Goal: Task Accomplishment & Management: Manage account settings

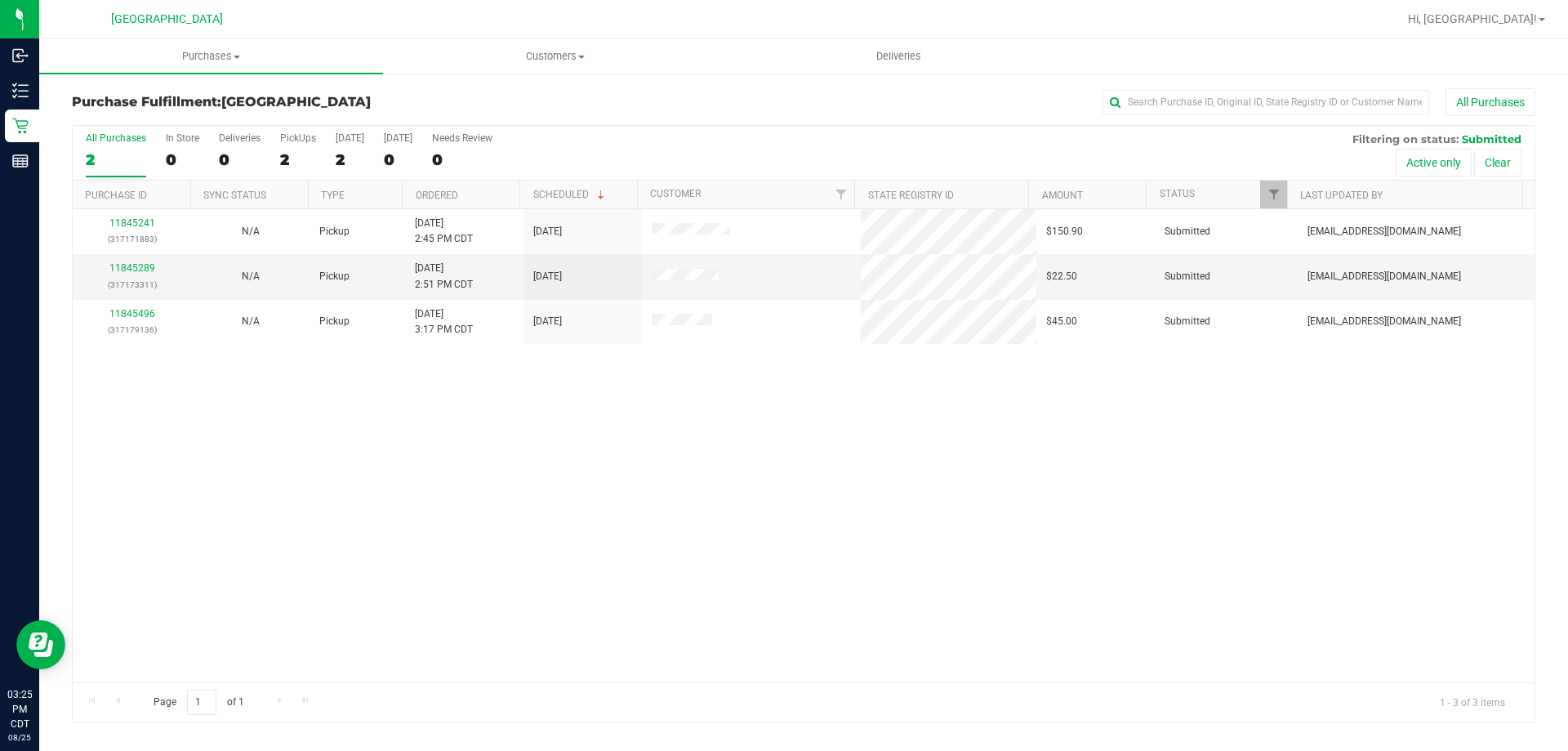
click at [484, 199] on th "Ordered" at bounding box center [460, 194] width 117 height 29
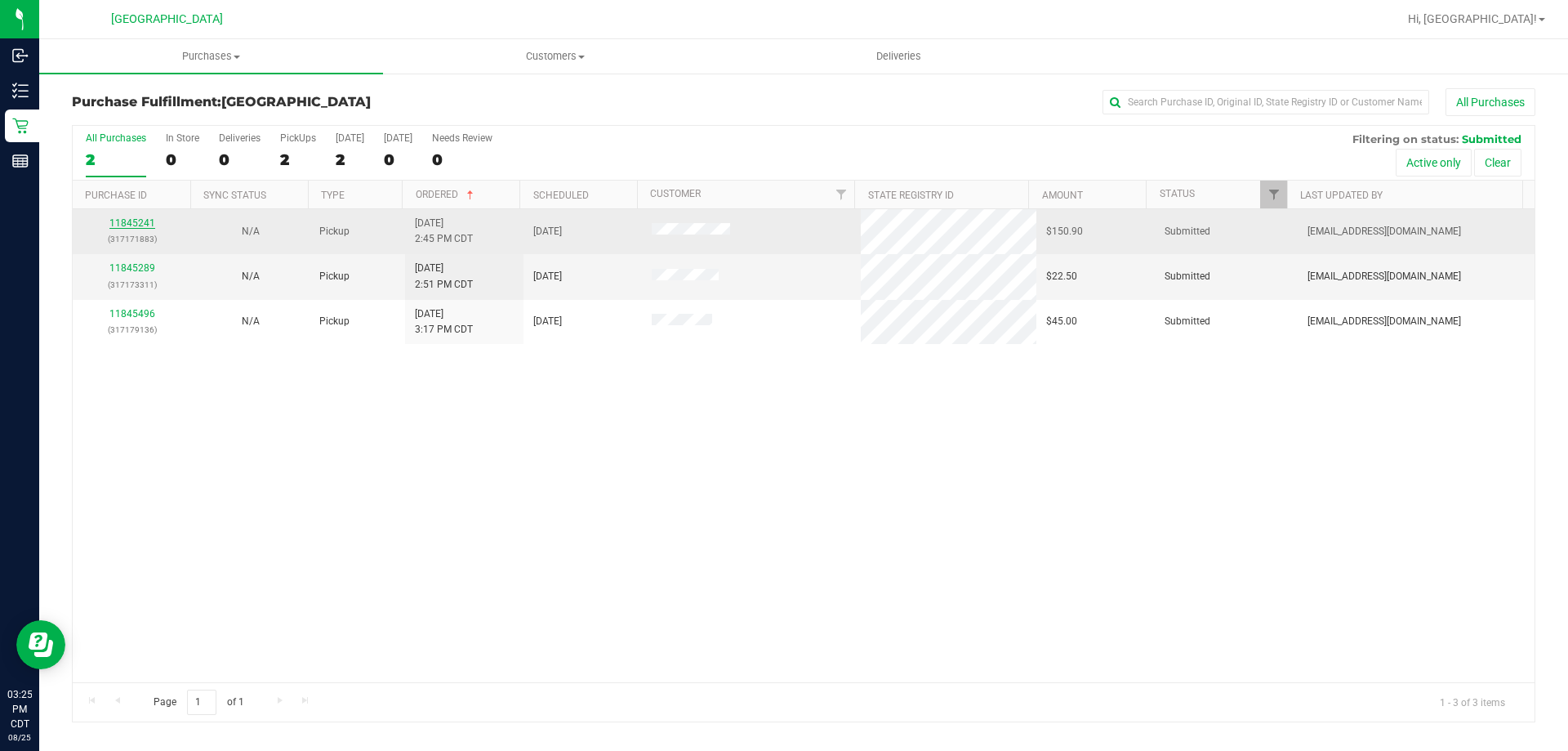
click at [124, 225] on link "11845241" at bounding box center [133, 223] width 46 height 11
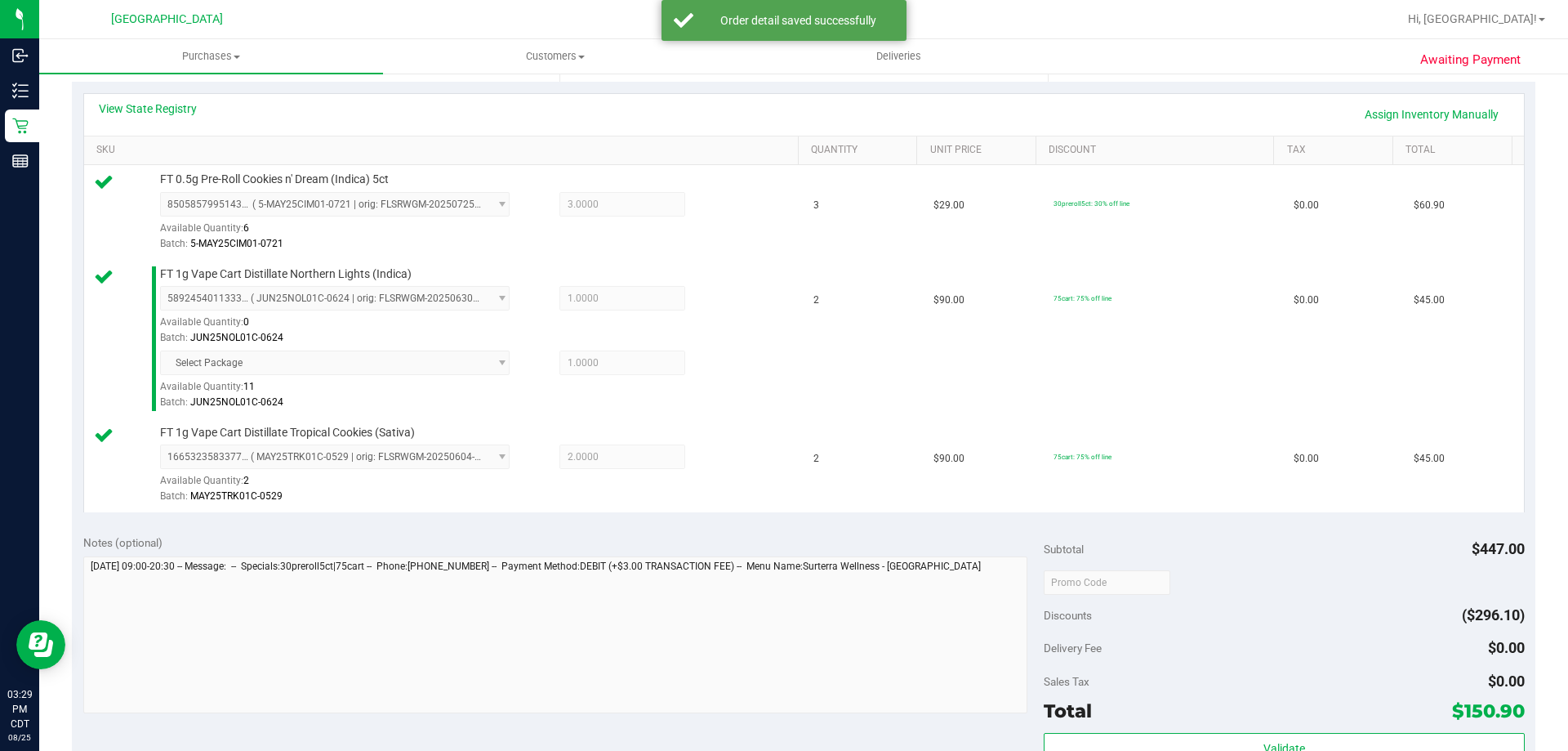
scroll to position [490, 0]
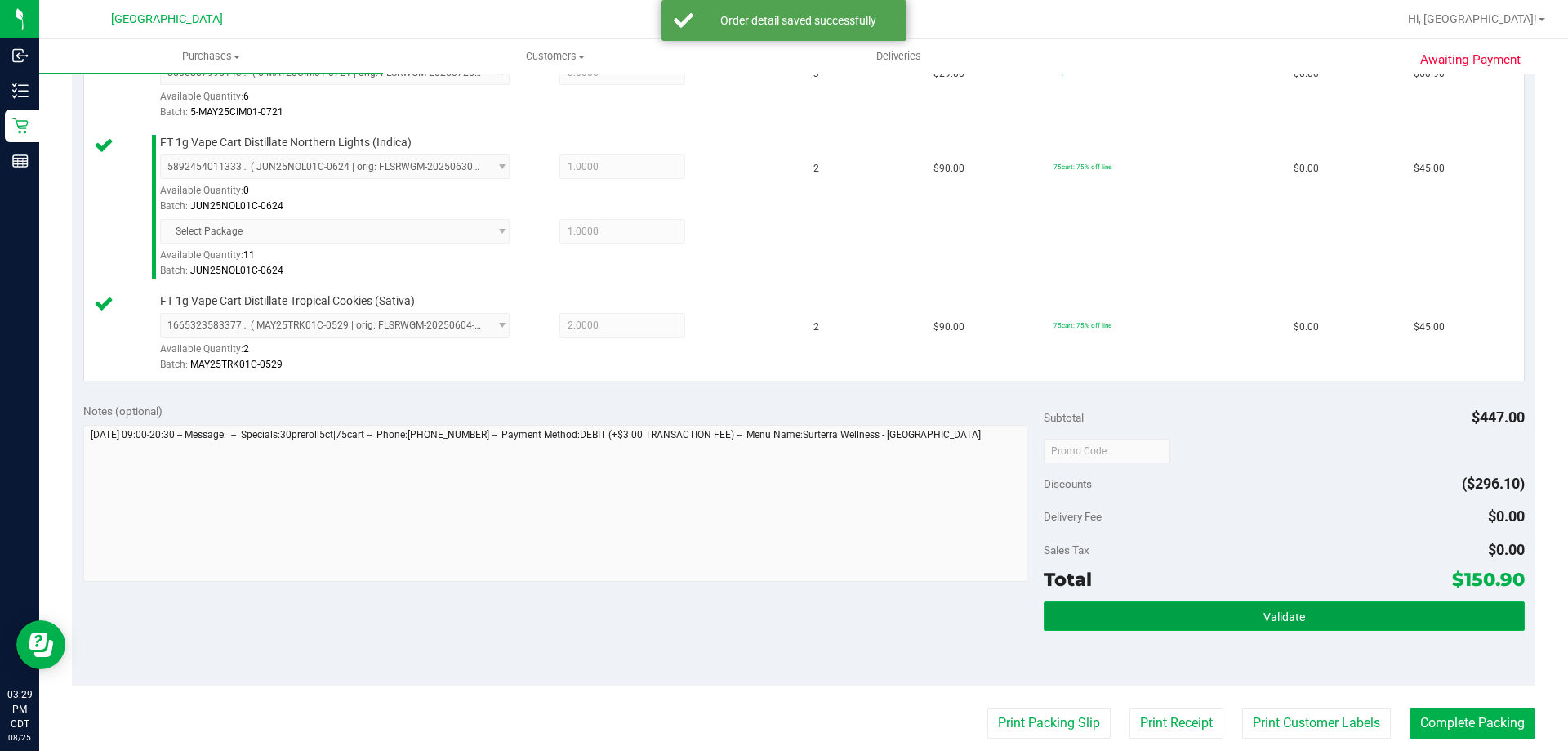
click at [1137, 629] on button "Validate" at bounding box center [1284, 616] width 480 height 30
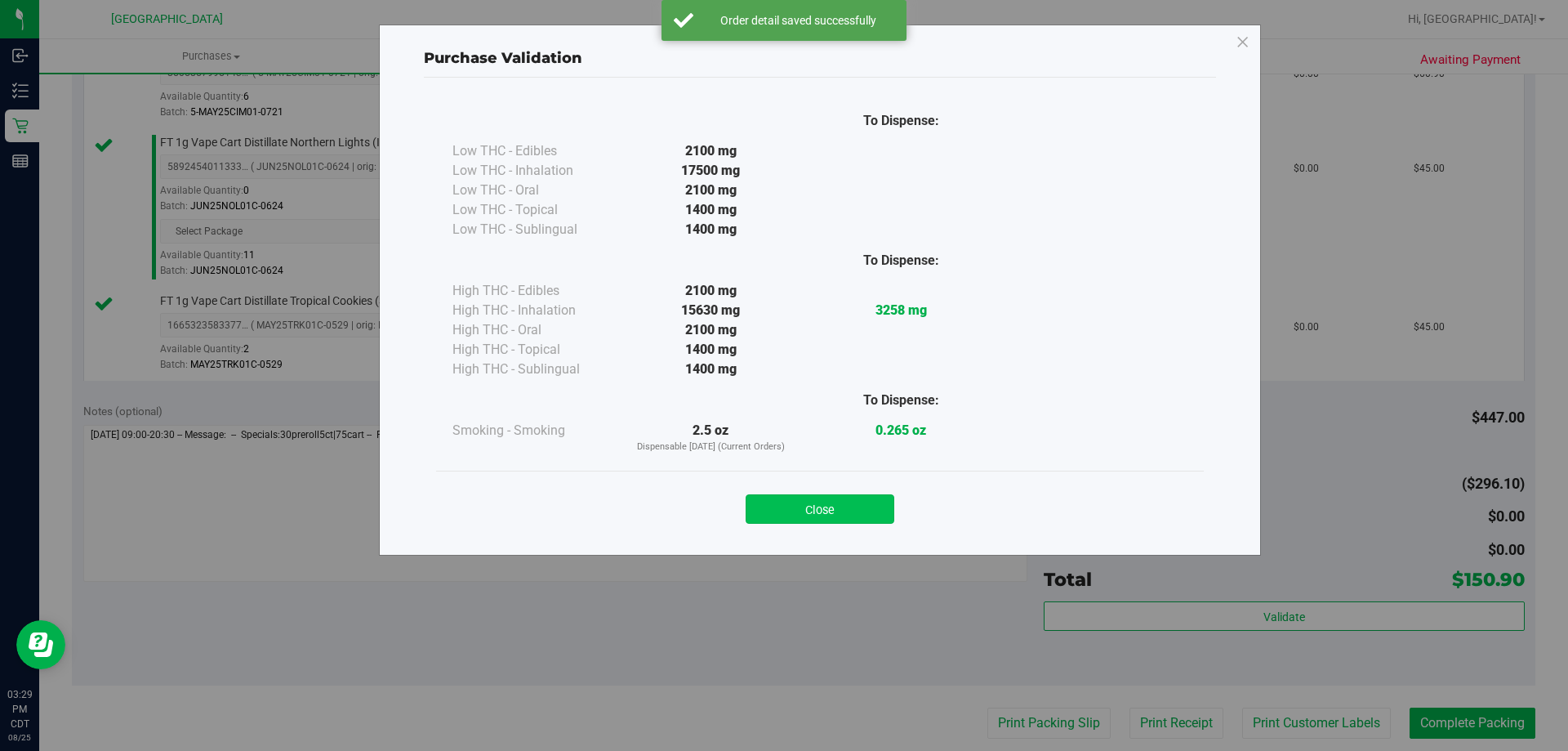
click at [862, 516] on button "Close" at bounding box center [820, 509] width 148 height 30
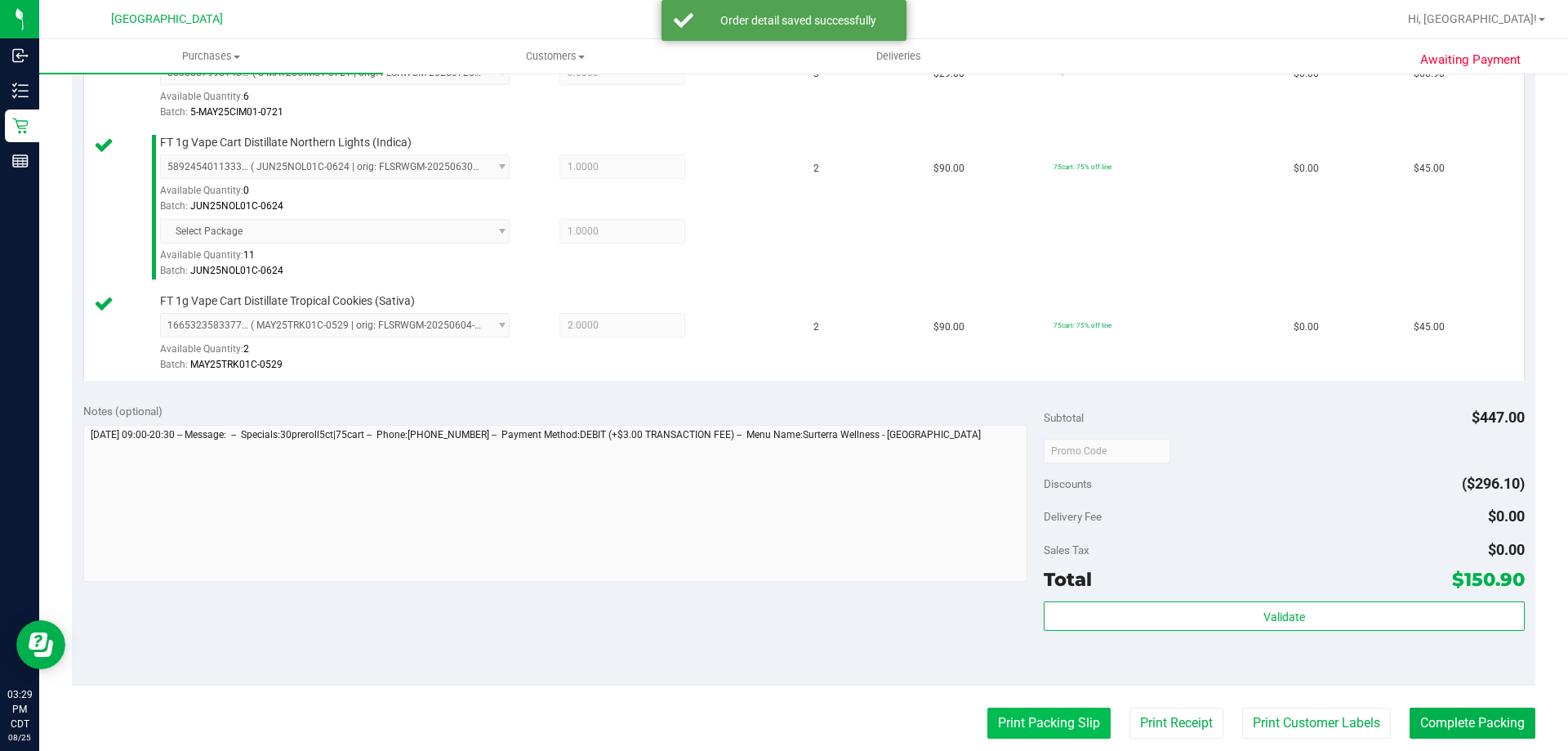
click at [1030, 736] on button "Print Packing Slip" at bounding box center [1049, 723] width 123 height 31
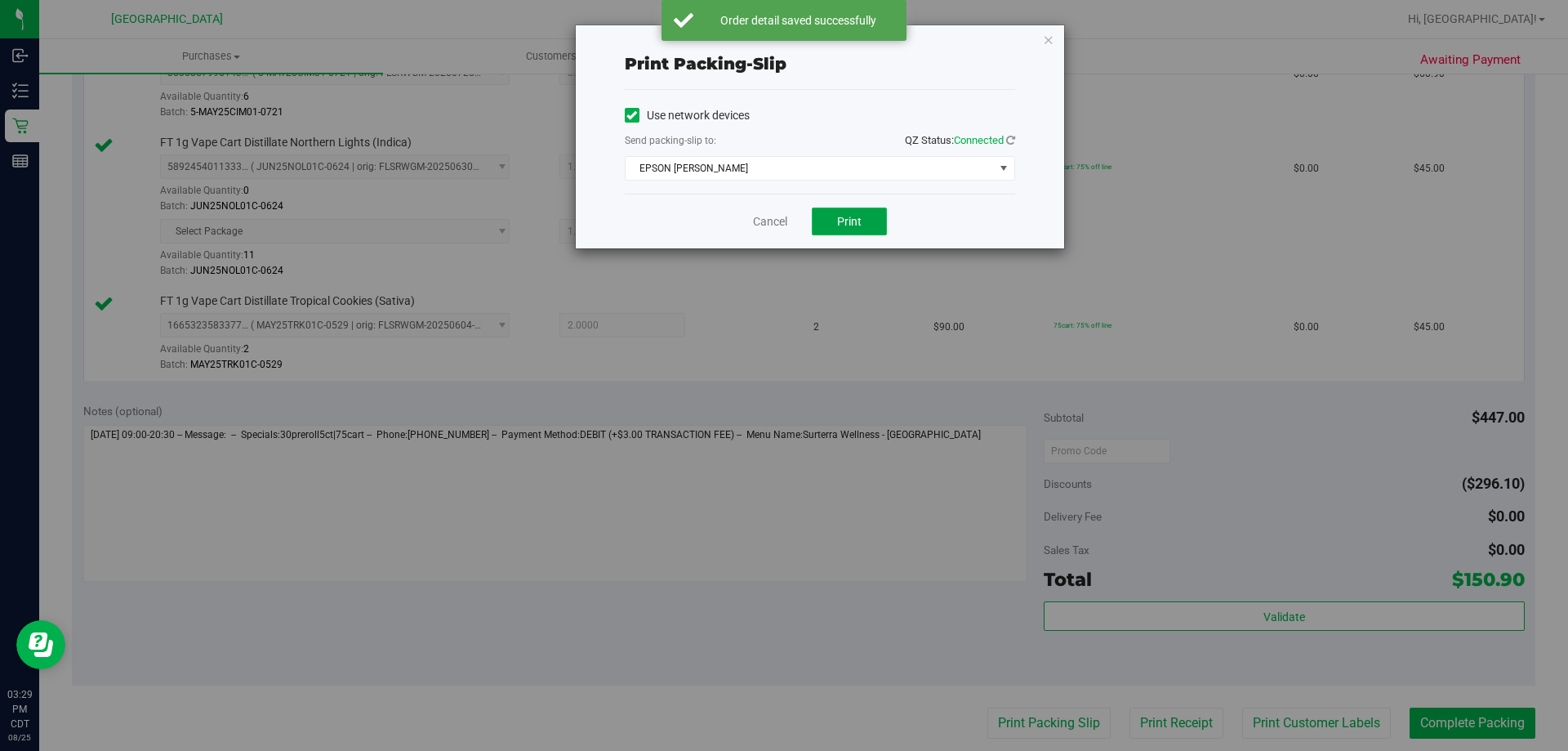
click at [875, 230] on button "Print" at bounding box center [849, 221] width 75 height 28
click at [775, 225] on link "Cancel" at bounding box center [770, 221] width 34 height 17
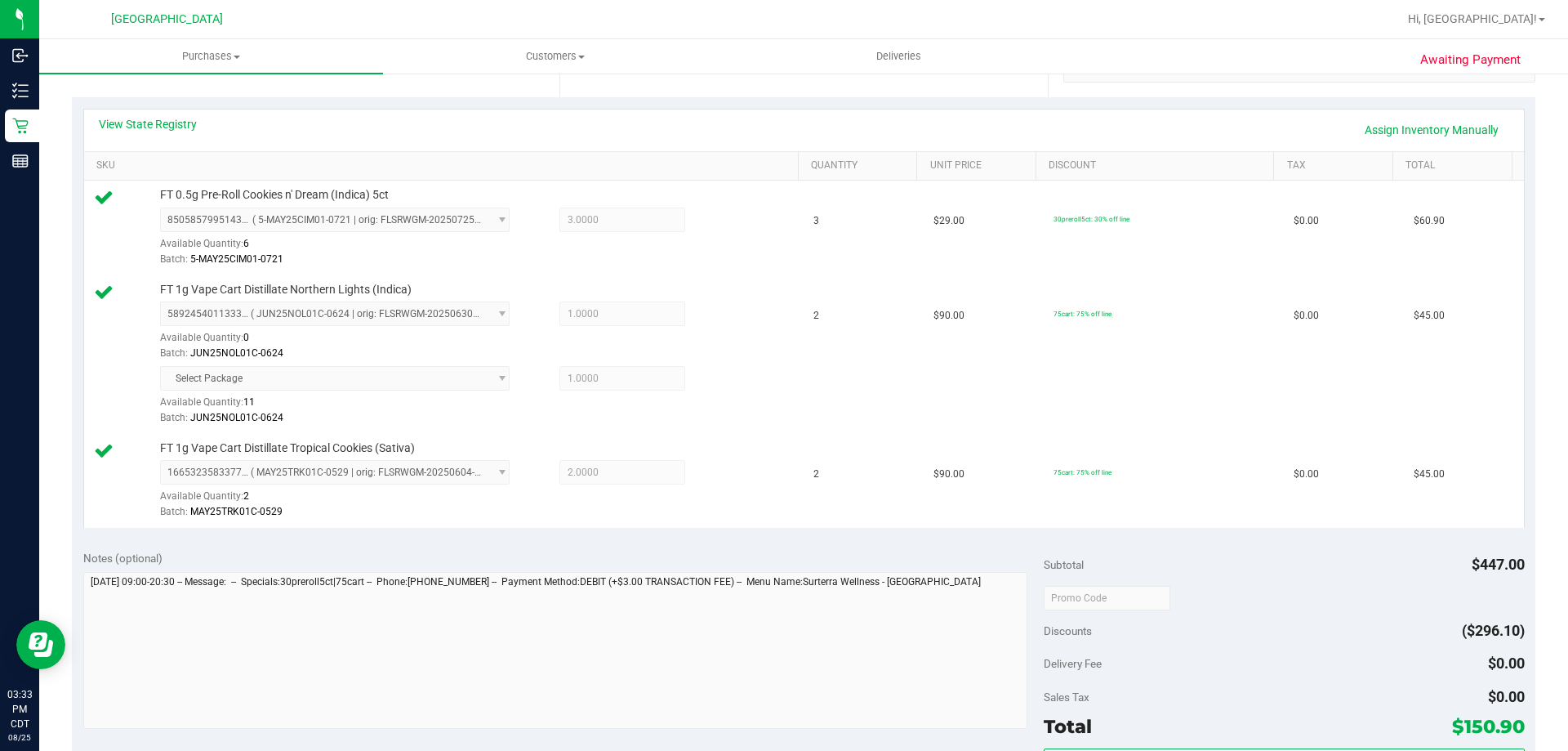
scroll to position [408, 0]
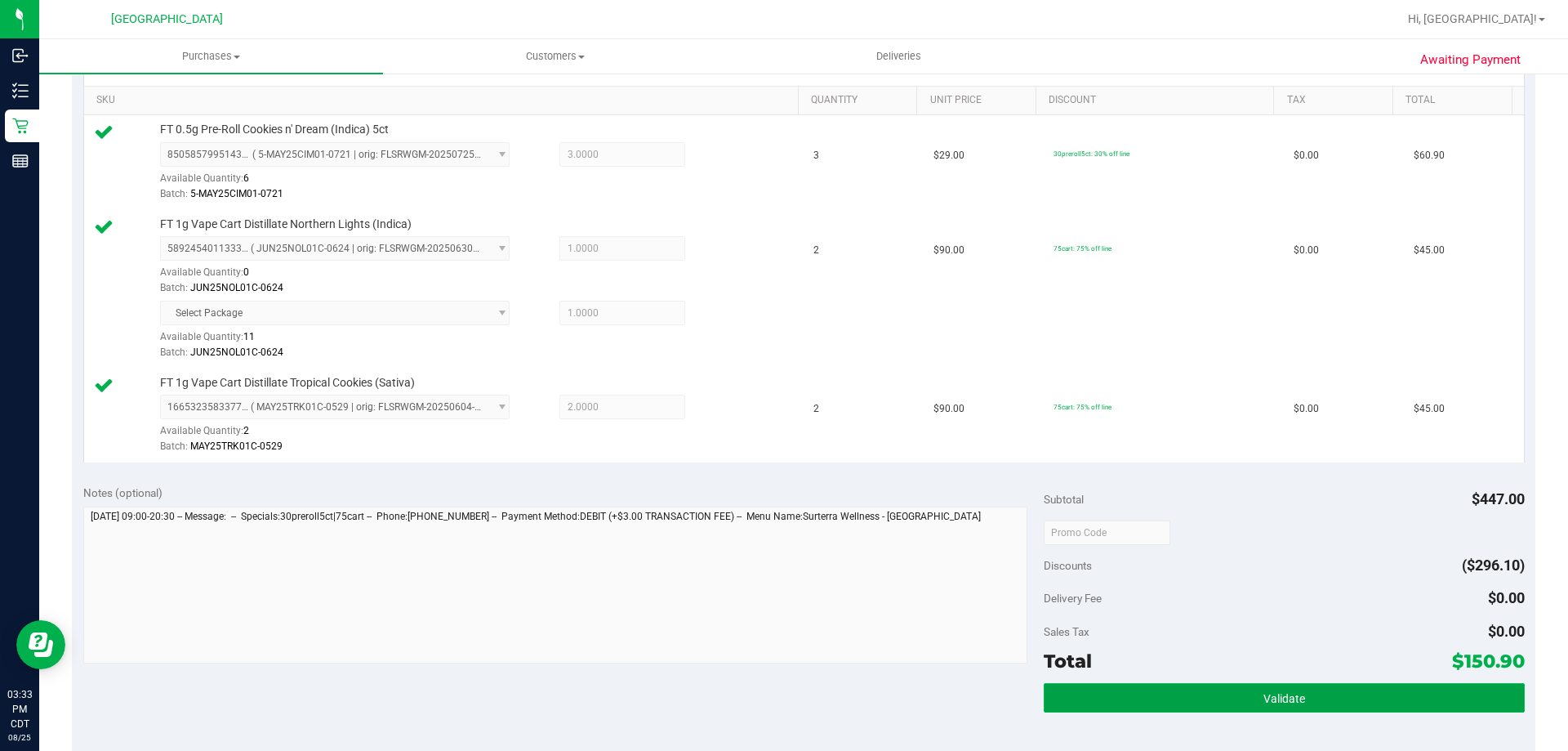
click at [1225, 689] on button "Validate" at bounding box center [1284, 698] width 480 height 30
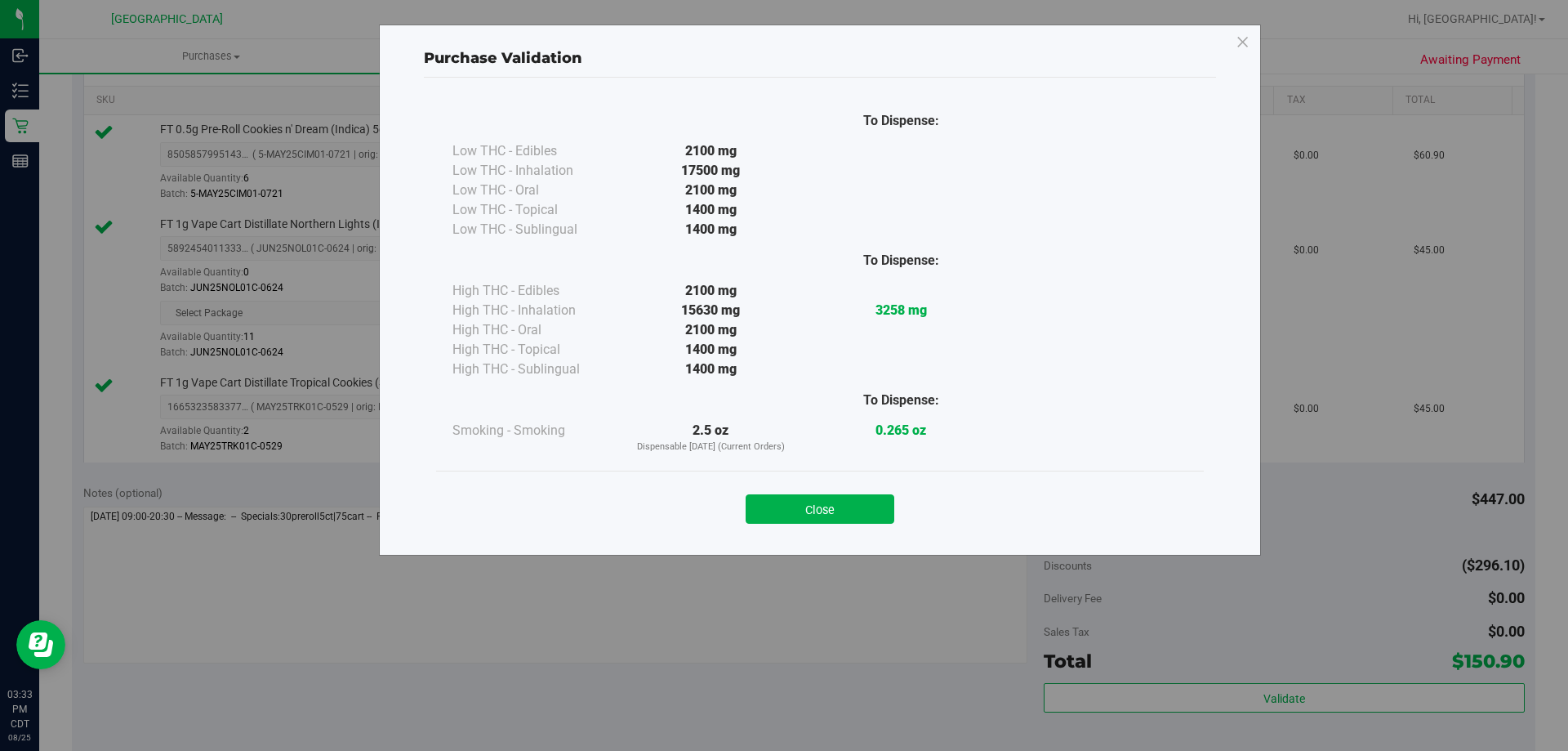
drag, startPoint x: 782, startPoint y: 496, endPoint x: 827, endPoint y: 512, distance: 47.8
click at [783, 496] on button "Close" at bounding box center [820, 509] width 148 height 30
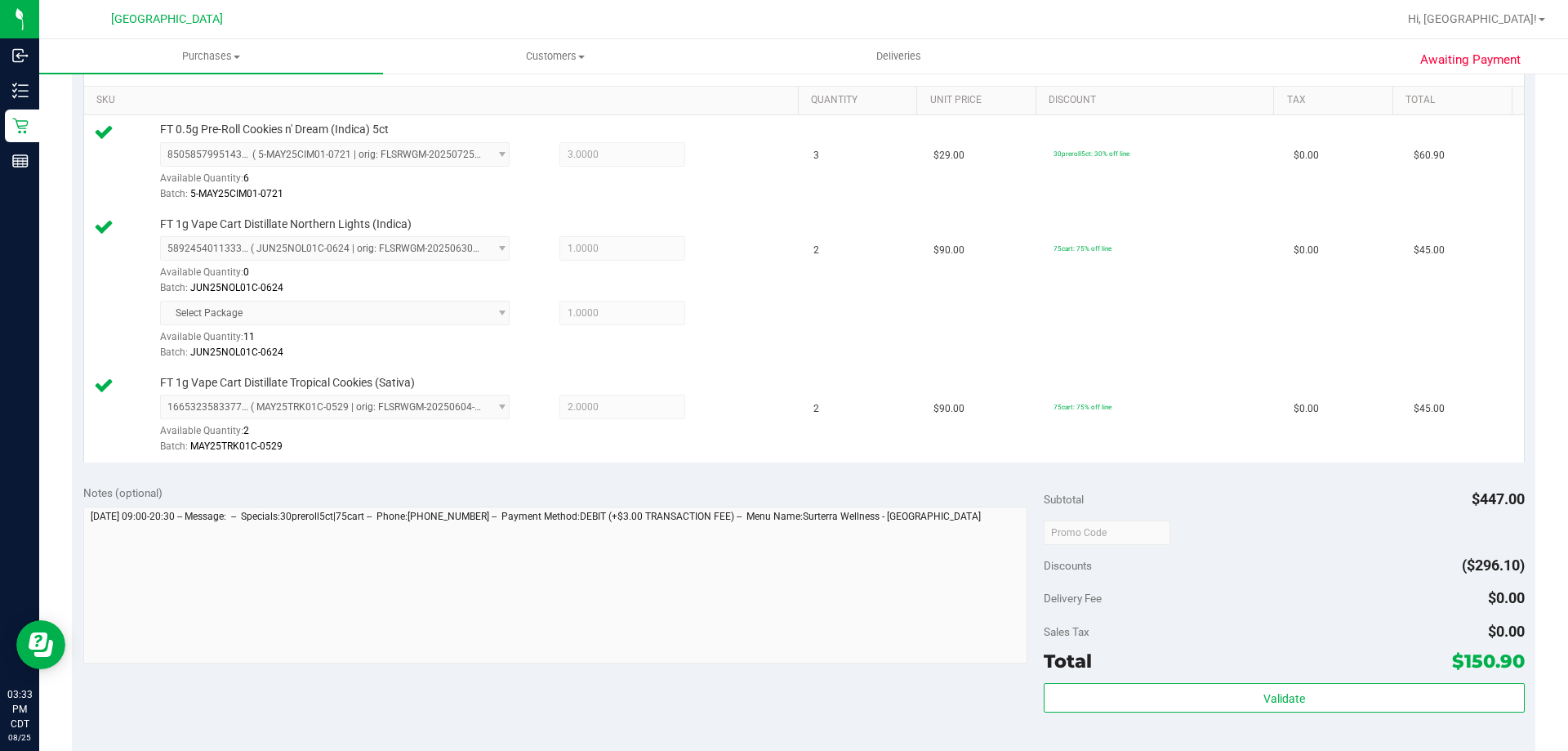
scroll to position [653, 0]
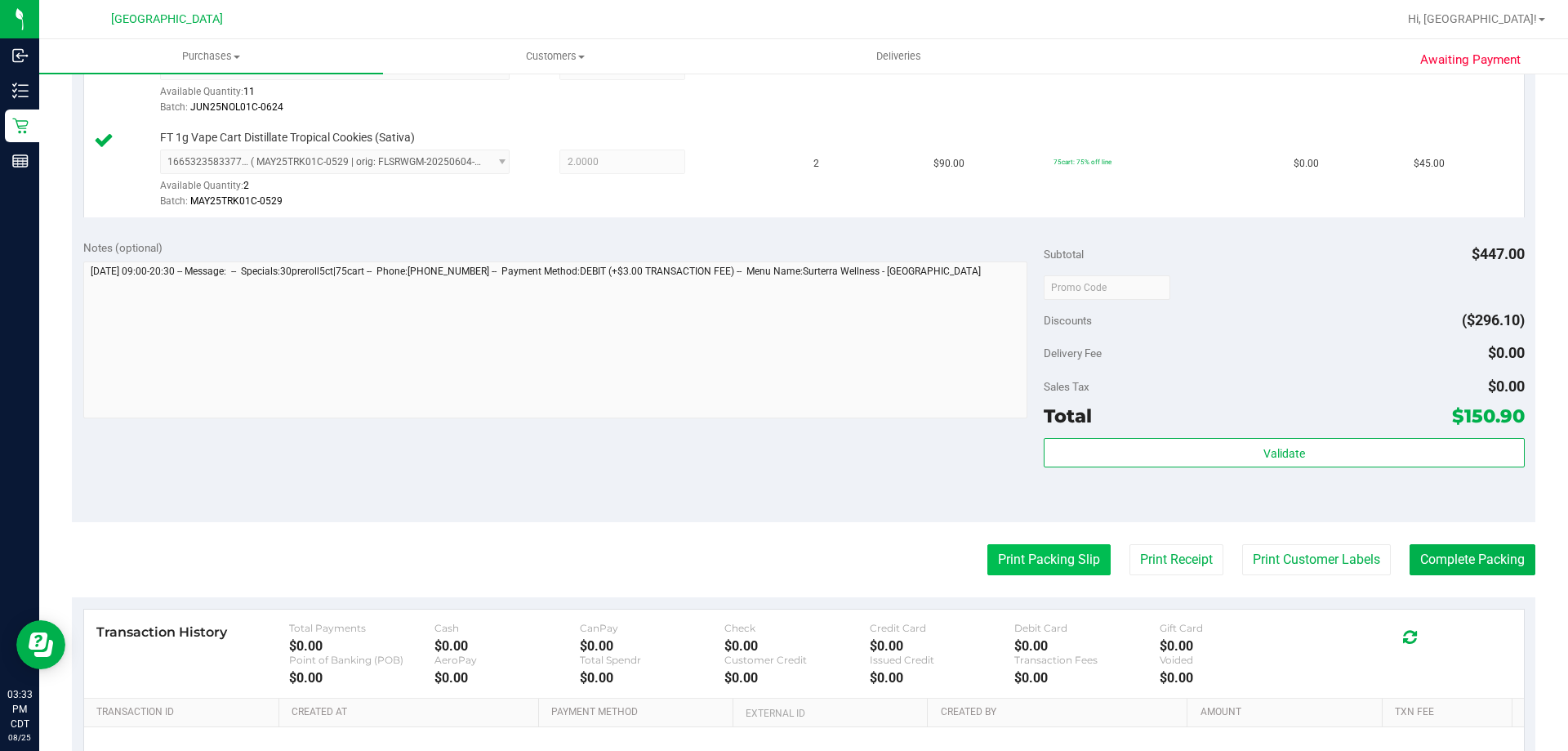
click at [1014, 562] on button "Print Packing Slip" at bounding box center [1049, 560] width 123 height 31
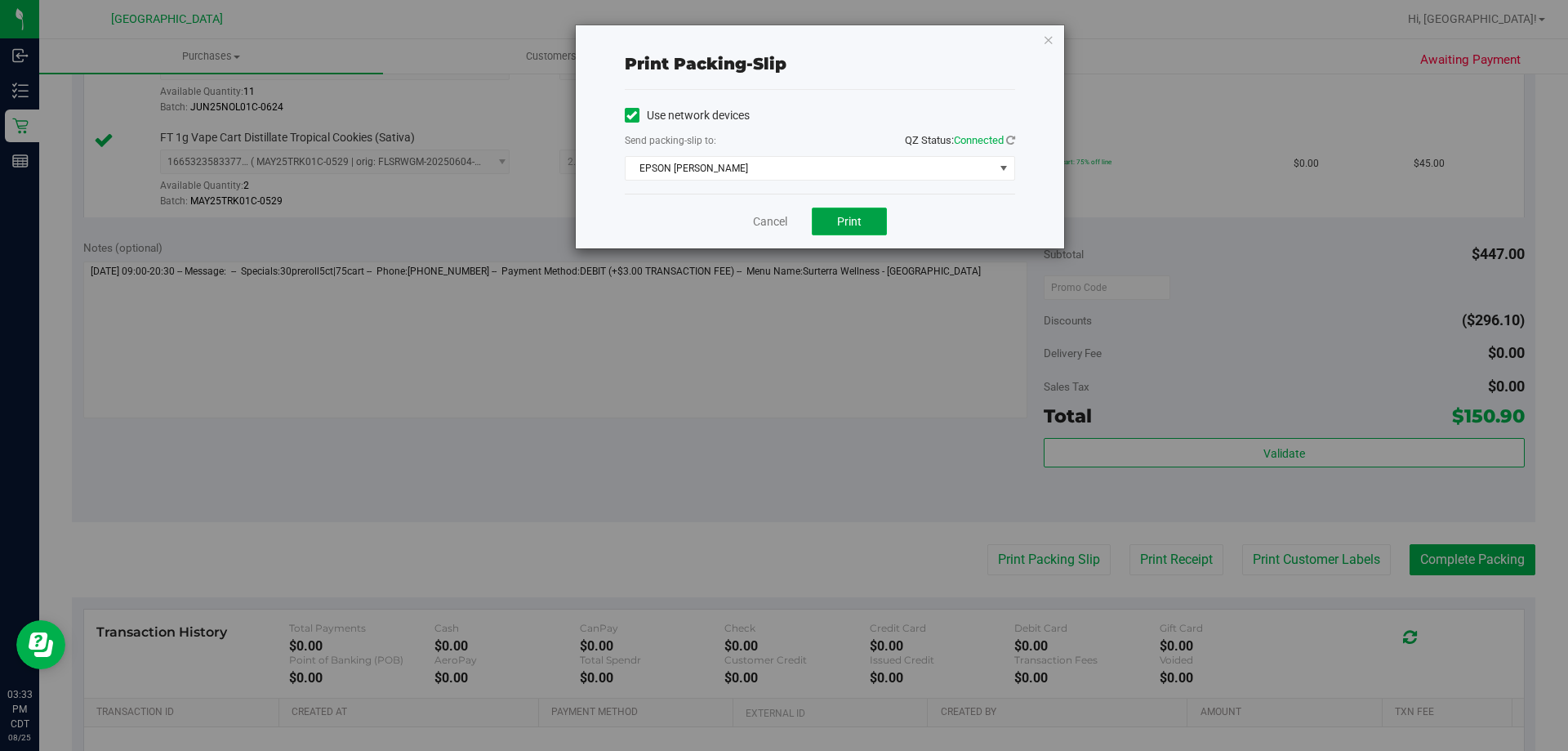
click at [846, 222] on span "Print" at bounding box center [849, 221] width 25 height 13
click at [768, 223] on link "Cancel" at bounding box center [770, 221] width 34 height 17
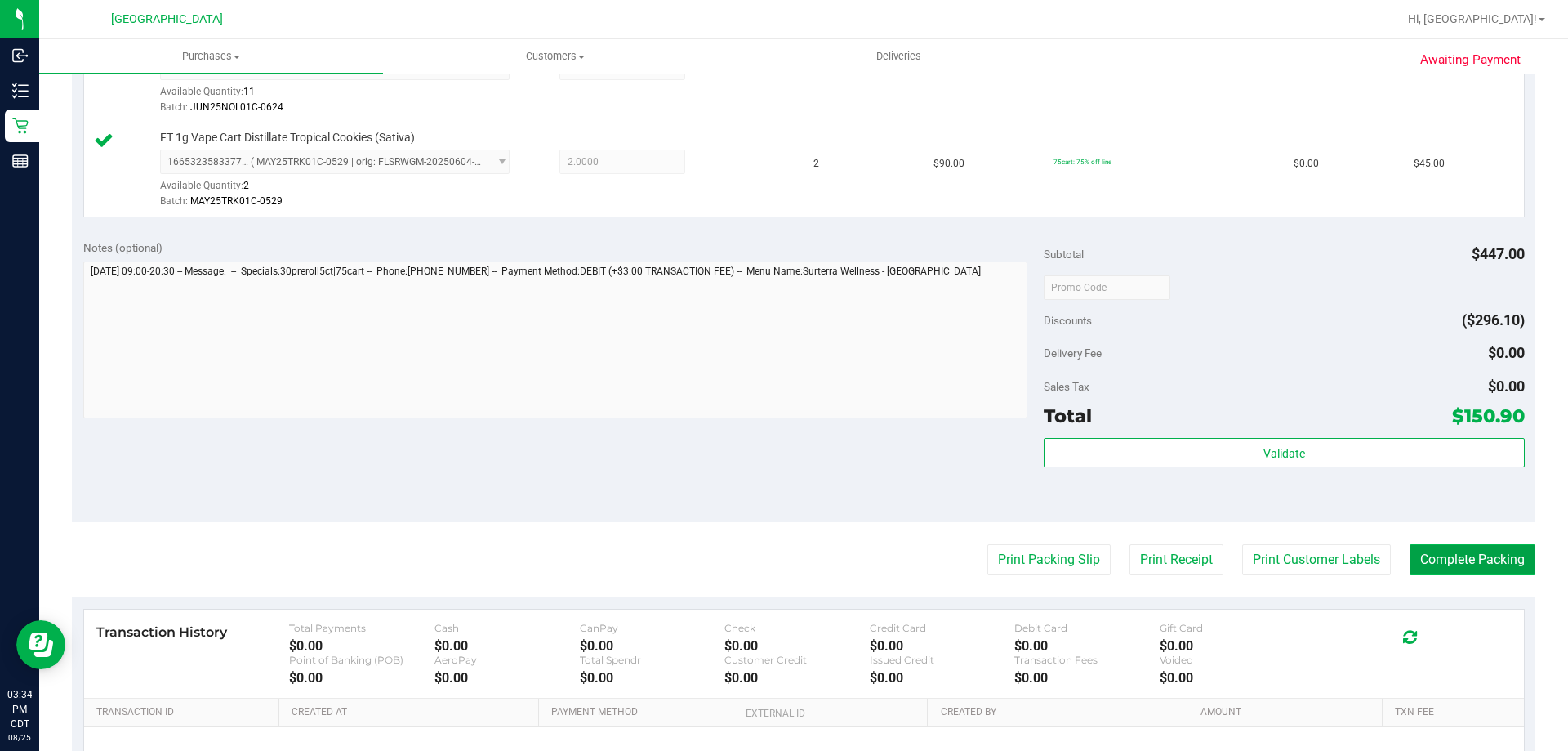
click at [1483, 567] on button "Complete Packing" at bounding box center [1472, 560] width 125 height 31
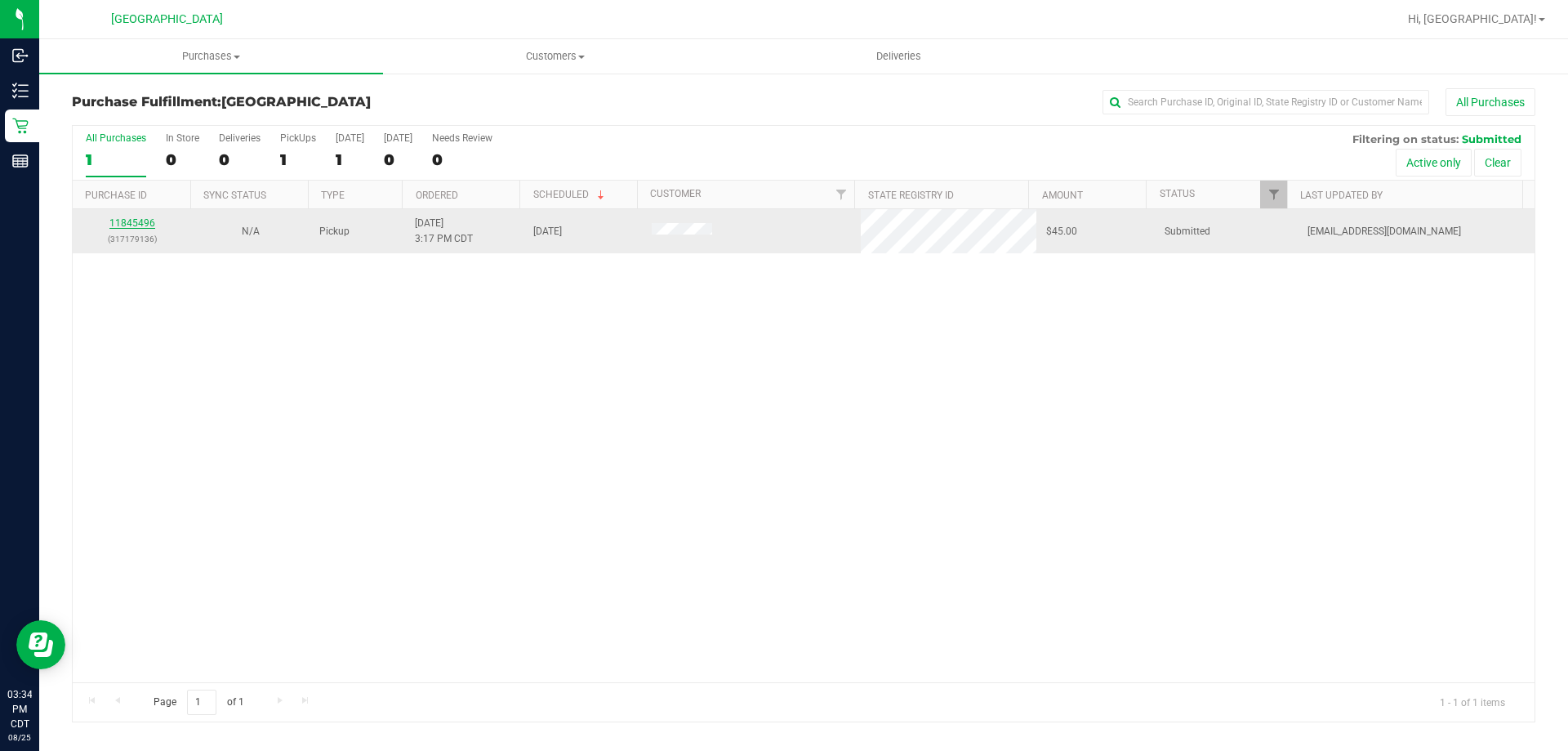
click at [139, 225] on link "11845496" at bounding box center [133, 223] width 46 height 11
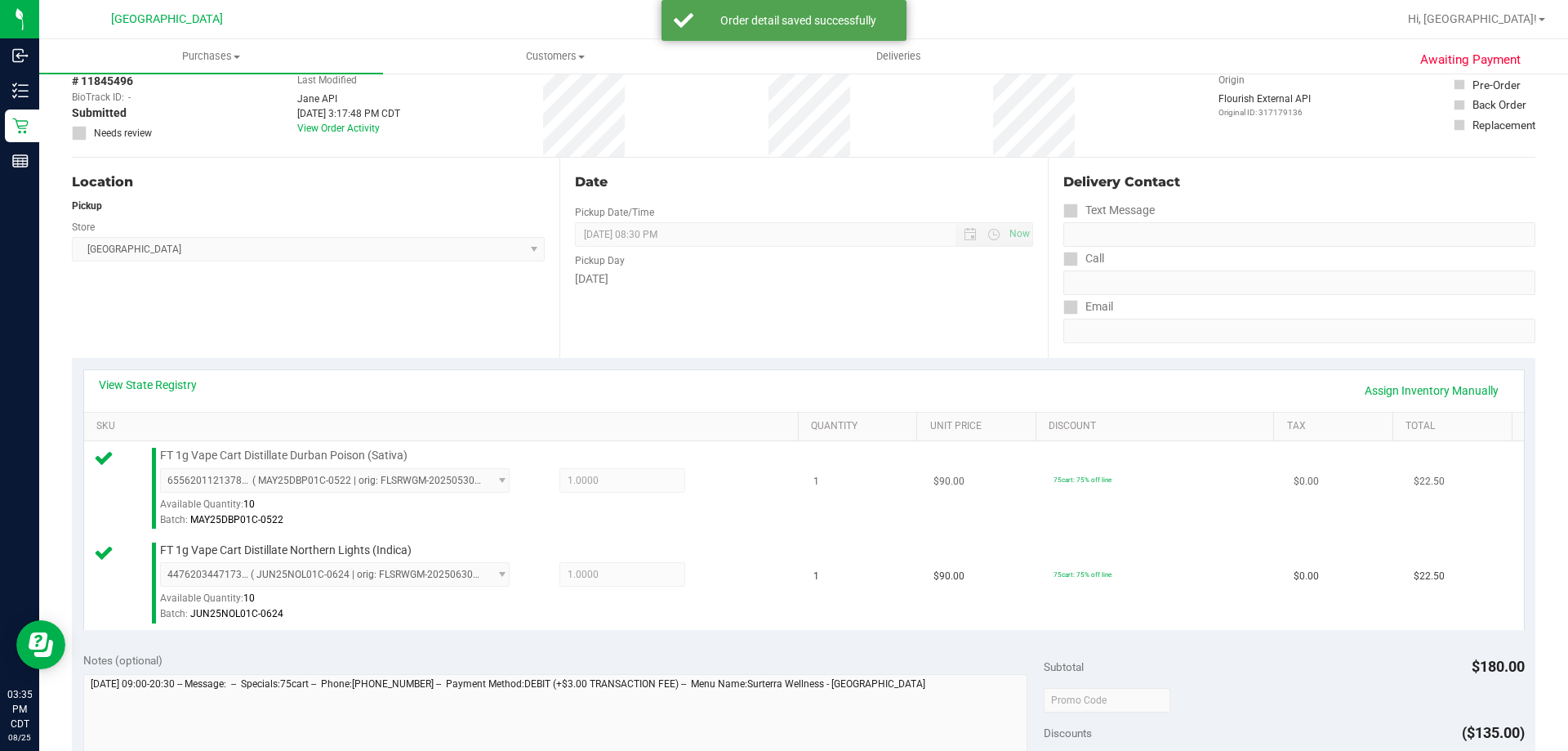
scroll to position [245, 0]
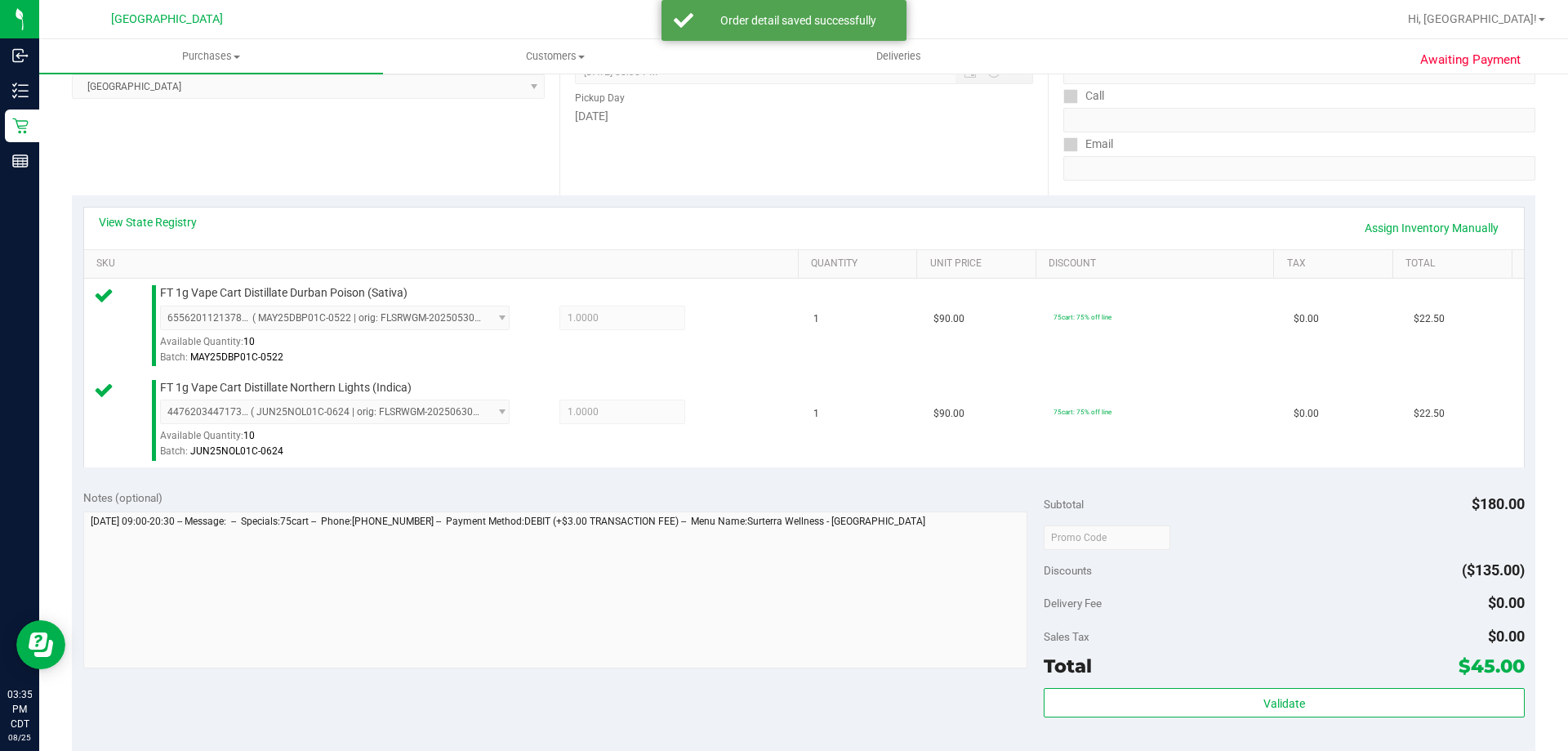
click at [1110, 686] on div "Subtotal $180.00 Discounts ($135.00) Delivery Fee $0.00 Sales Tax $0.00 Total $…" at bounding box center [1284, 626] width 480 height 272
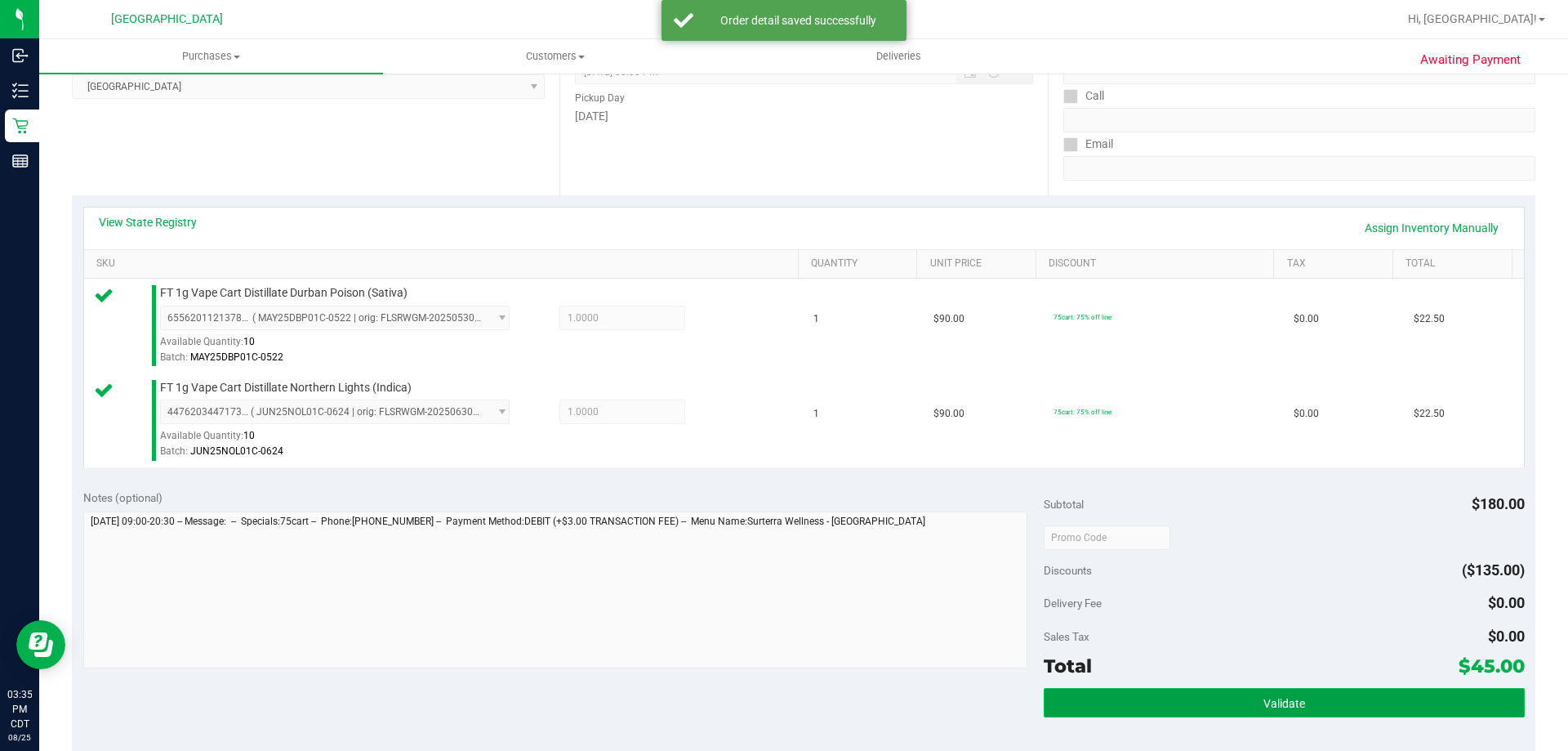
click at [1109, 692] on button "Validate" at bounding box center [1284, 703] width 480 height 30
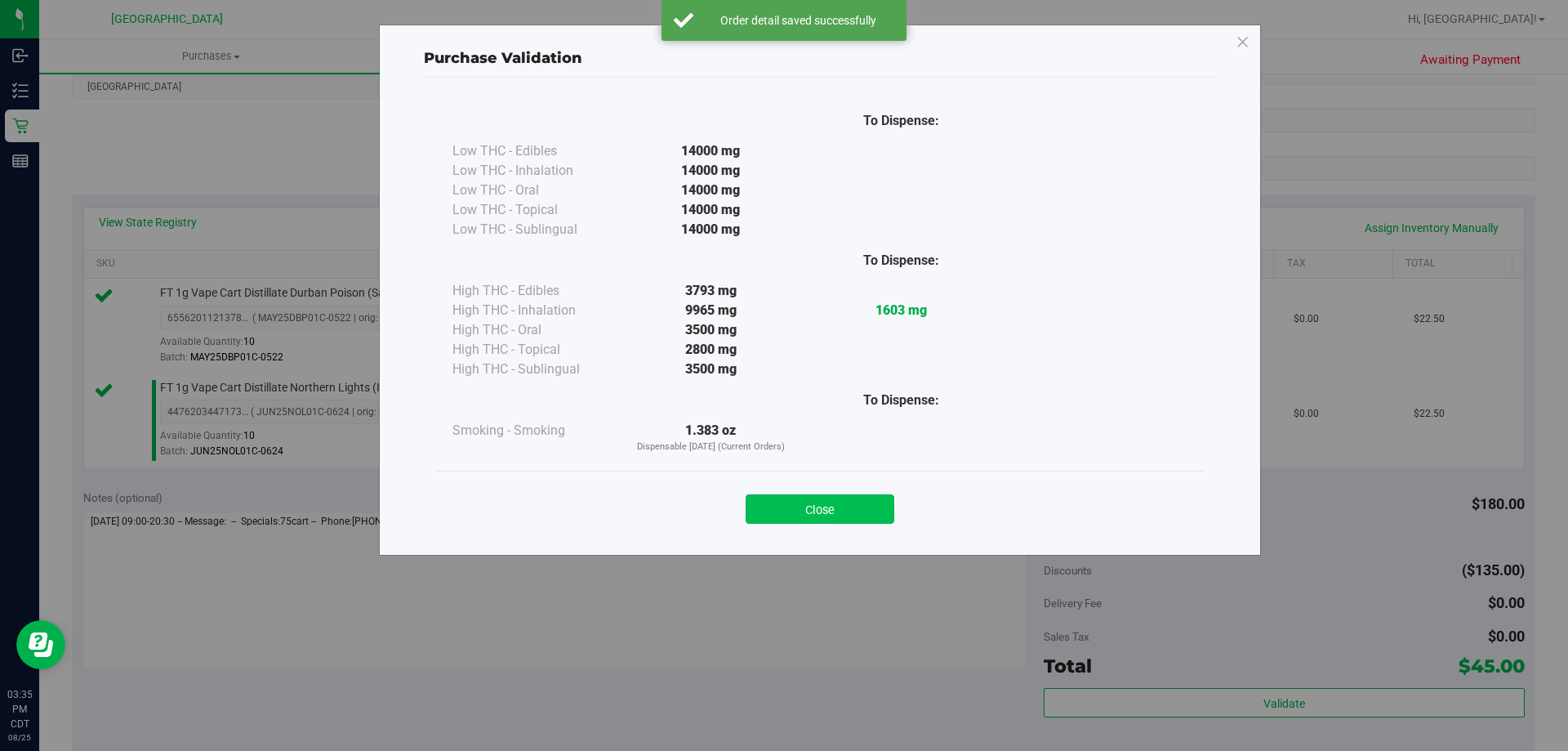
click at [878, 507] on button "Close" at bounding box center [820, 509] width 148 height 30
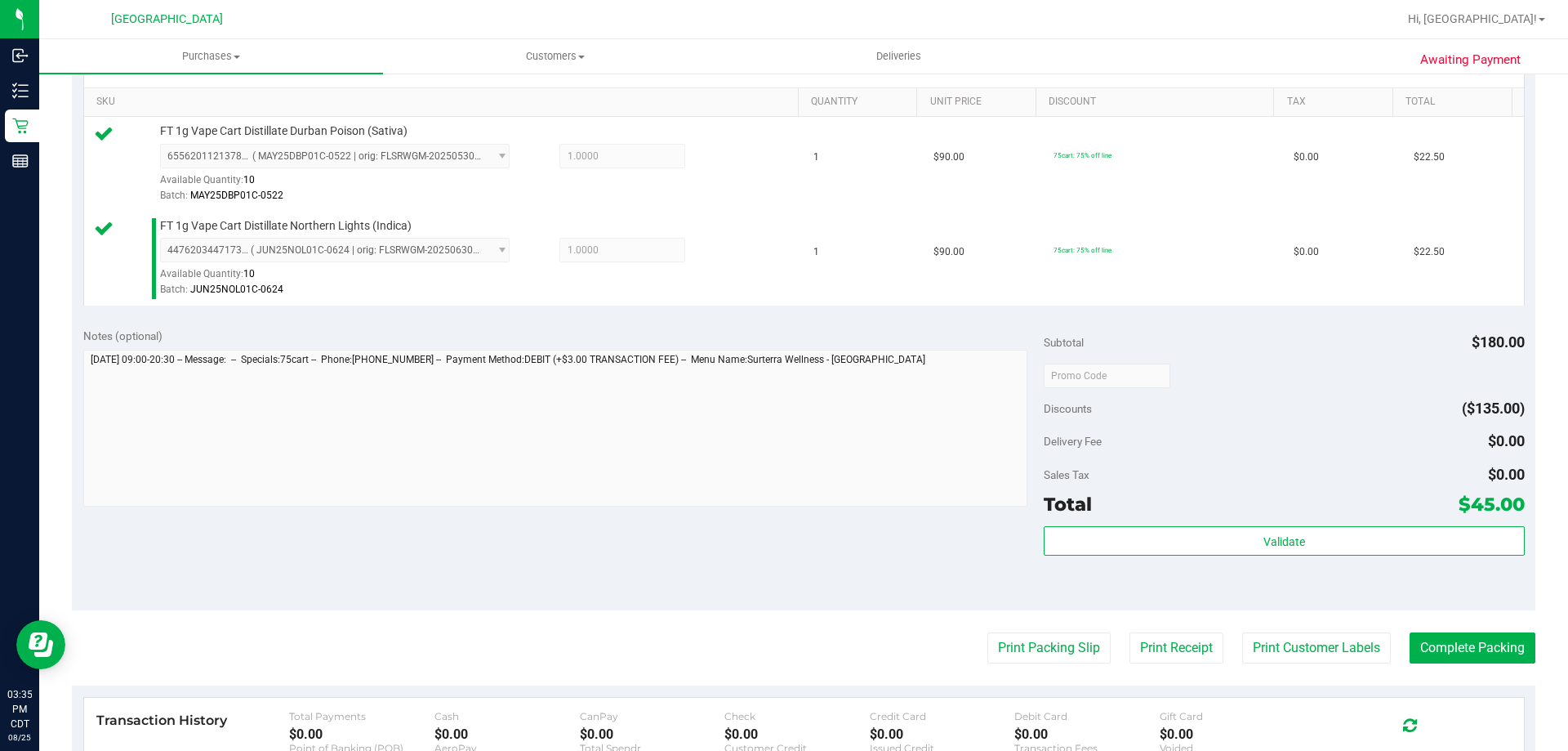
scroll to position [490, 0]
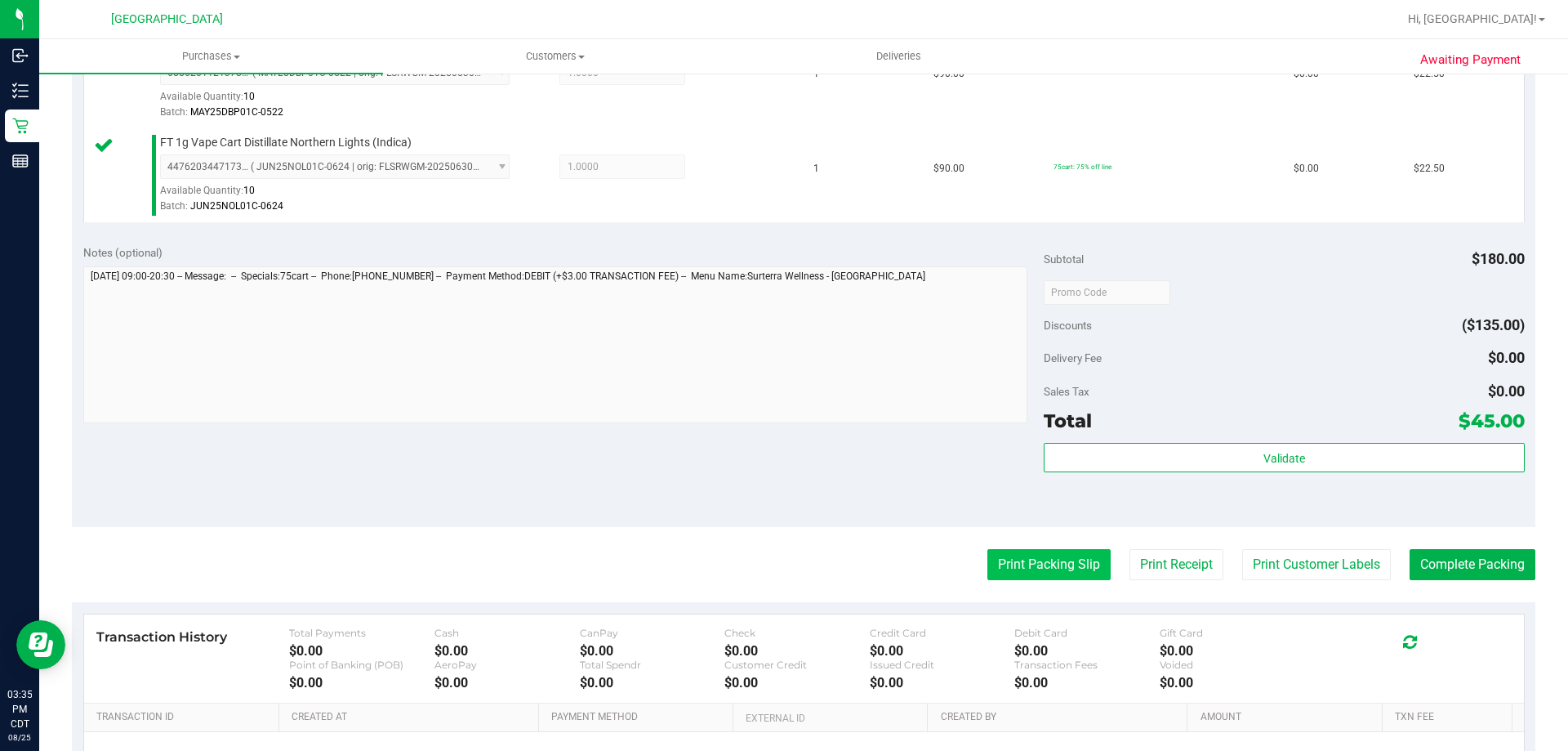
click at [1027, 578] on button "Print Packing Slip" at bounding box center [1049, 565] width 123 height 31
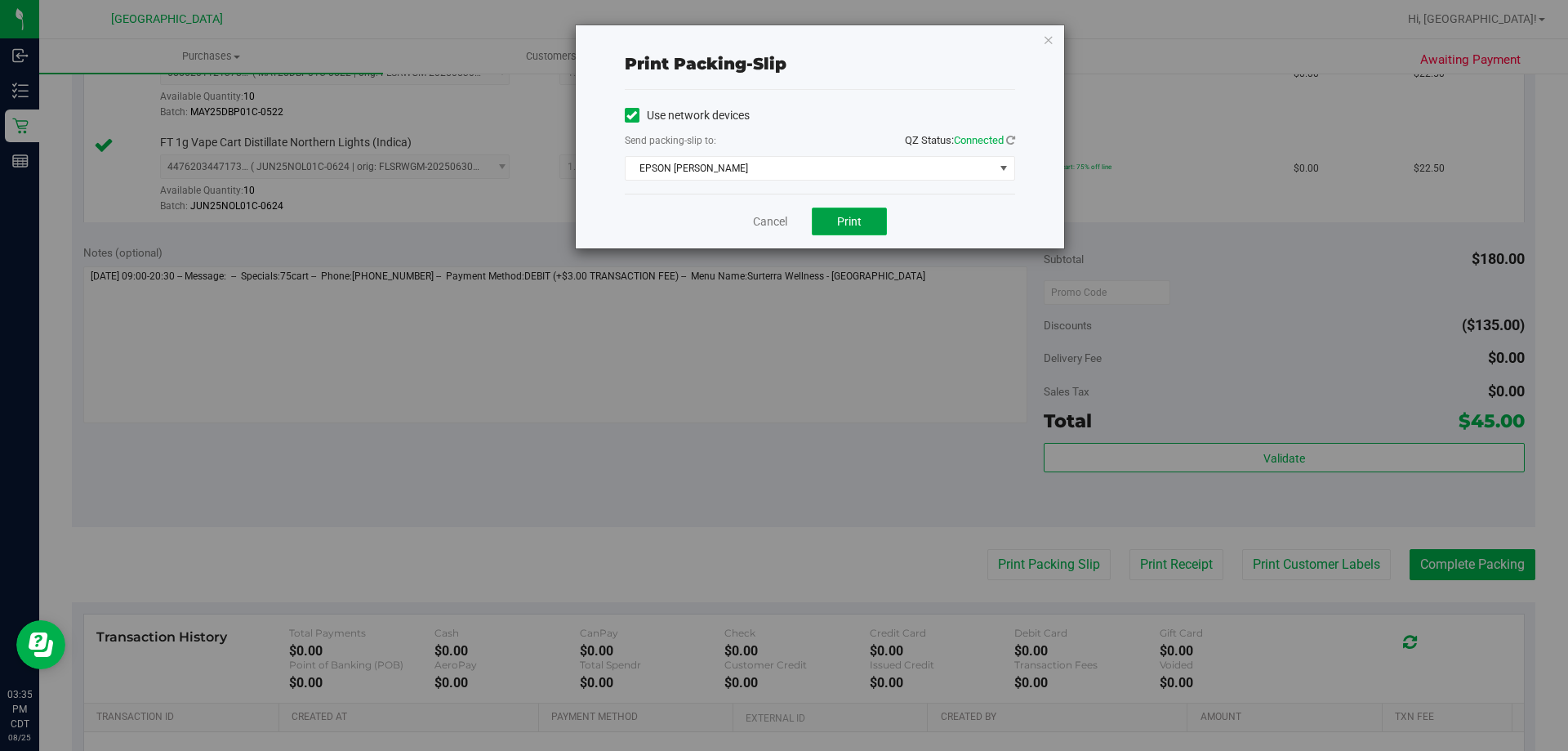
click at [862, 211] on button "Print" at bounding box center [849, 221] width 75 height 28
click at [757, 228] on link "Cancel" at bounding box center [770, 221] width 34 height 17
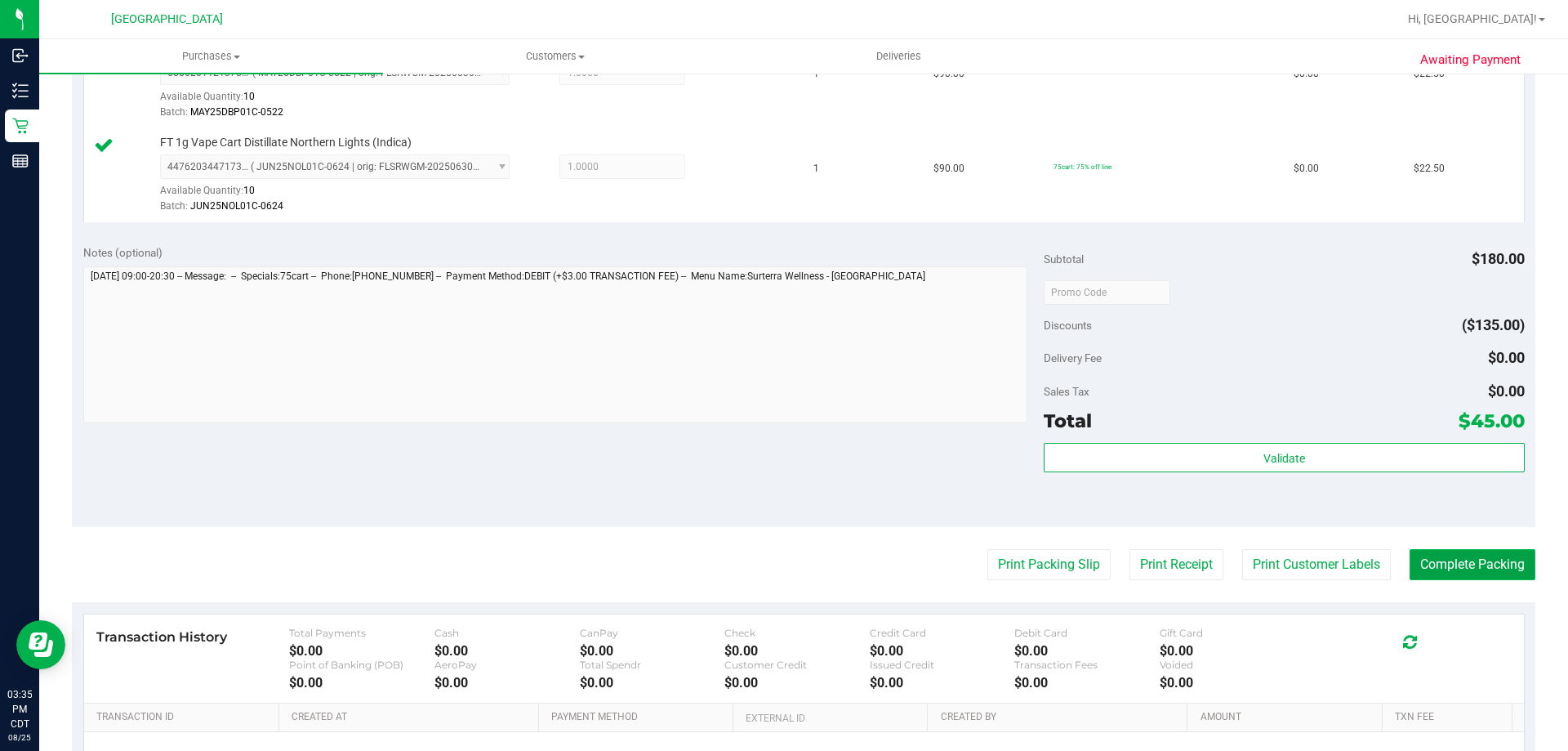
click at [1420, 553] on button "Complete Packing" at bounding box center [1472, 565] width 125 height 31
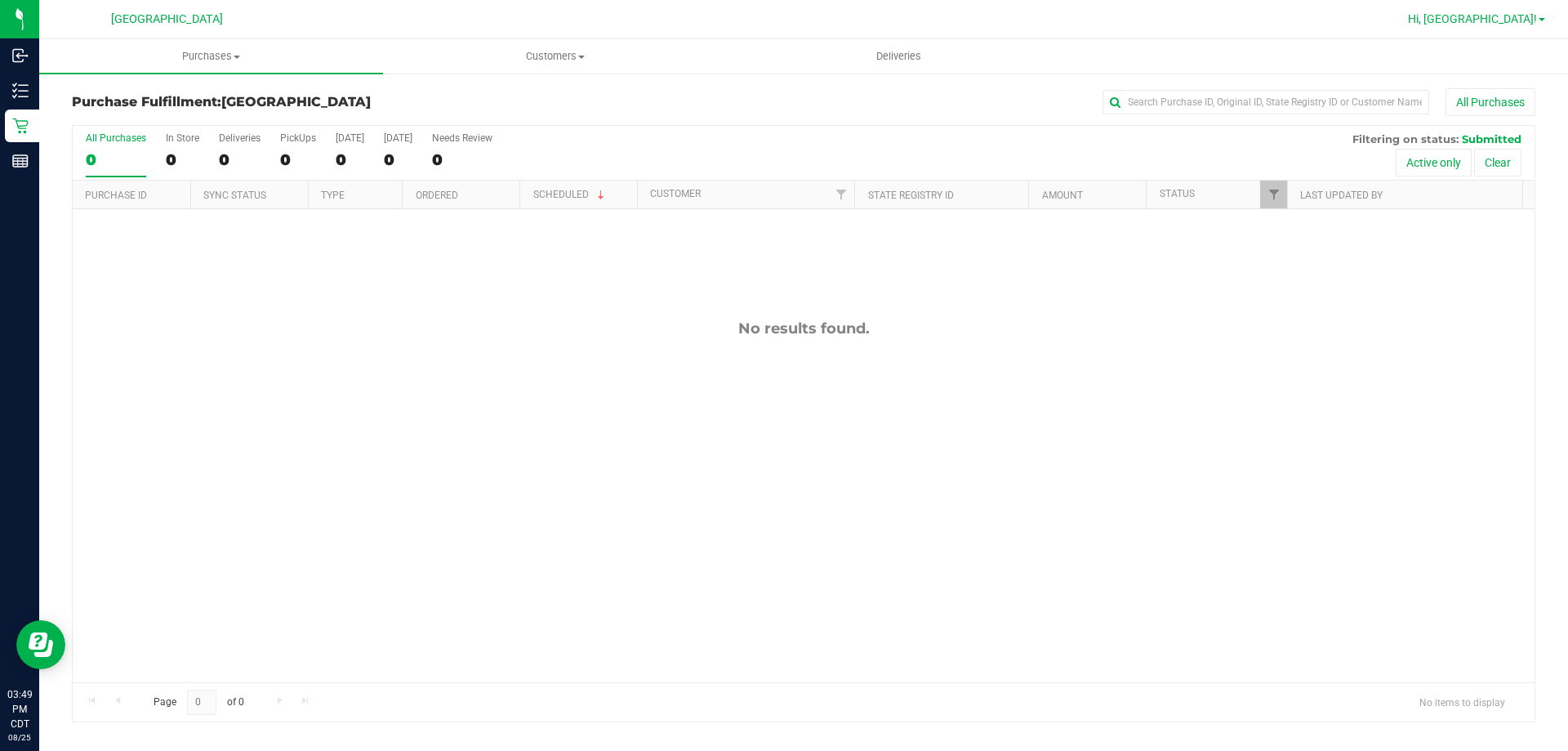
click at [1509, 22] on span "Hi, [GEOGRAPHIC_DATA]!" at bounding box center [1472, 19] width 129 height 13
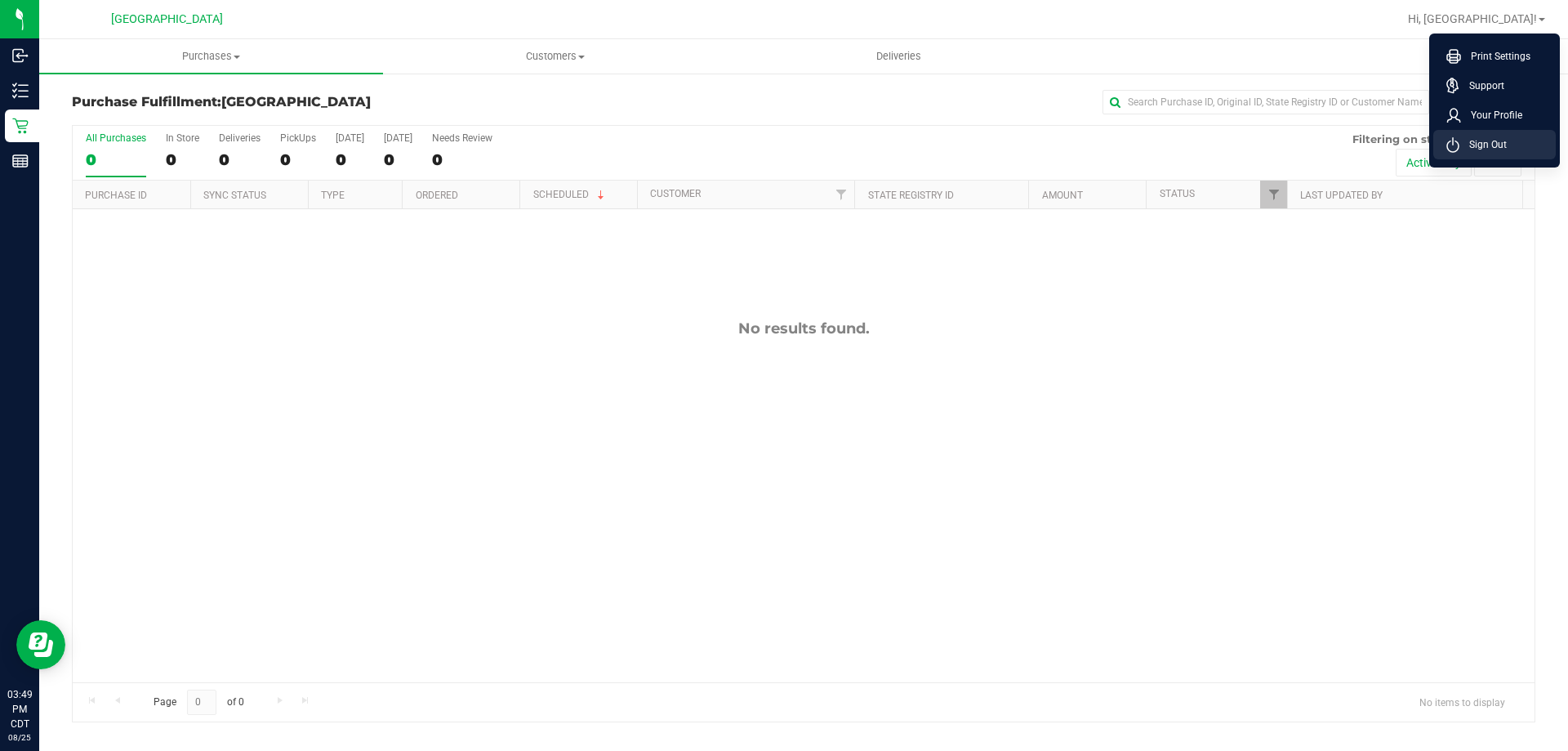
click at [1487, 144] on span "Sign Out" at bounding box center [1484, 144] width 48 height 16
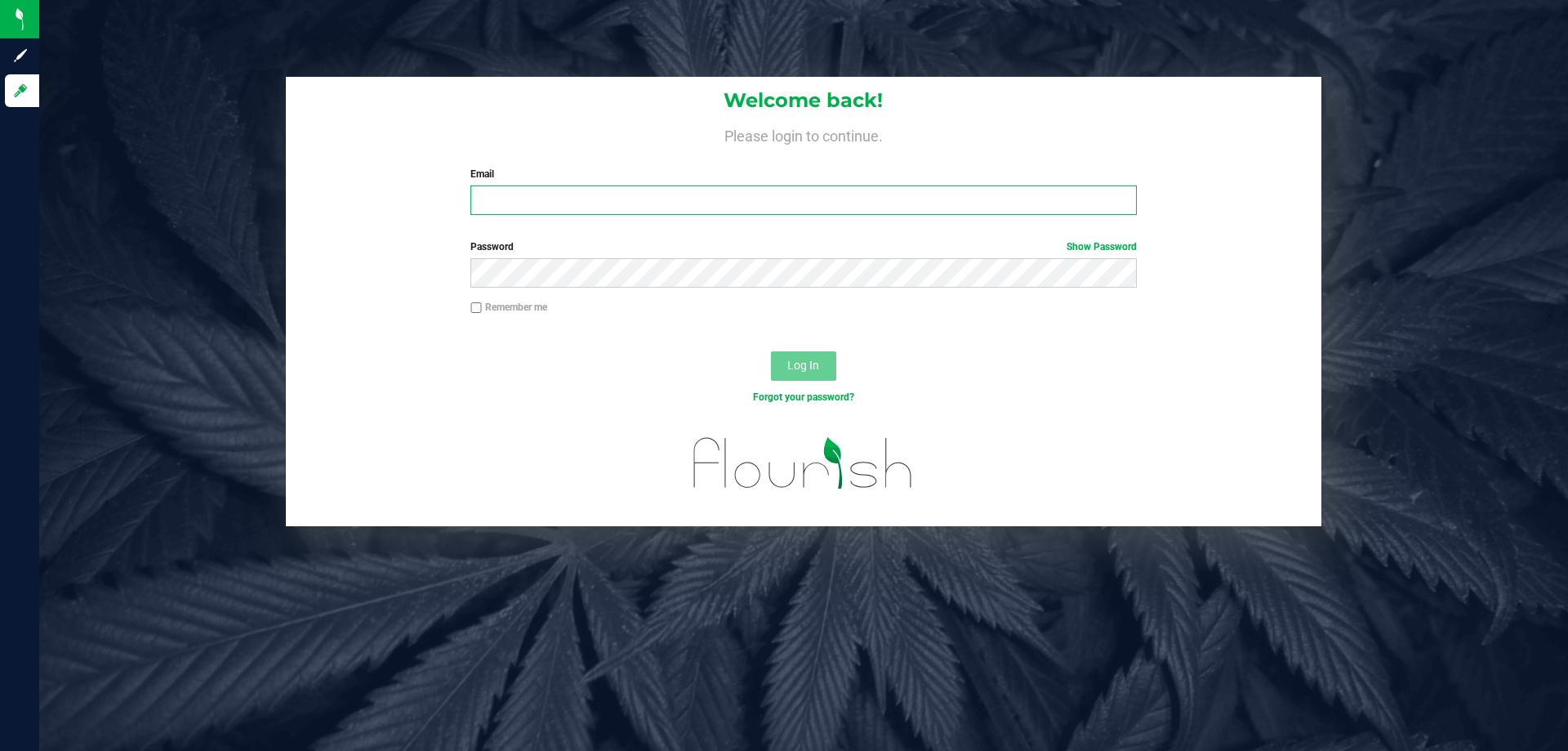
click at [557, 207] on input "Email" at bounding box center [803, 200] width 666 height 30
type input "[EMAIL_ADDRESS][DOMAIN_NAME]"
click at [771, 351] on button "Log In" at bounding box center [804, 366] width 66 height 30
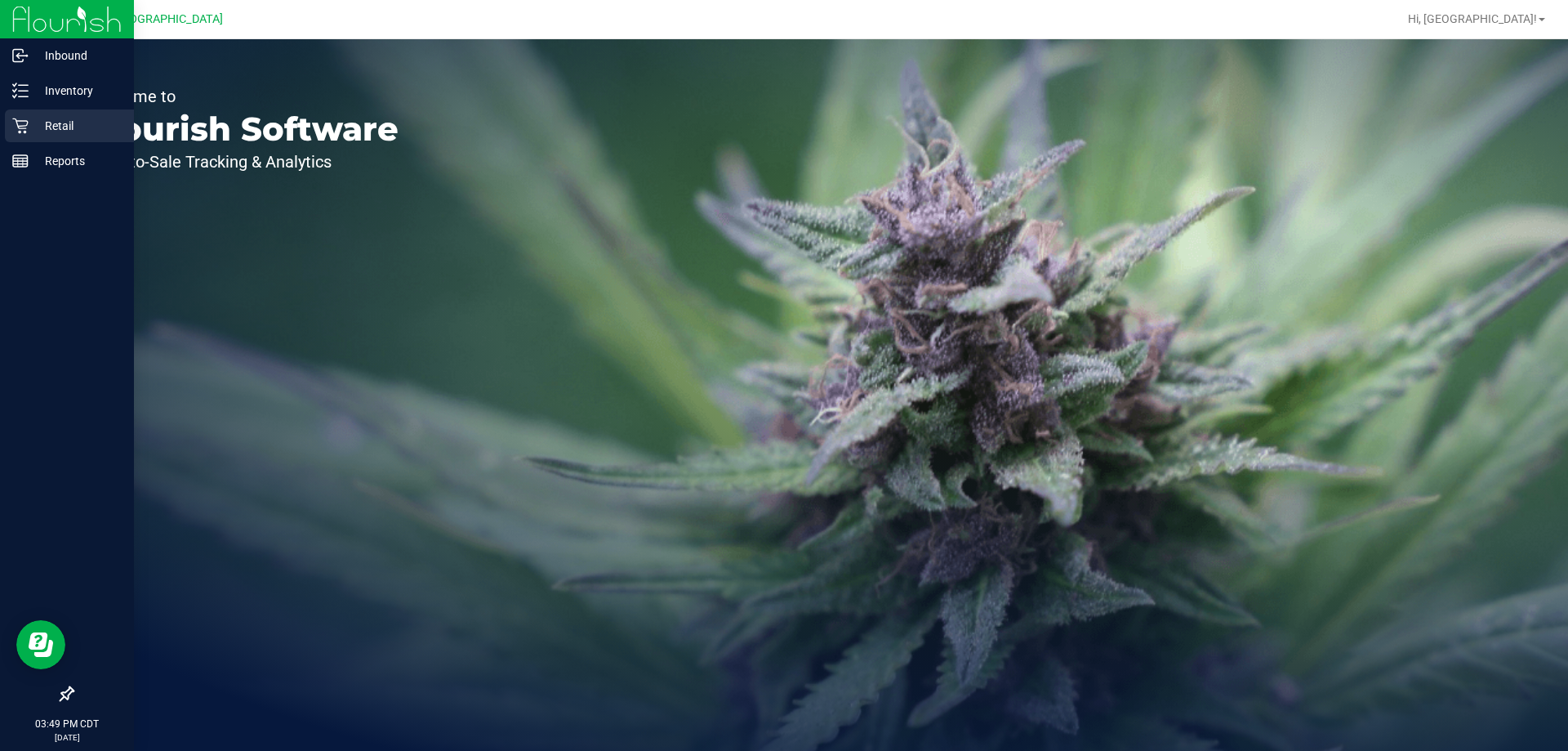
click at [38, 128] on p "Retail" at bounding box center [78, 125] width 98 height 20
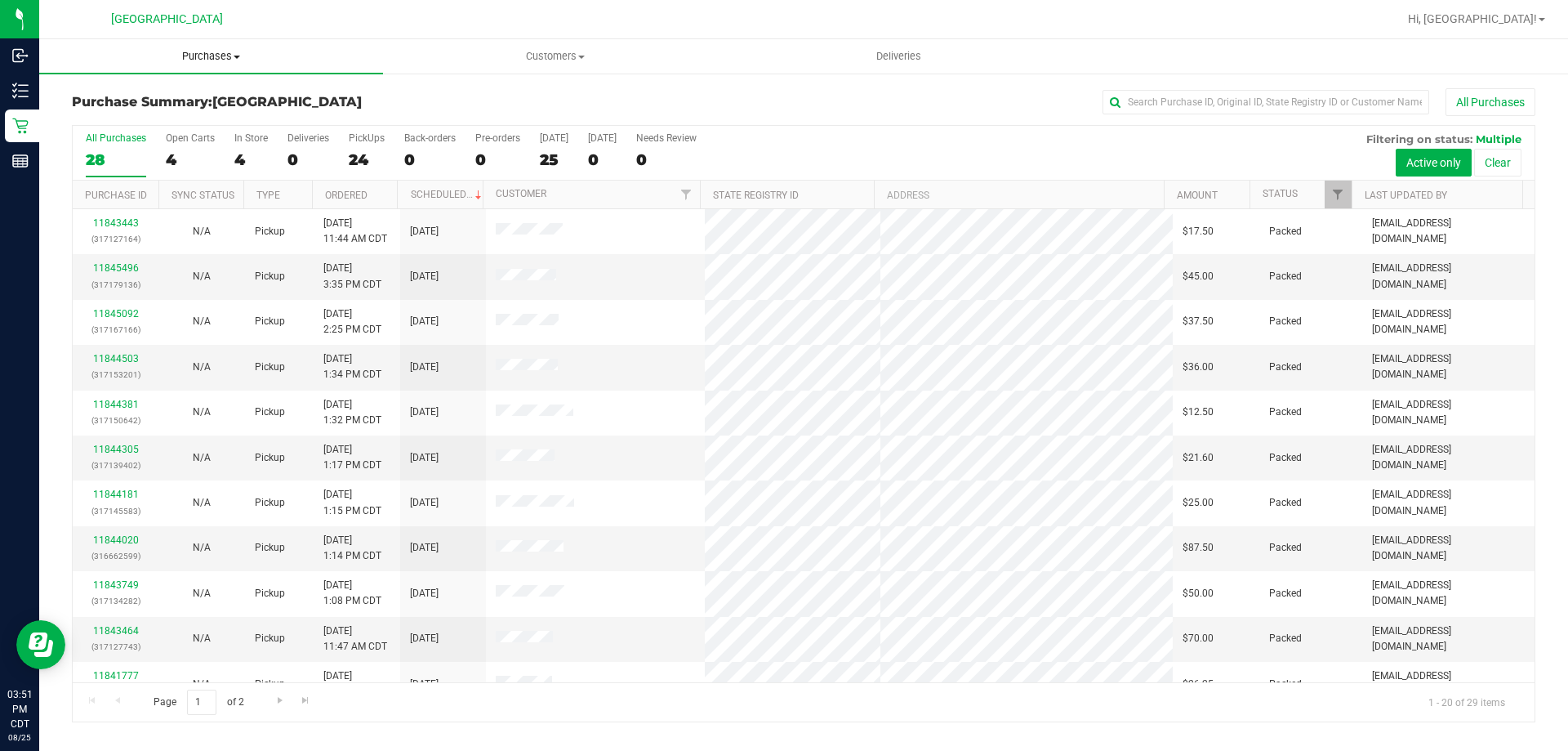
click at [228, 48] on uib-tab-heading "Purchases Summary of purchases Fulfillment All purchases" at bounding box center [211, 57] width 343 height 34
click at [142, 115] on li "Fulfillment" at bounding box center [211, 119] width 343 height 20
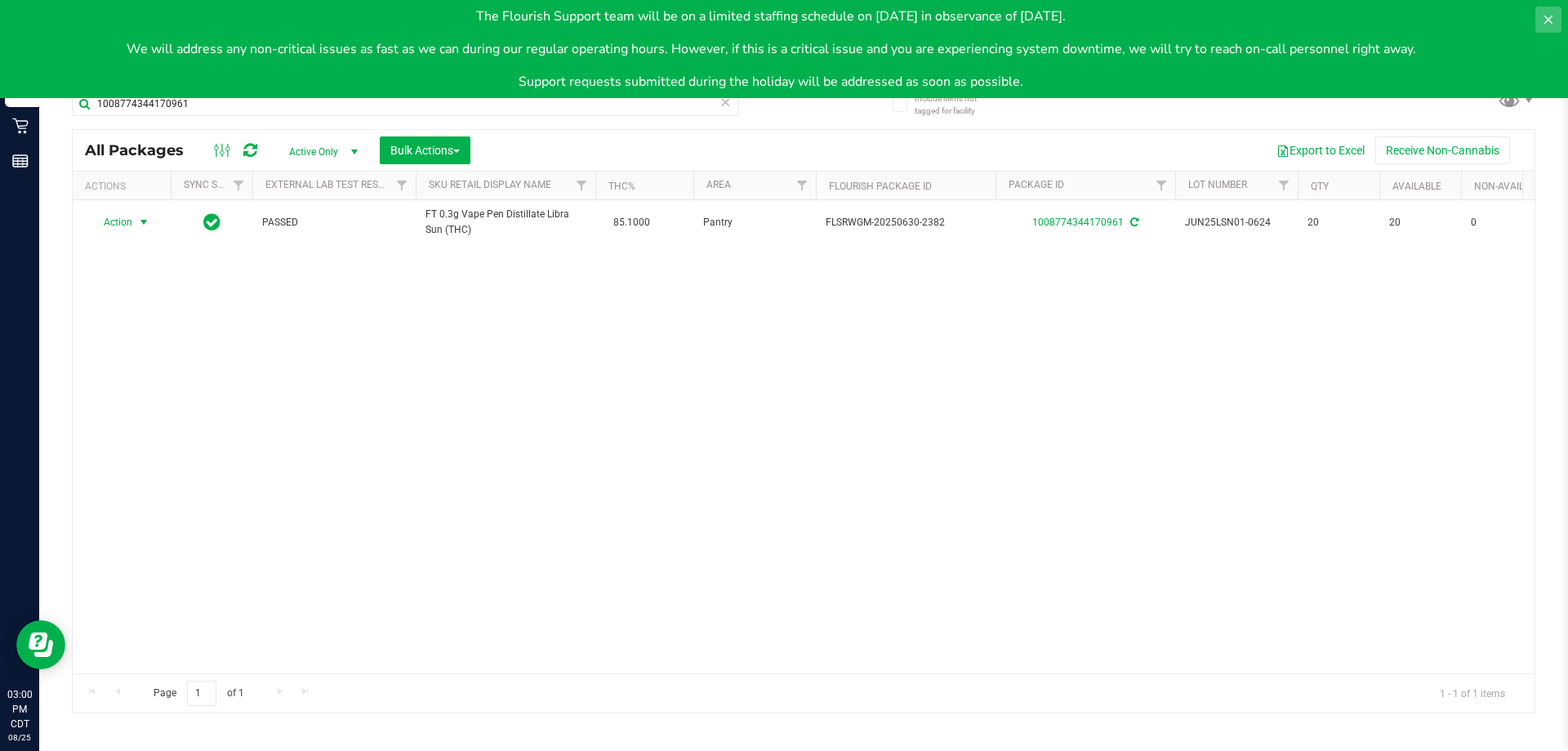
click at [1559, 14] on button at bounding box center [1548, 20] width 26 height 26
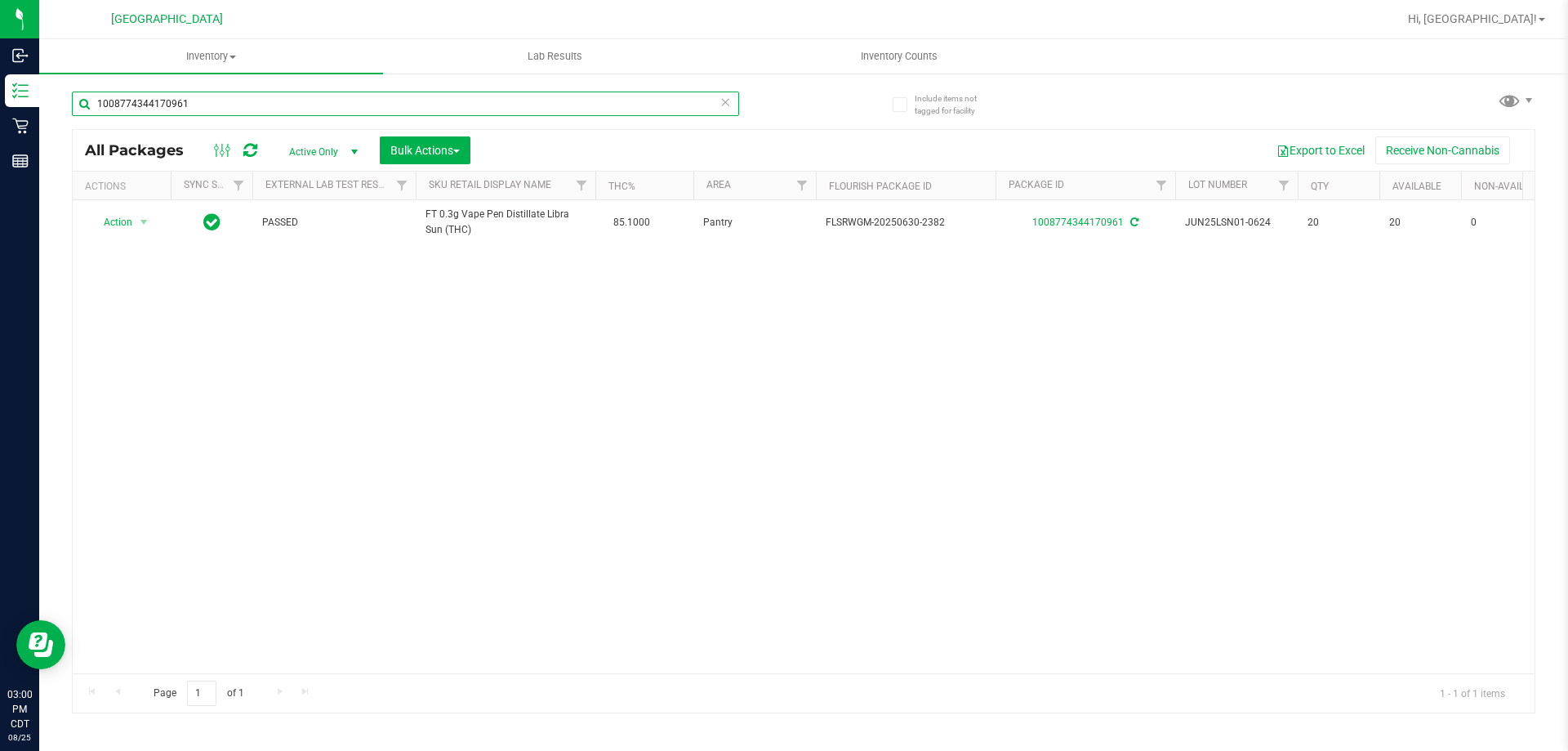
click at [635, 110] on input "1008774344170961" at bounding box center [406, 104] width 667 height 25
type input "4185416466994516"
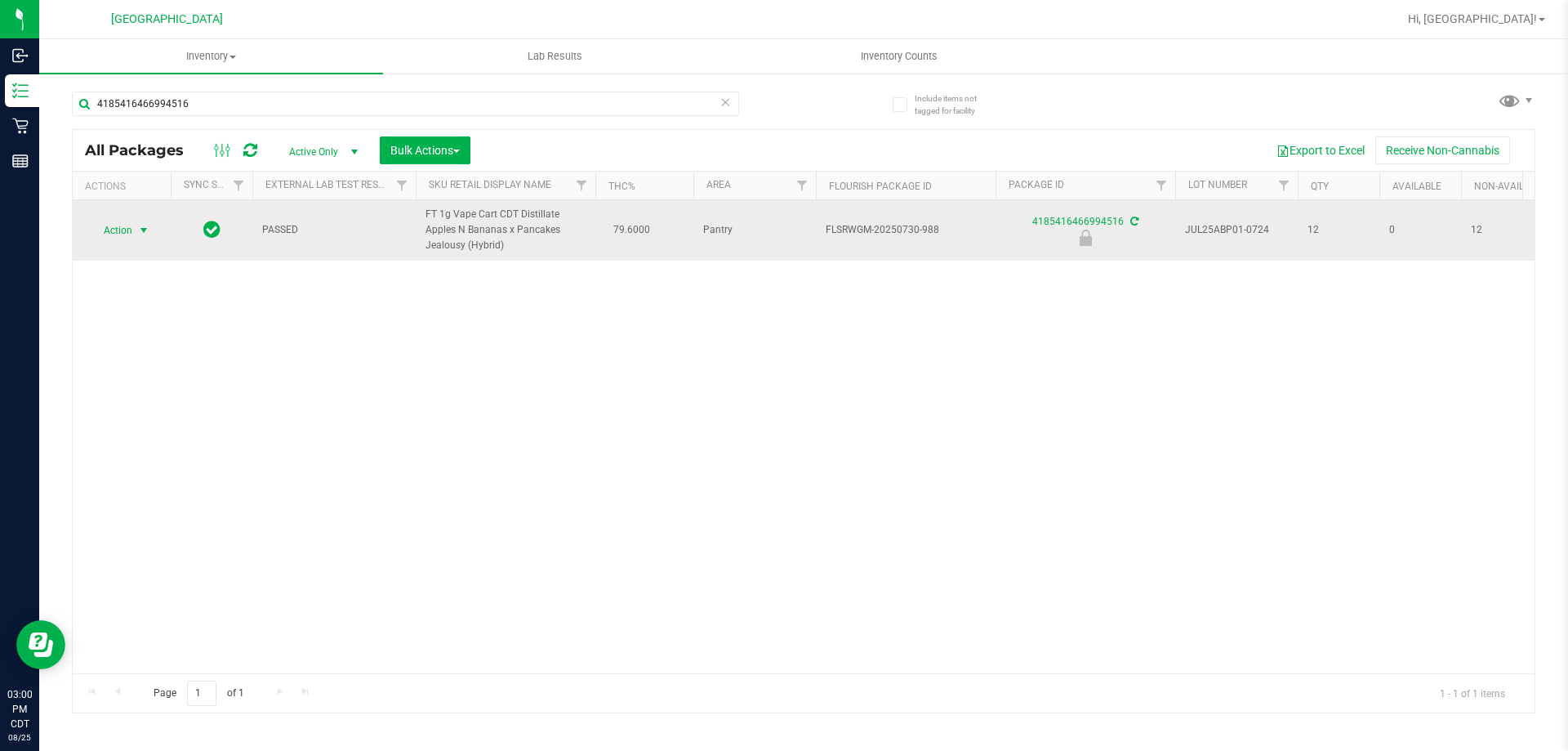
click at [114, 238] on span "Action" at bounding box center [111, 230] width 44 height 23
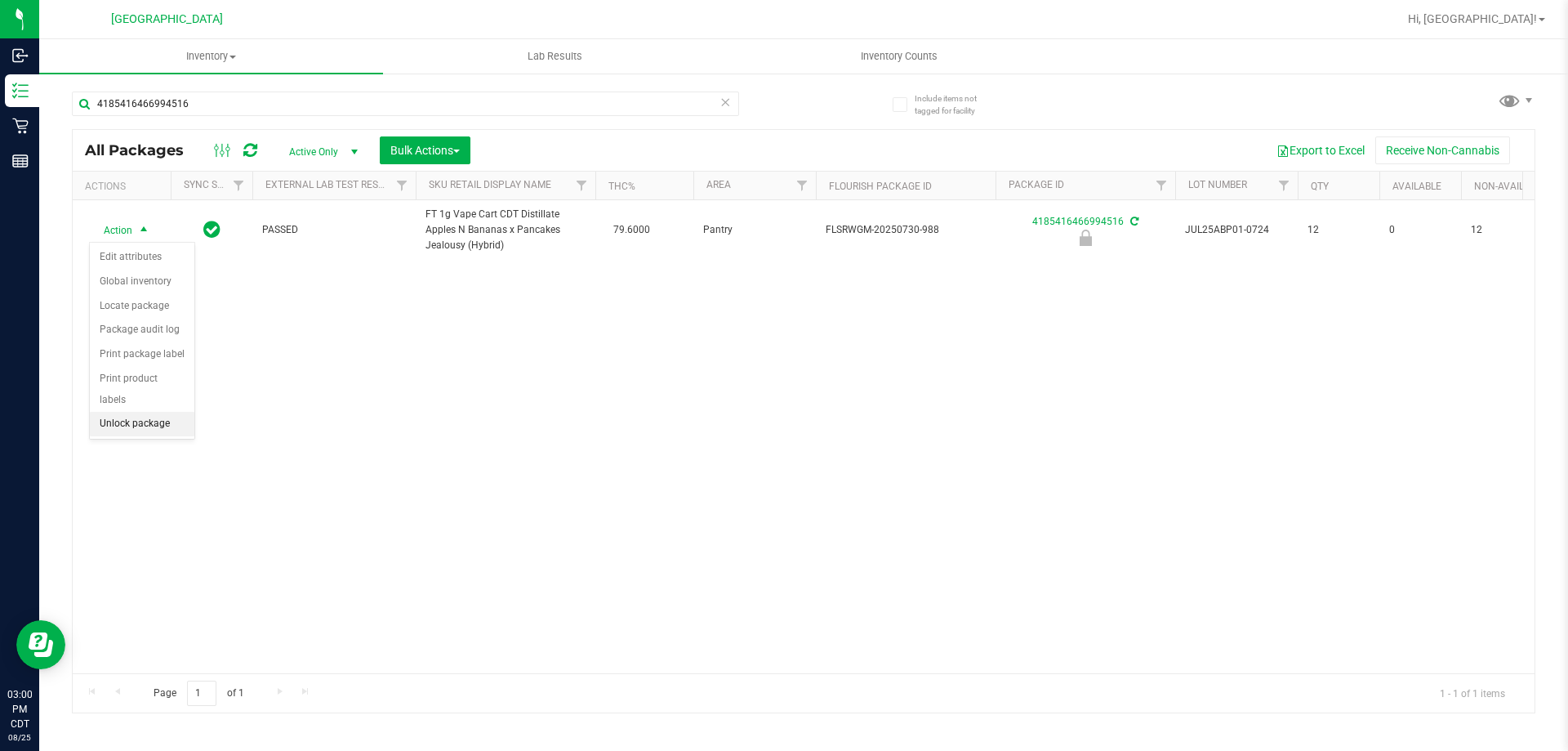
click at [153, 412] on li "Unlock package" at bounding box center [143, 424] width 105 height 25
click at [122, 541] on li "Print package label" at bounding box center [125, 550] width 70 height 66
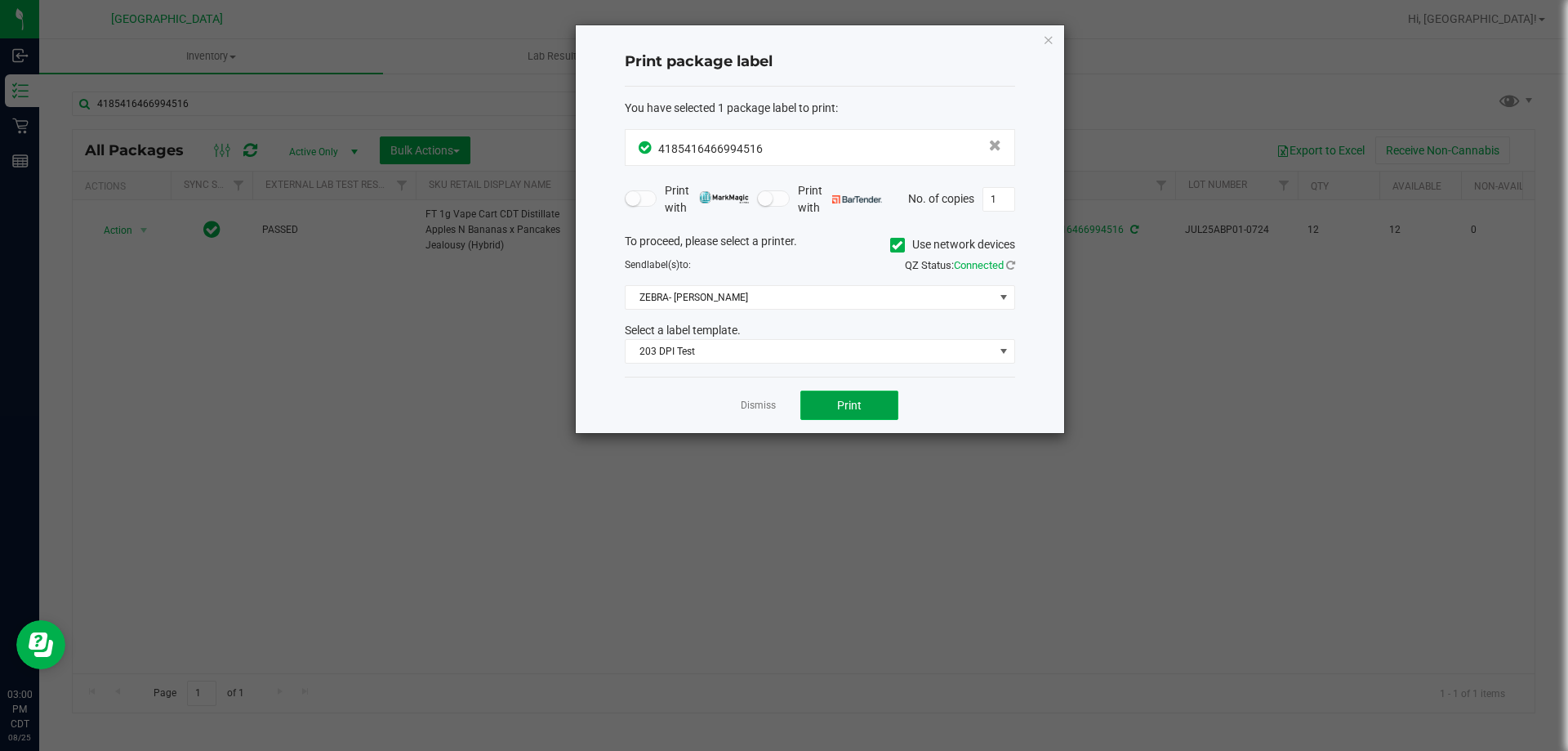
click at [828, 406] on button "Print" at bounding box center [850, 405] width 98 height 30
click at [769, 399] on link "Dismiss" at bounding box center [758, 405] width 35 height 14
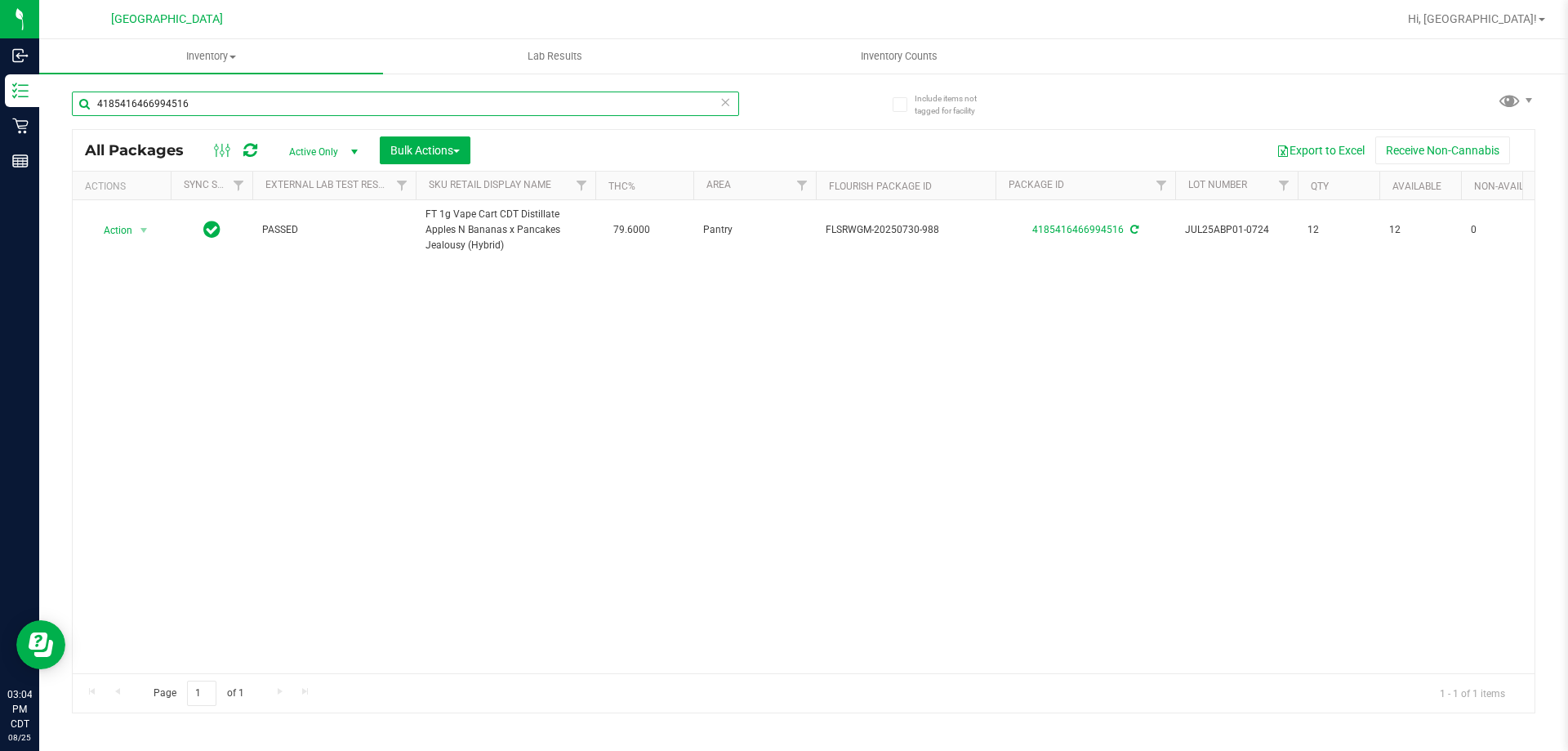
click at [611, 101] on input "4185416466994516" at bounding box center [406, 104] width 667 height 25
type input "9719885004382662"
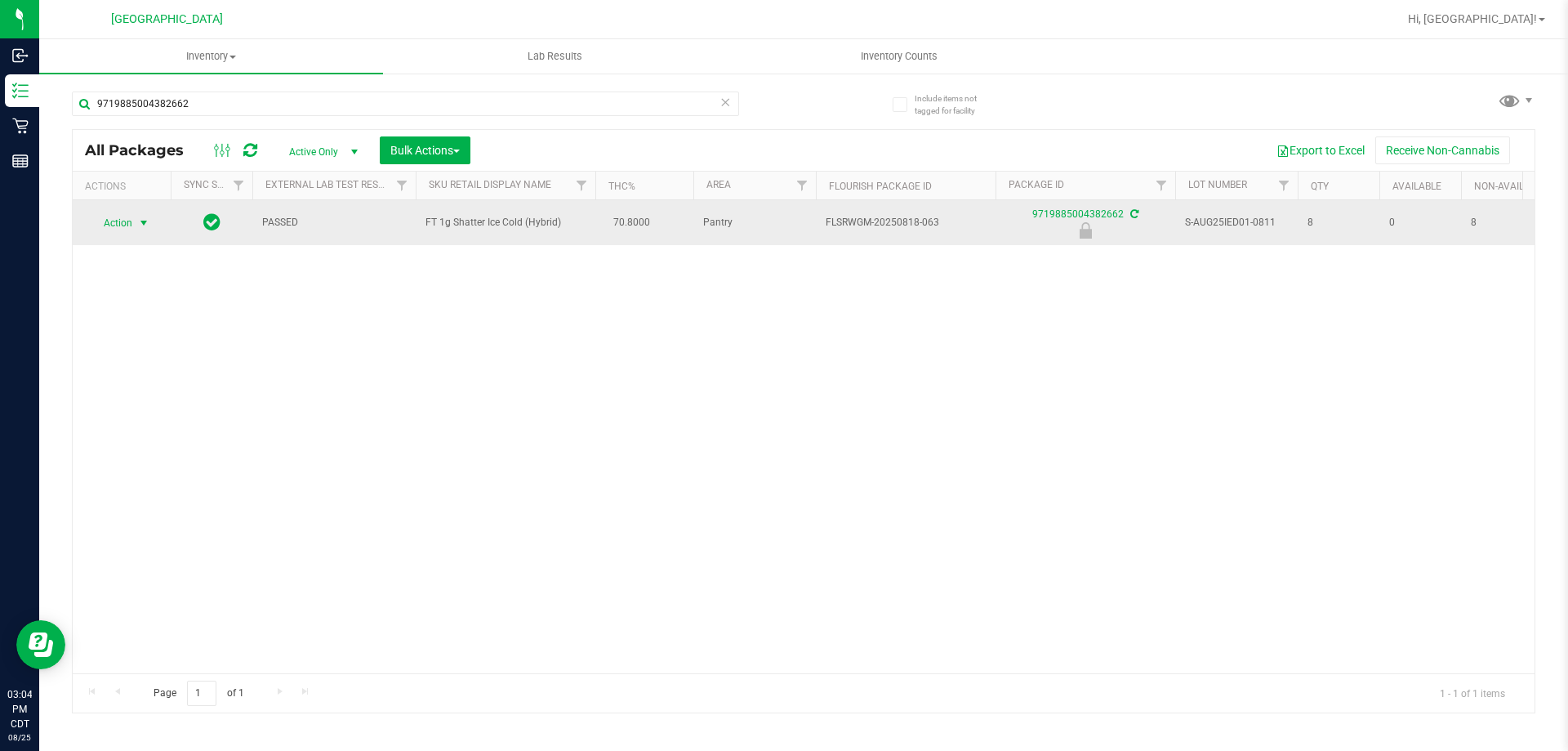
click at [122, 224] on span "Action" at bounding box center [111, 223] width 44 height 23
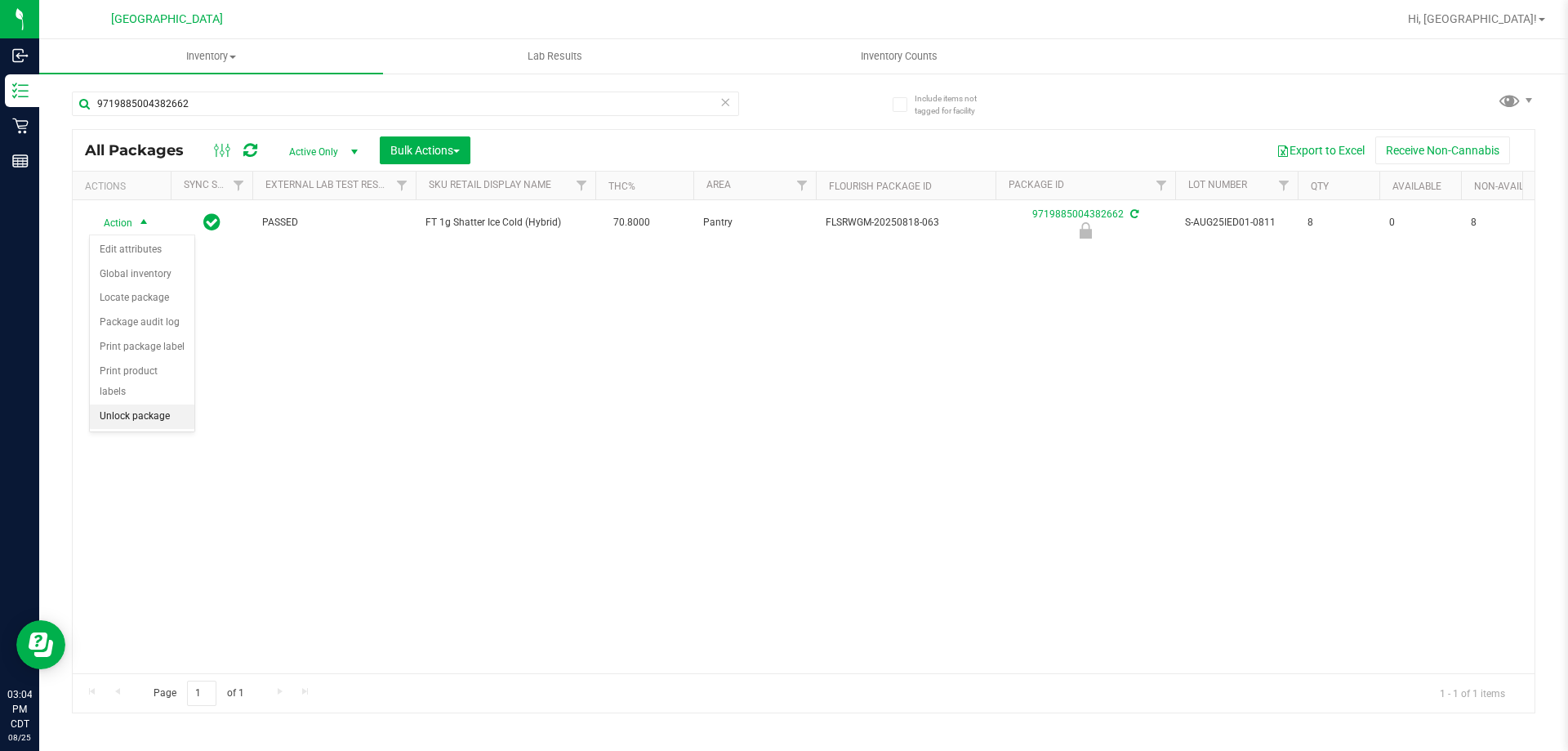
click at [152, 404] on li "Unlock package" at bounding box center [143, 416] width 105 height 25
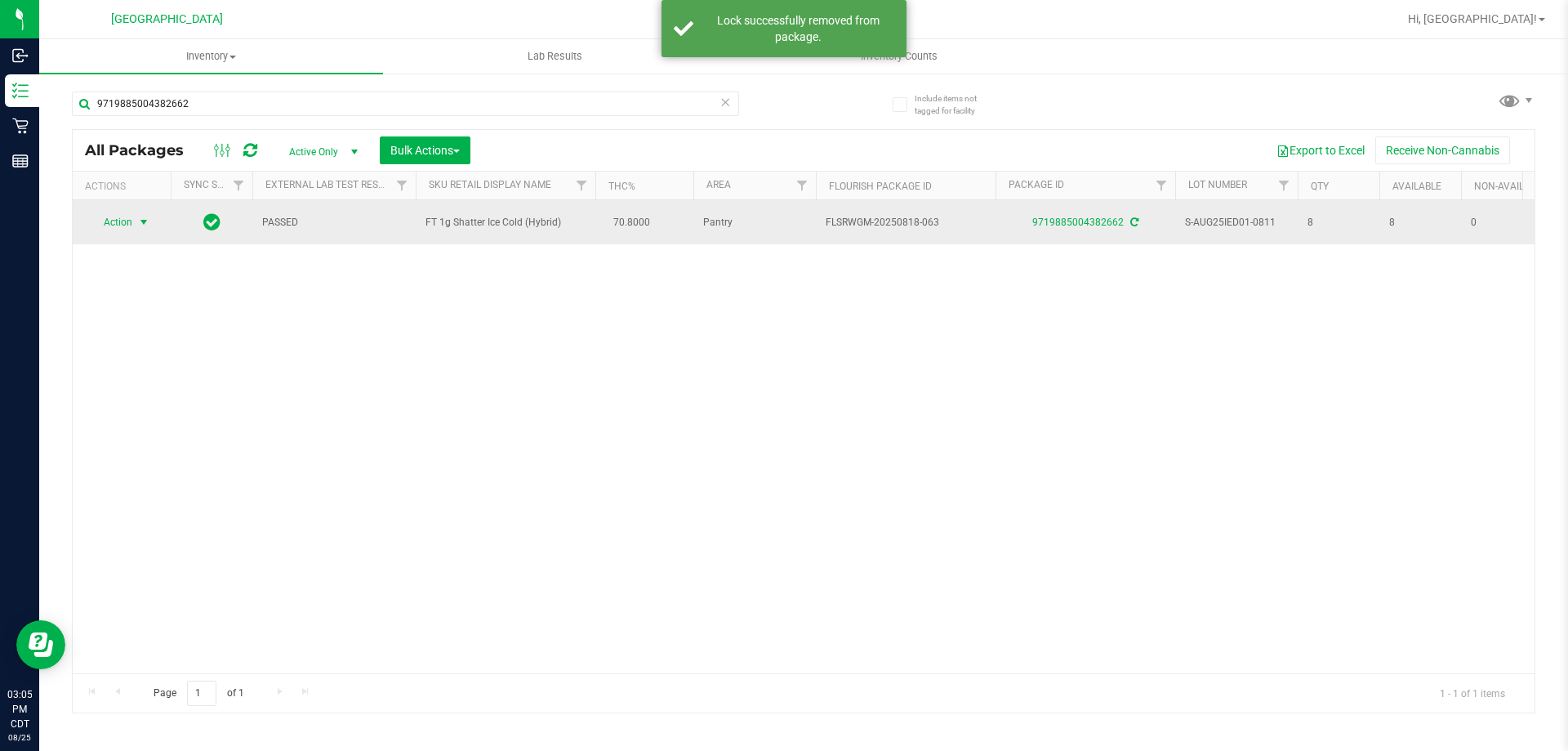
click at [142, 222] on span "select" at bounding box center [143, 222] width 13 height 13
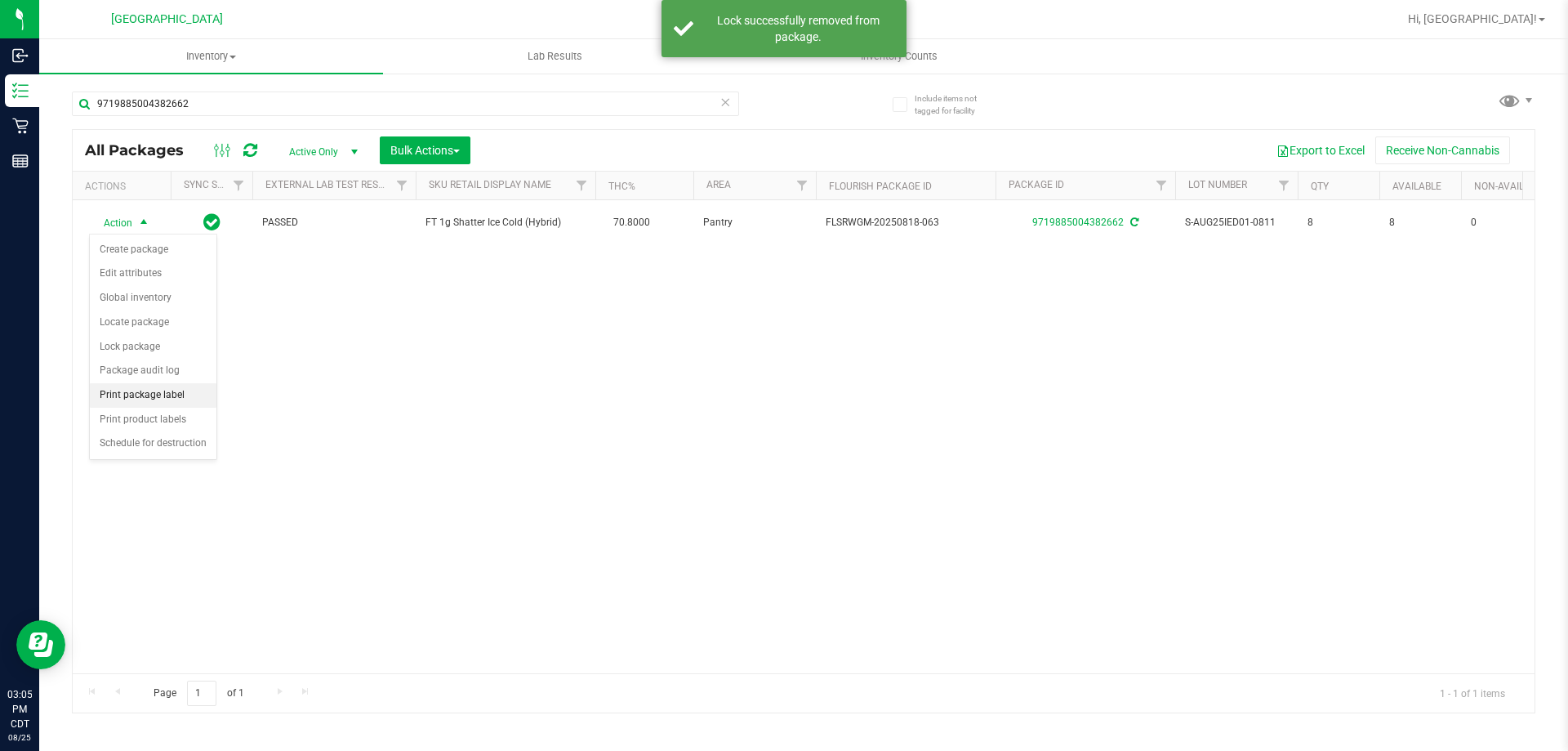
click at [160, 396] on li "Print package label" at bounding box center [153, 395] width 126 height 25
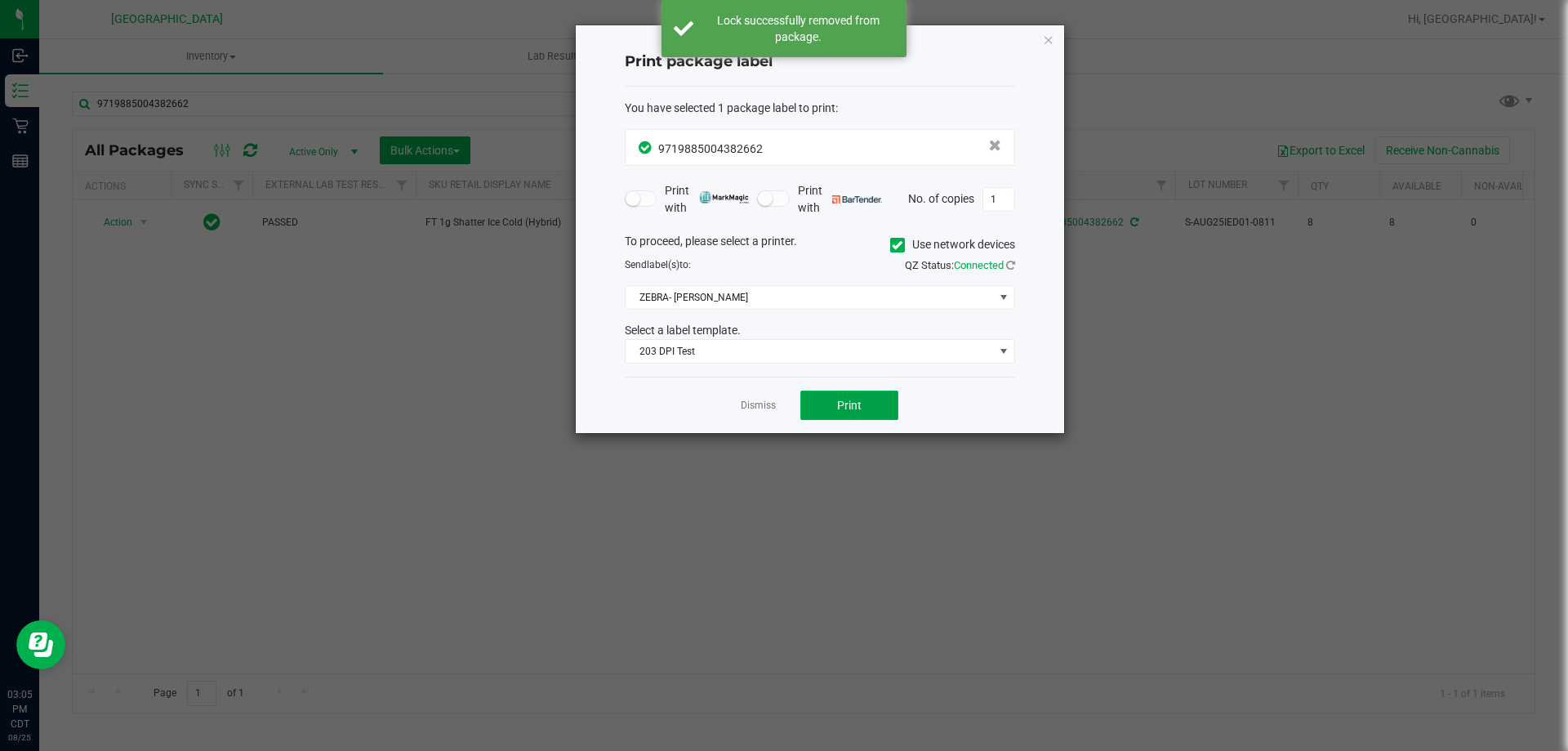
click at [881, 403] on button "Print" at bounding box center [850, 405] width 98 height 30
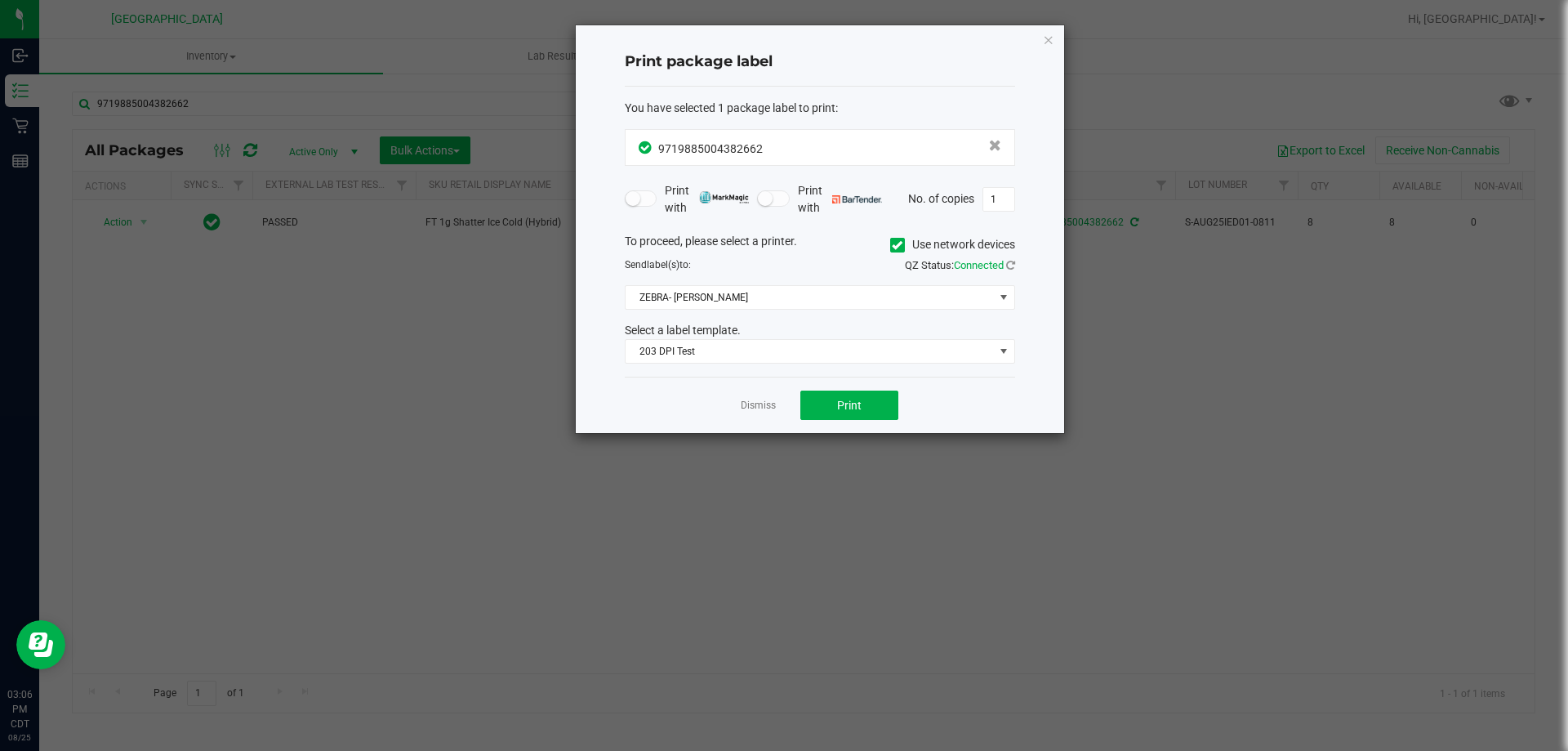
click at [743, 401] on link "Dismiss" at bounding box center [758, 405] width 35 height 14
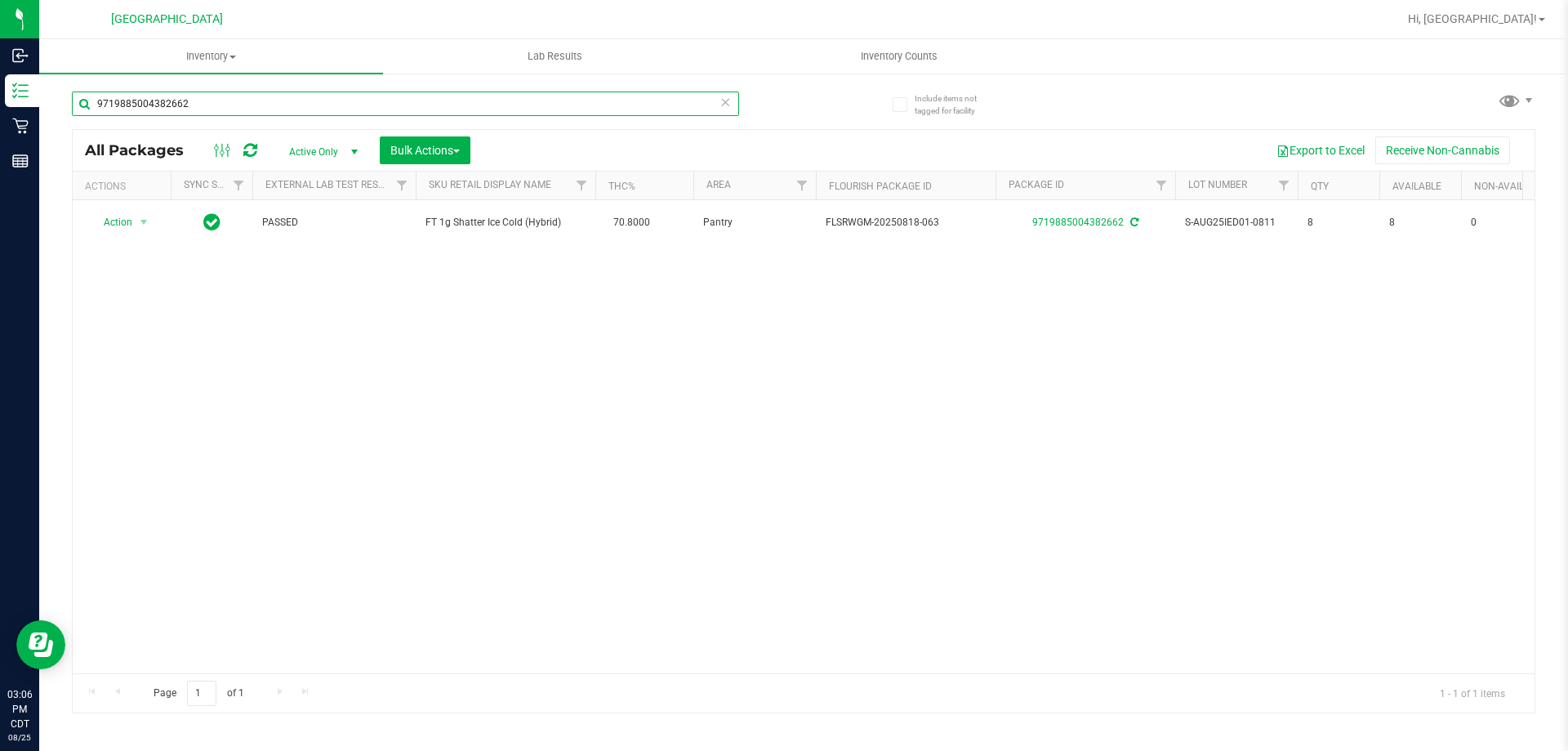
click at [439, 101] on input "9719885004382662" at bounding box center [406, 104] width 667 height 25
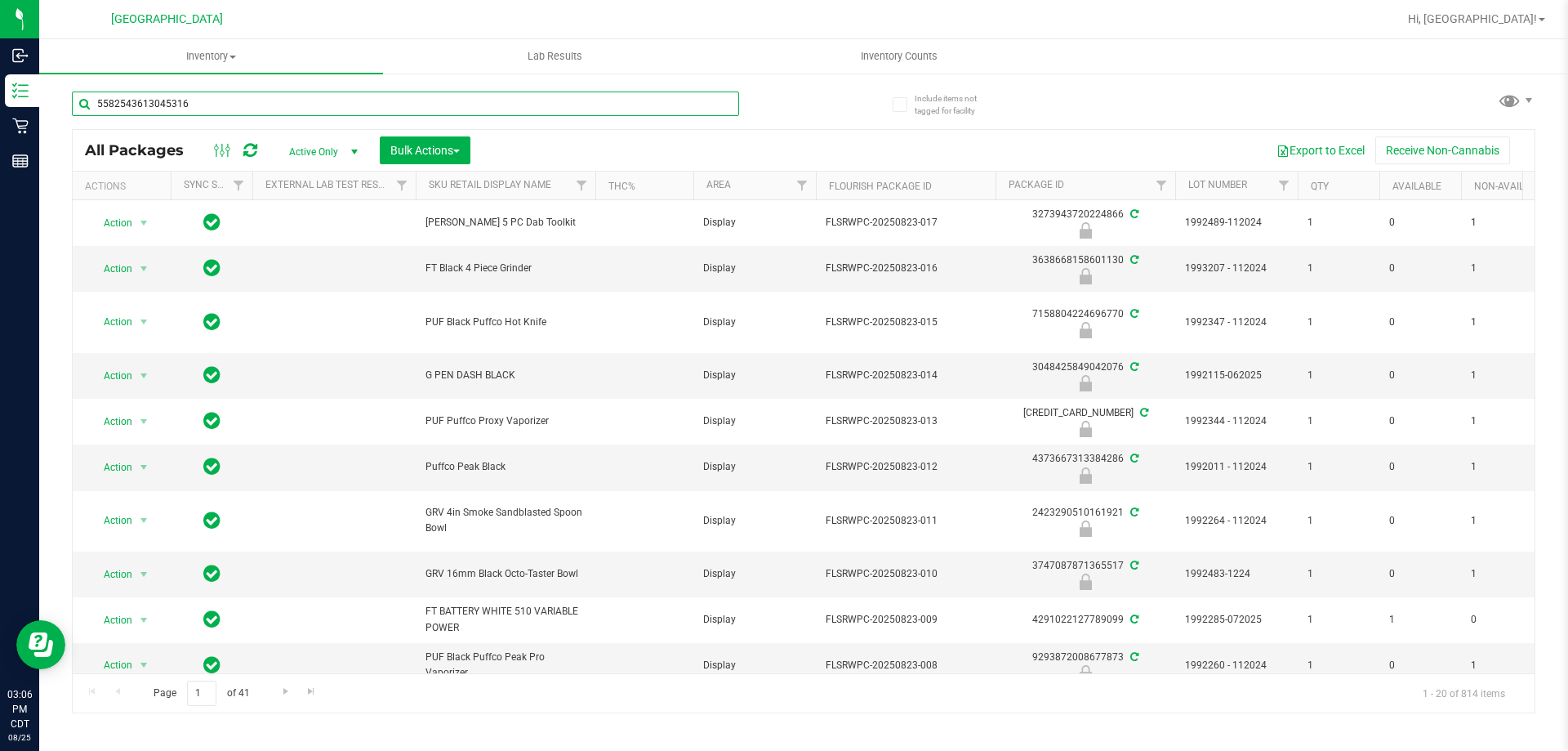
type input "5582543613045316"
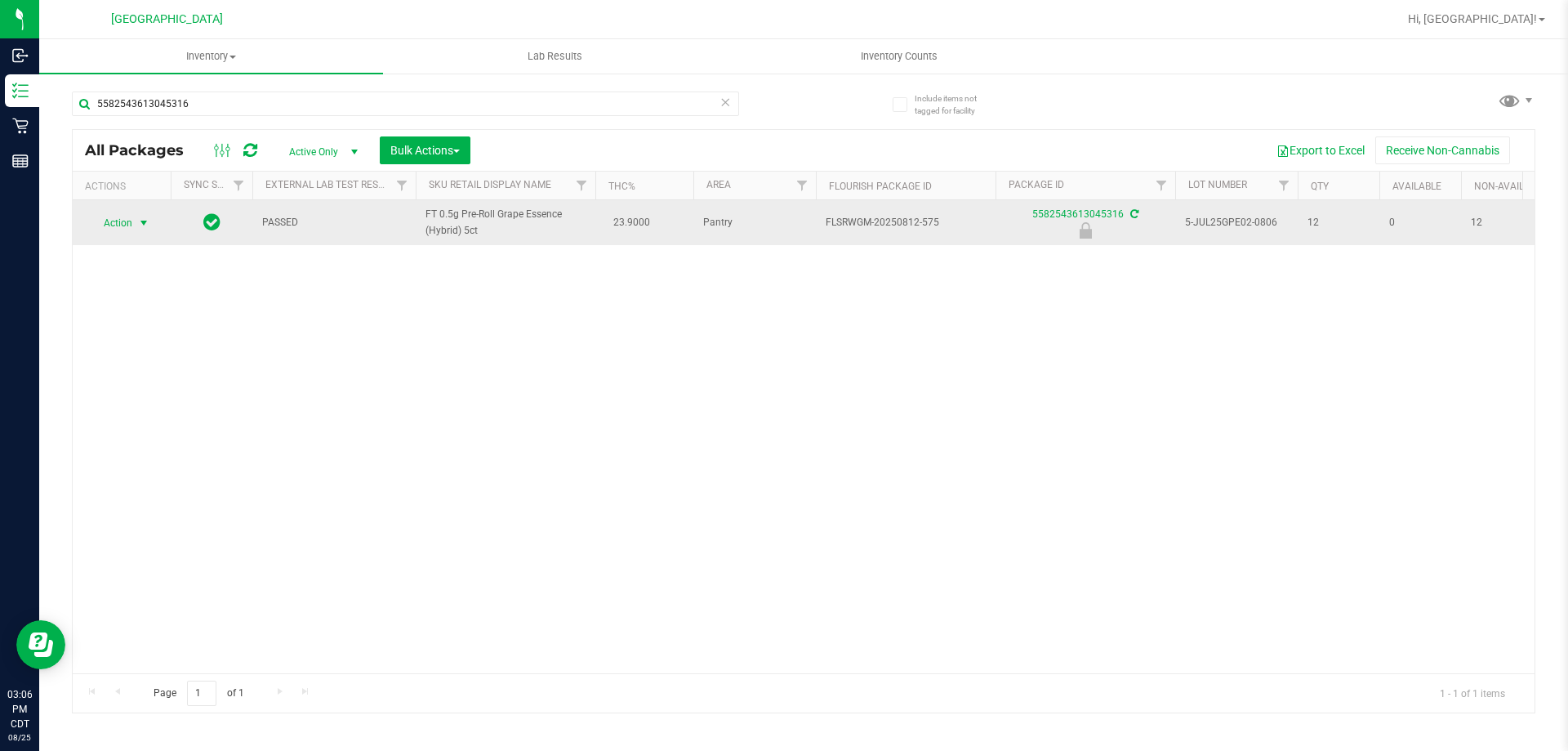
click at [128, 229] on span "Action" at bounding box center [111, 223] width 44 height 23
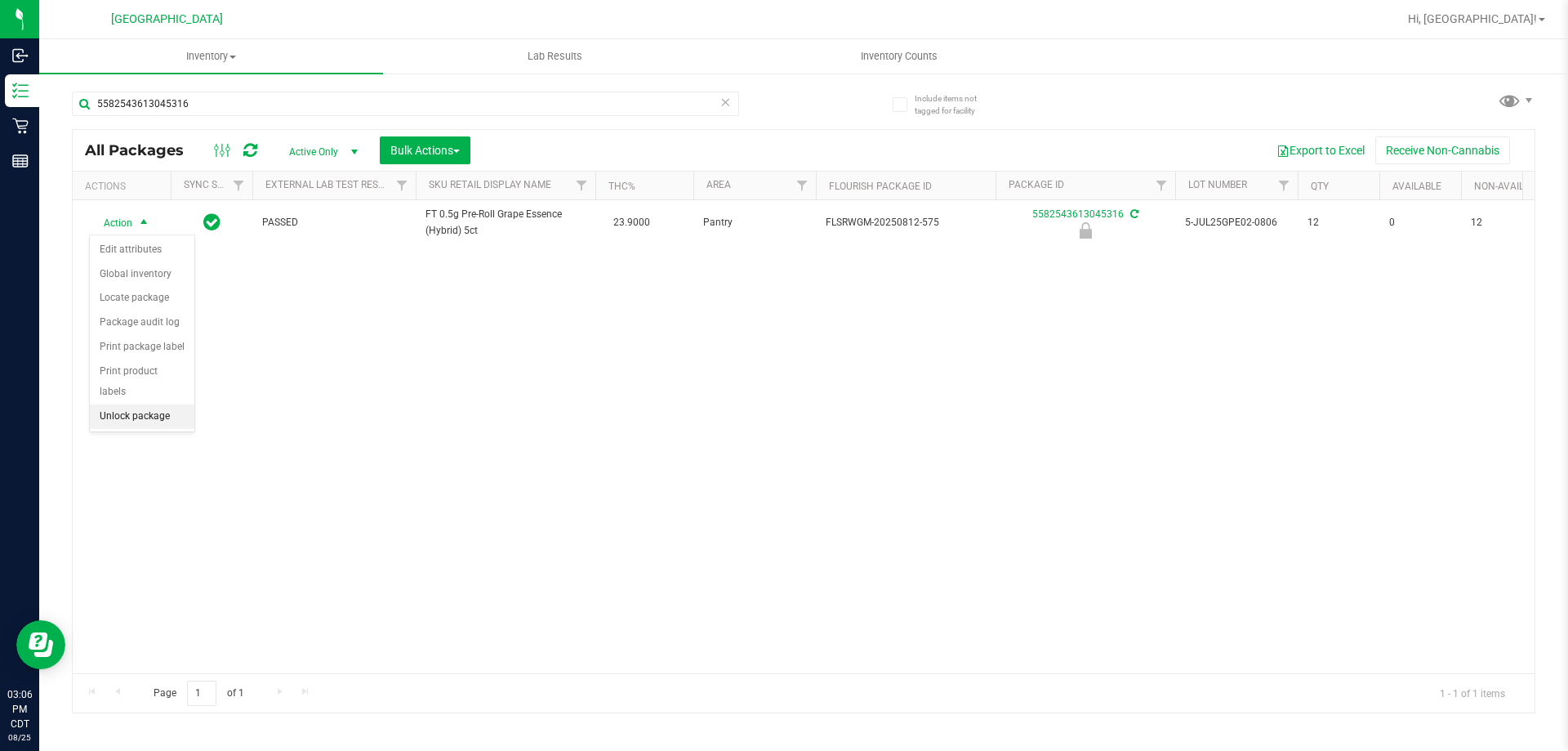
click at [157, 404] on li "Unlock package" at bounding box center [143, 416] width 105 height 25
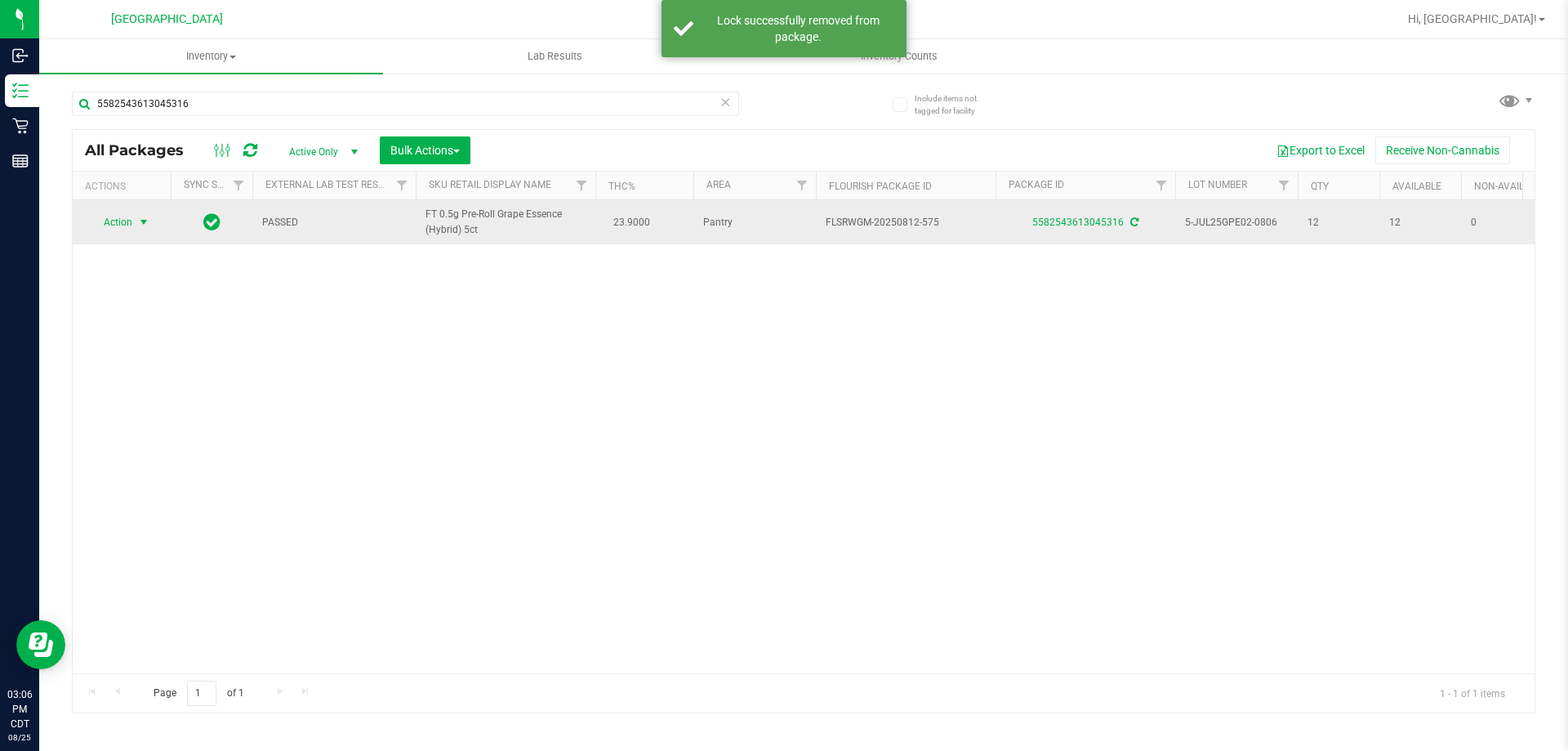
click at [143, 225] on span "select" at bounding box center [143, 222] width 13 height 13
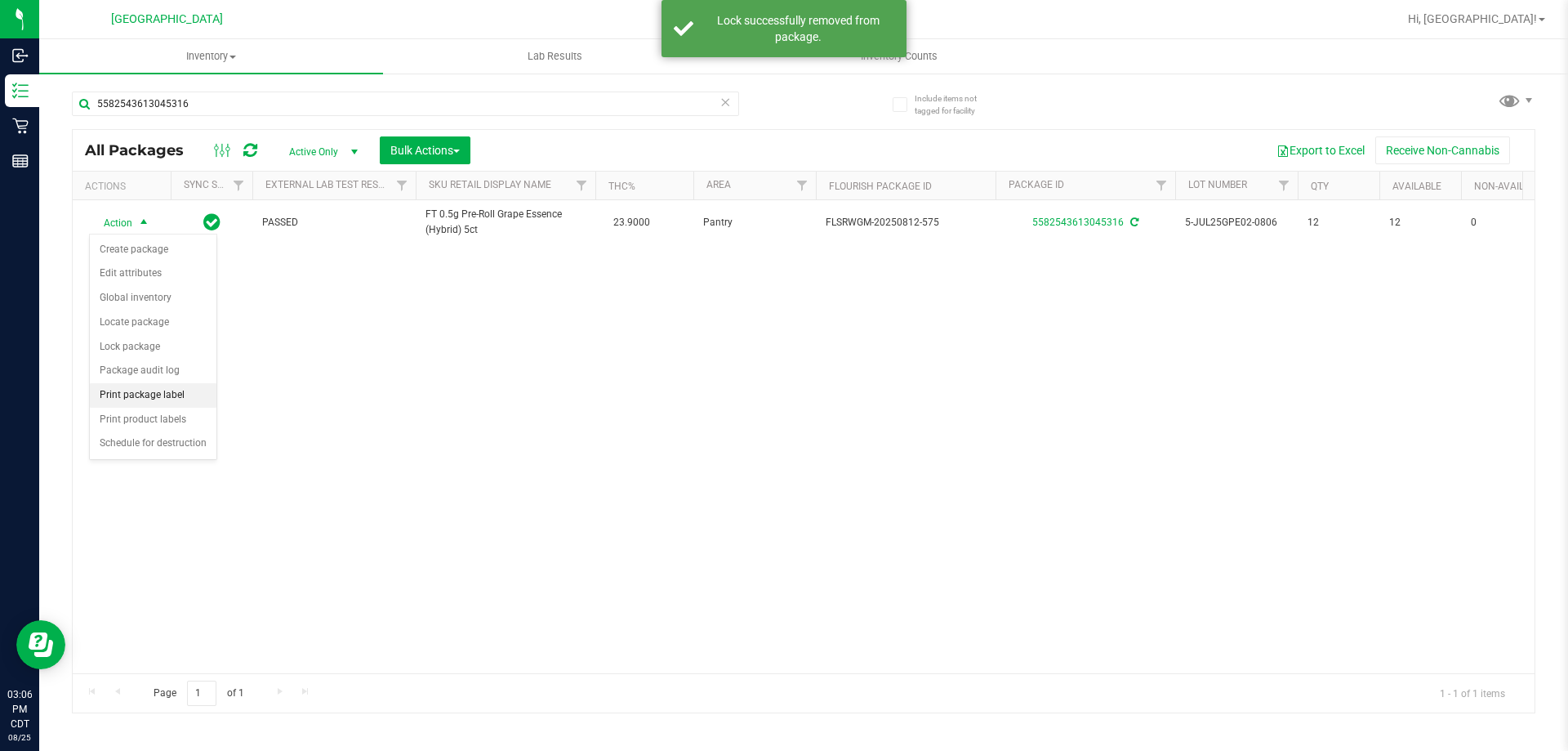
click at [153, 393] on li "Print package label" at bounding box center [153, 395] width 126 height 25
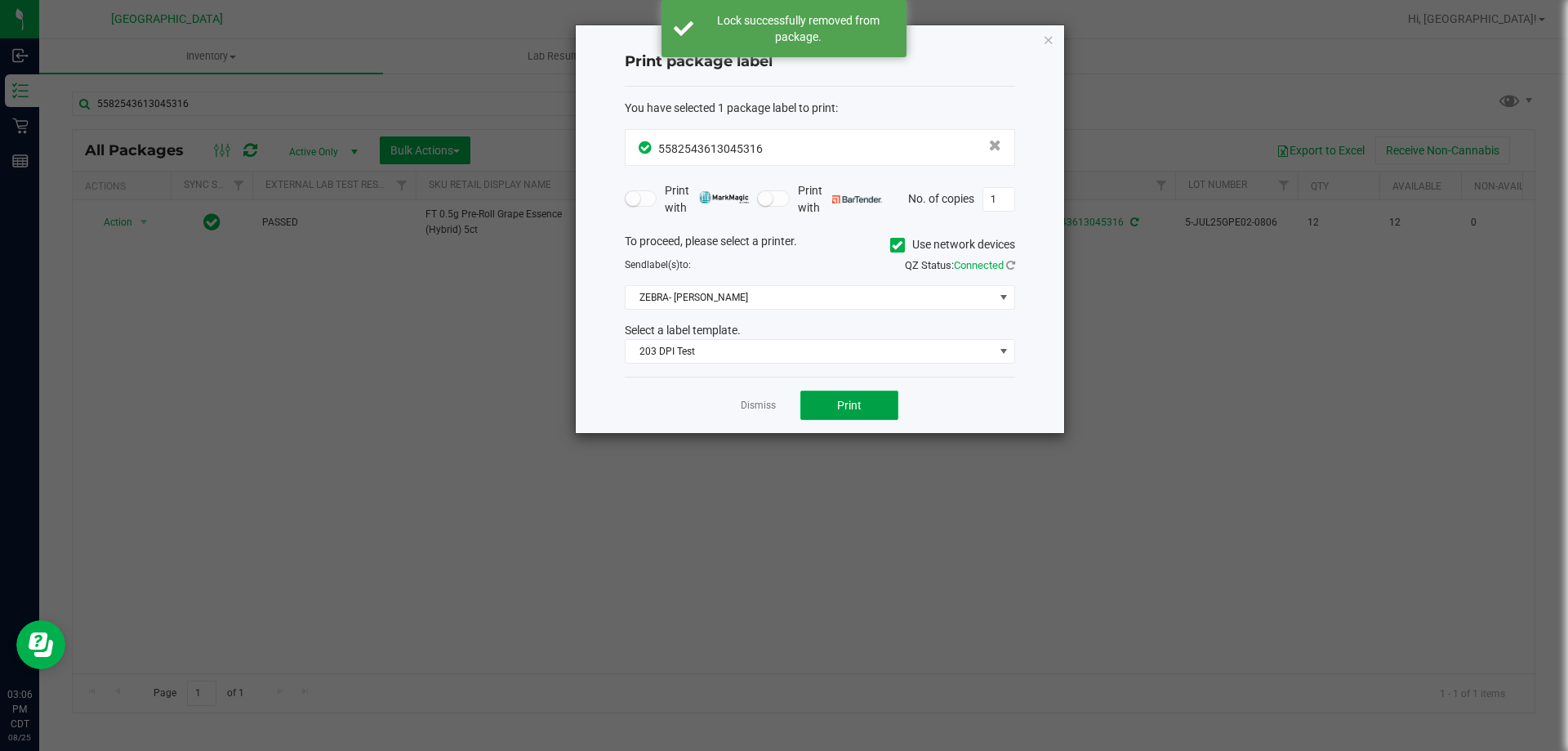
click at [849, 399] on span "Print" at bounding box center [849, 405] width 25 height 13
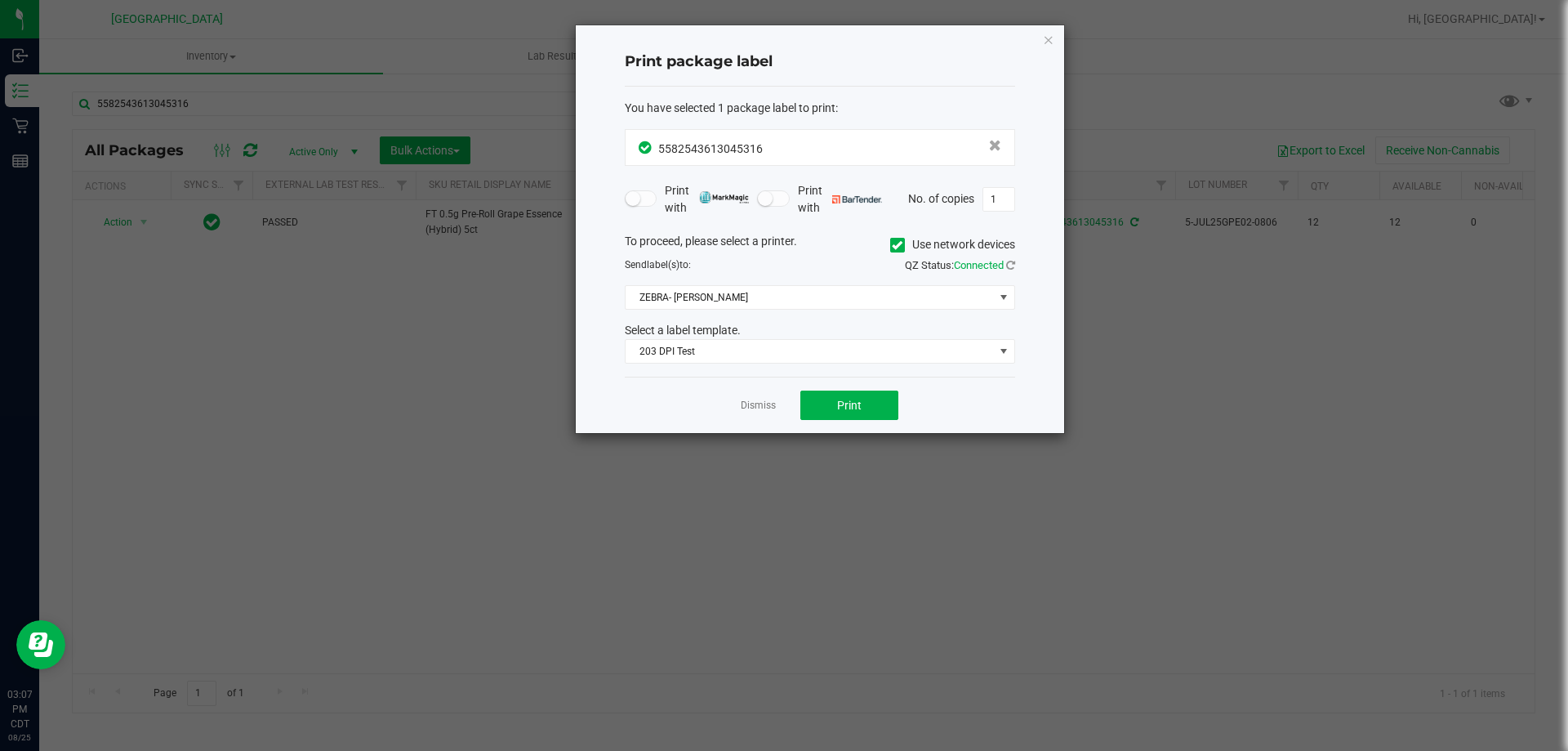
click at [777, 398] on div "Dismiss Print" at bounding box center [820, 404] width 390 height 57
click at [770, 404] on link "Dismiss" at bounding box center [758, 405] width 35 height 14
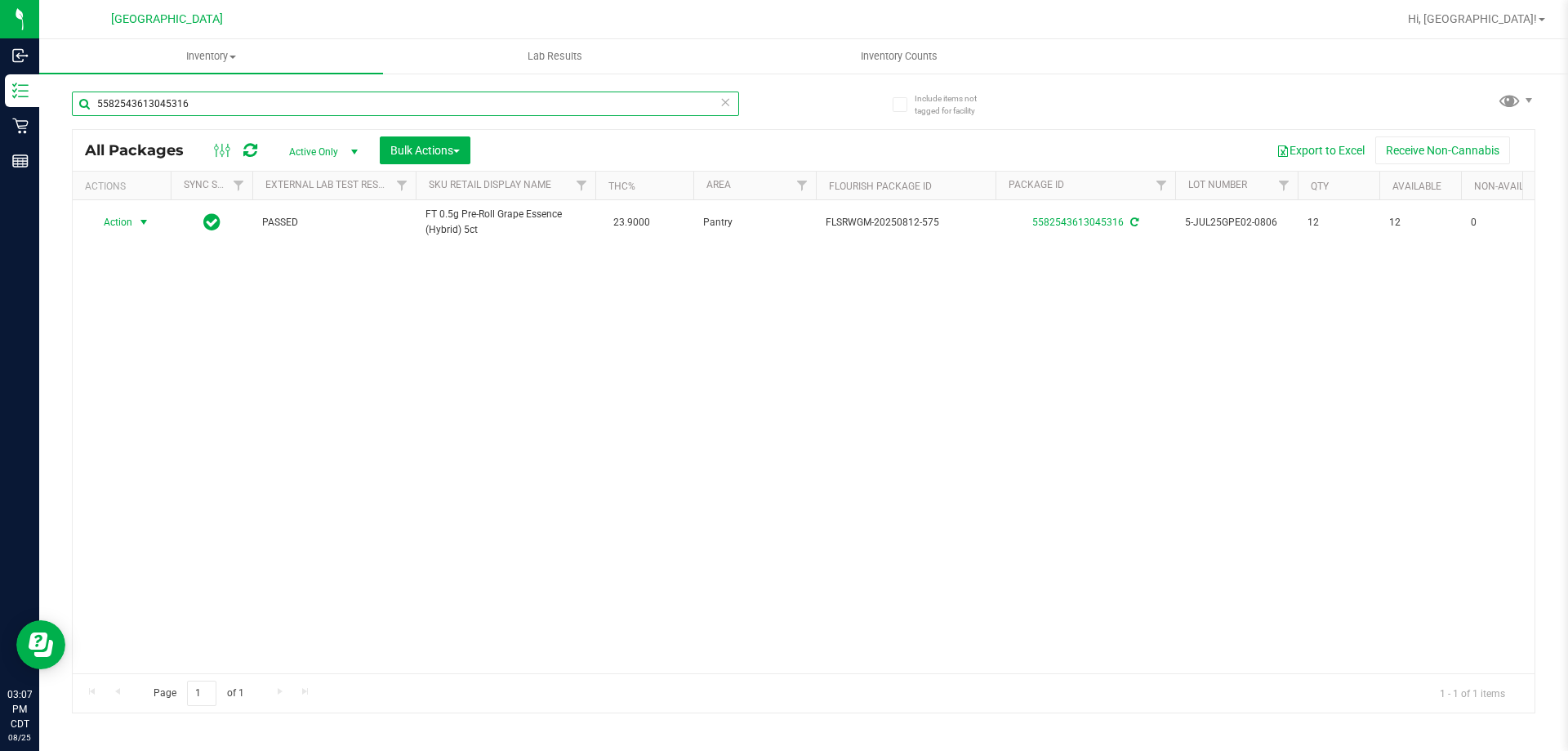
click at [584, 107] on input "5582543613045316" at bounding box center [406, 104] width 667 height 25
type input "2968101476159642"
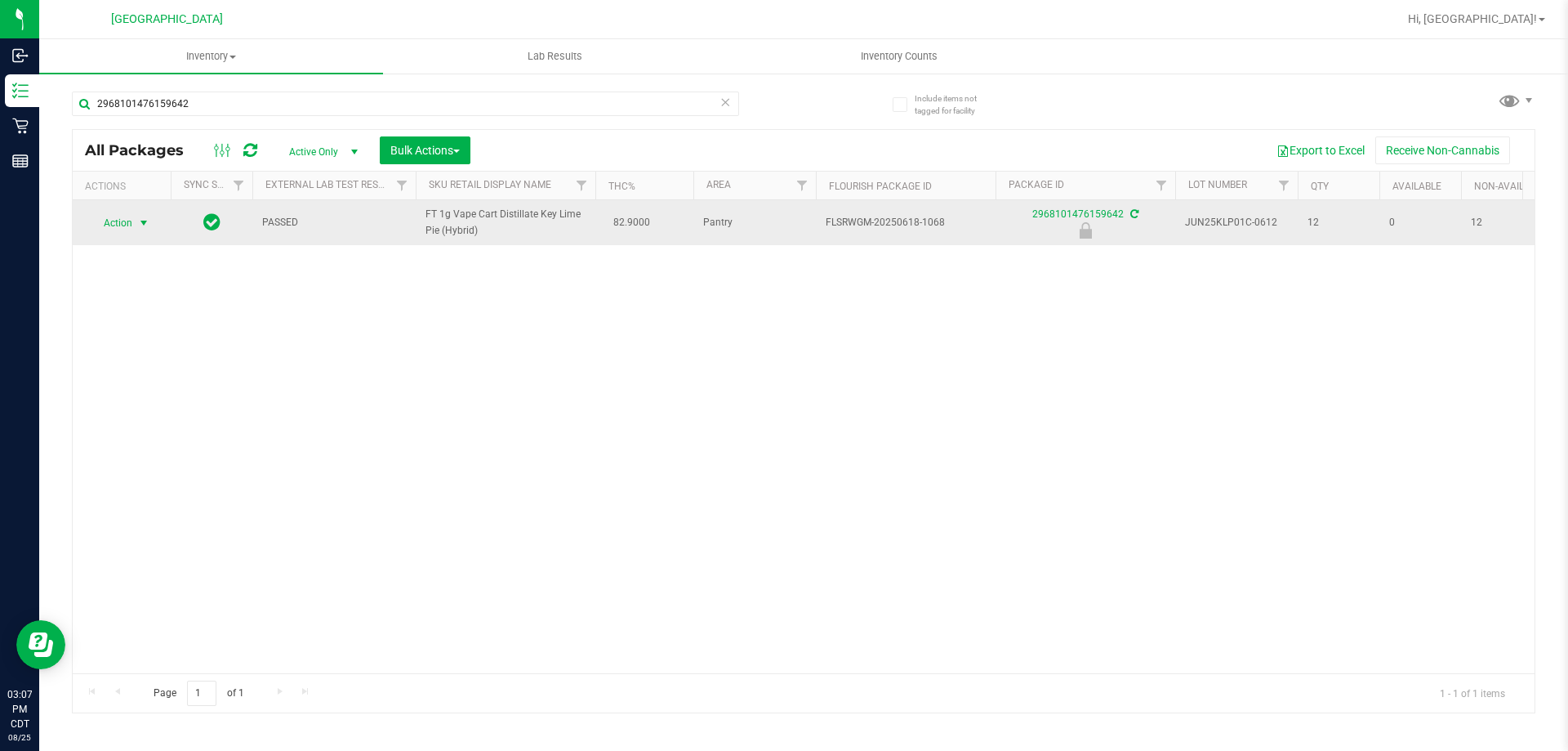
click at [134, 223] on span "select" at bounding box center [143, 223] width 20 height 23
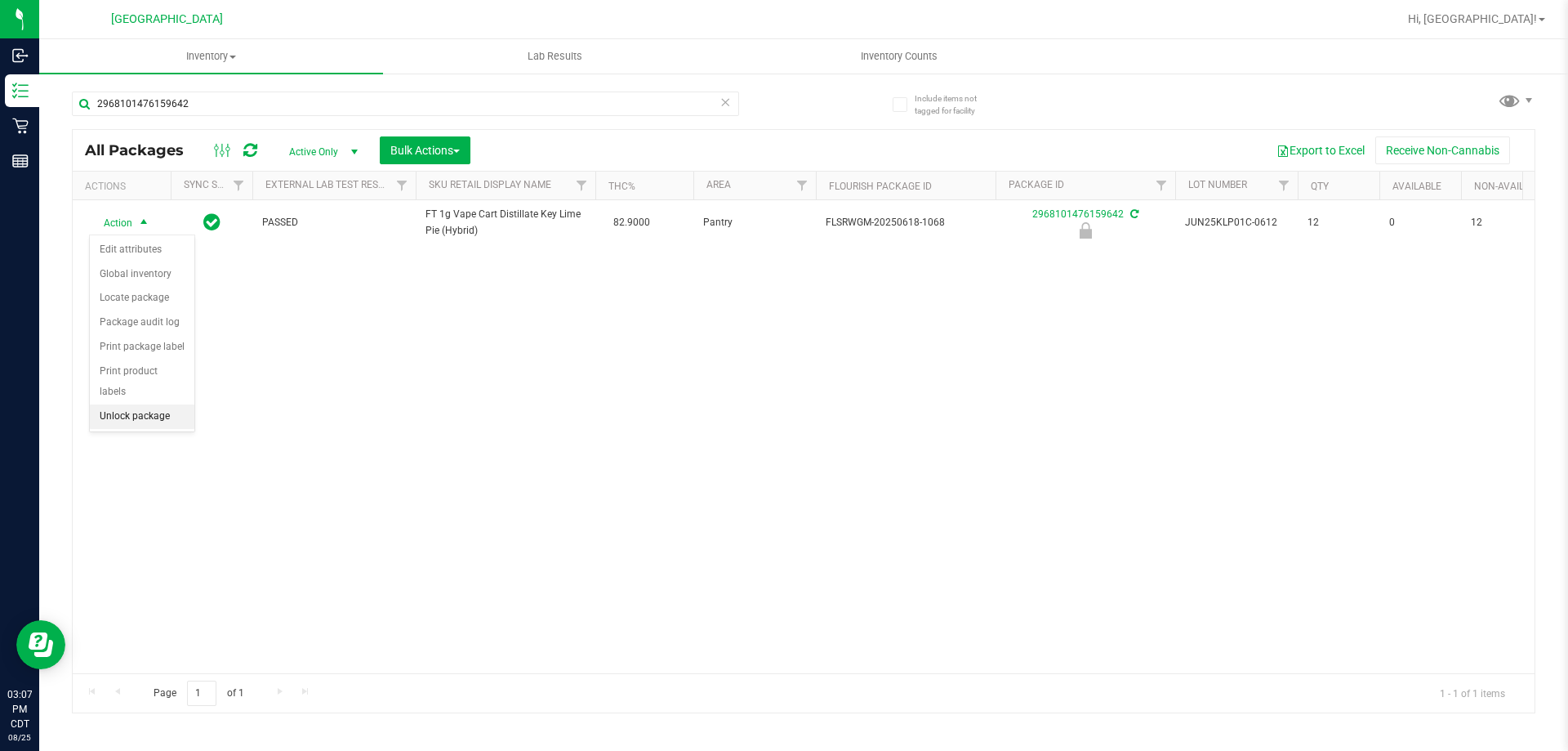
click at [140, 404] on li "Unlock package" at bounding box center [143, 416] width 105 height 25
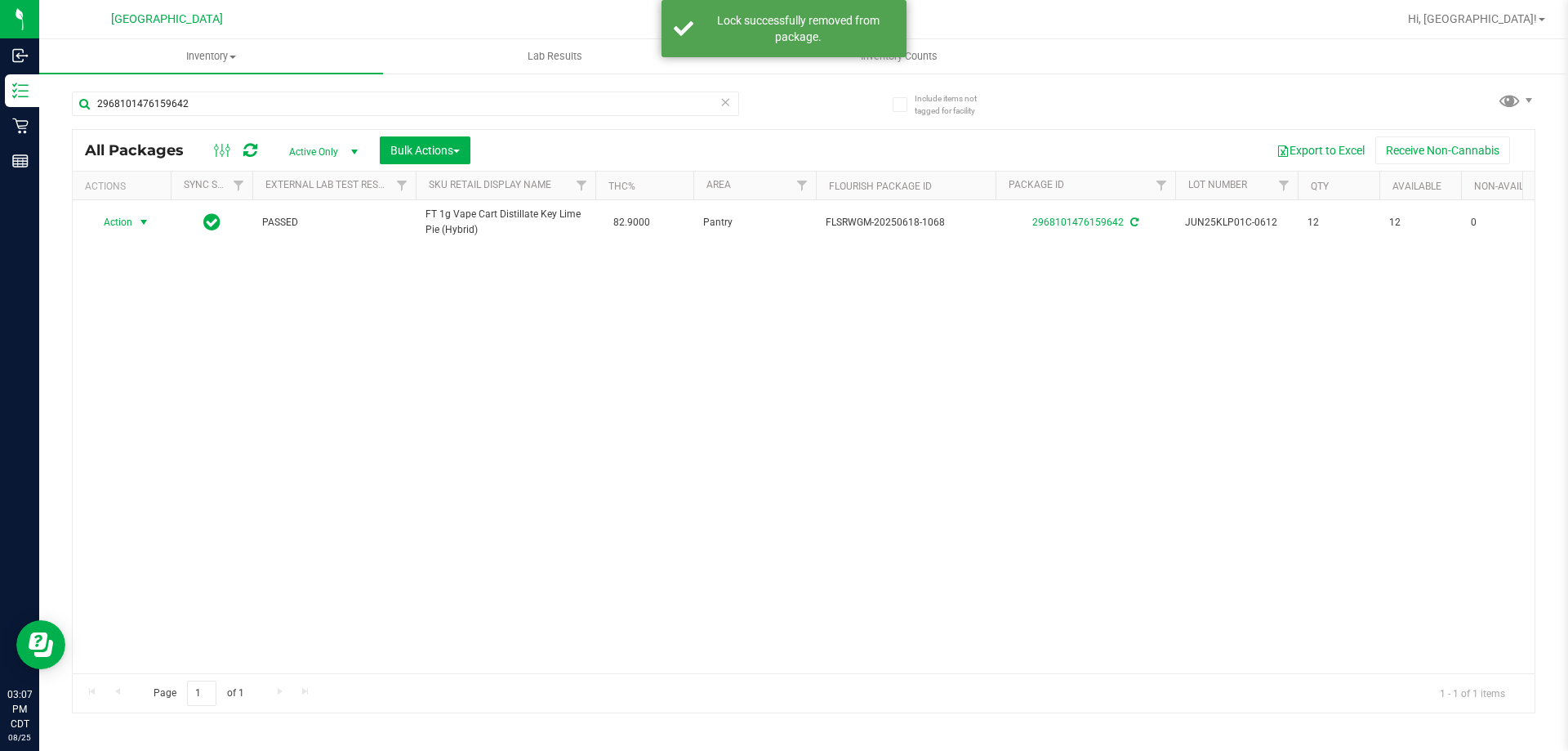
click at [143, 225] on span "select" at bounding box center [143, 222] width 13 height 13
drag, startPoint x: 154, startPoint y: 389, endPoint x: 190, endPoint y: 389, distance: 36.0
click at [155, 389] on li "Print package label" at bounding box center [153, 395] width 126 height 25
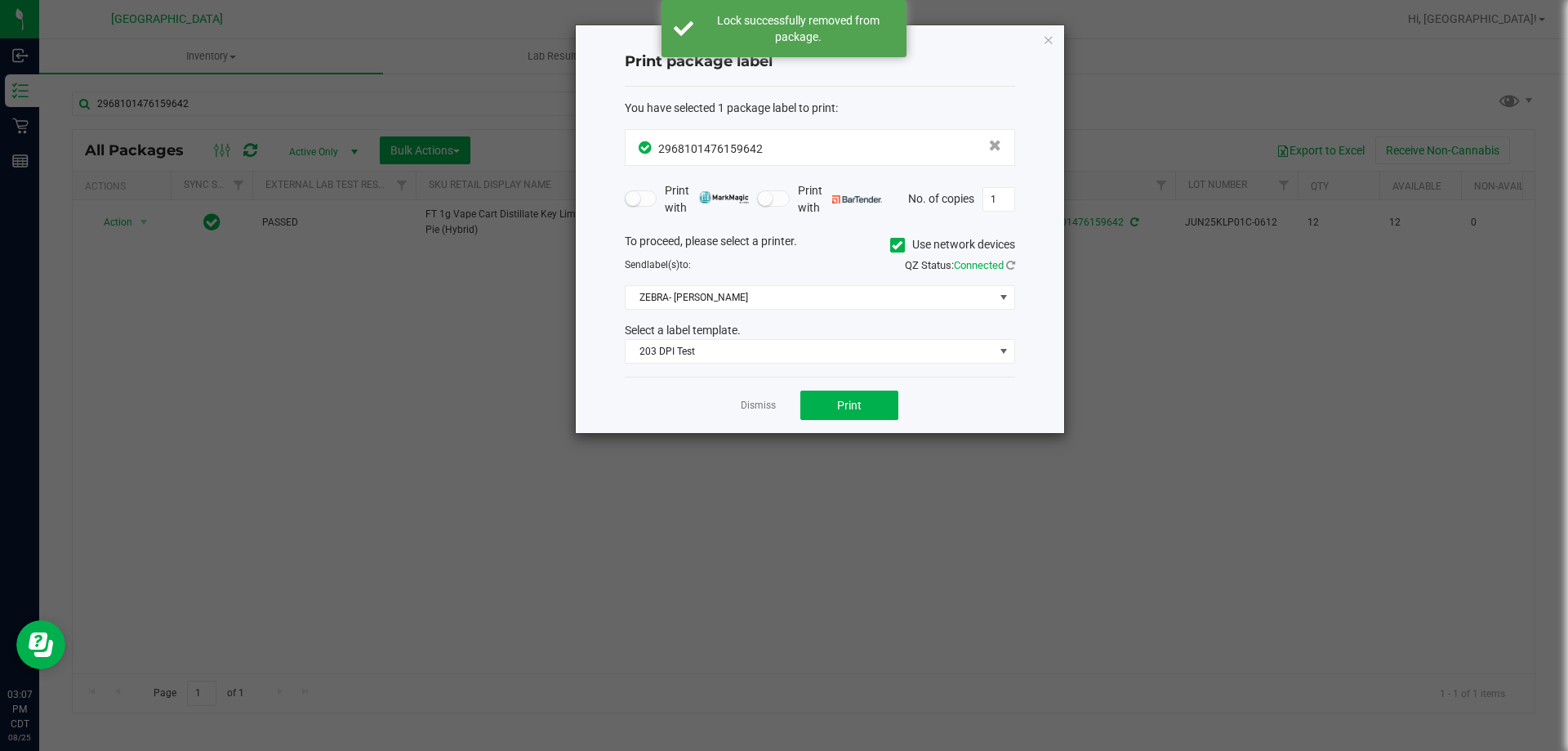
click at [836, 387] on div "Dismiss Print" at bounding box center [820, 404] width 390 height 57
click at [839, 395] on button "Print" at bounding box center [850, 405] width 98 height 30
click at [765, 404] on link "Dismiss" at bounding box center [758, 405] width 35 height 14
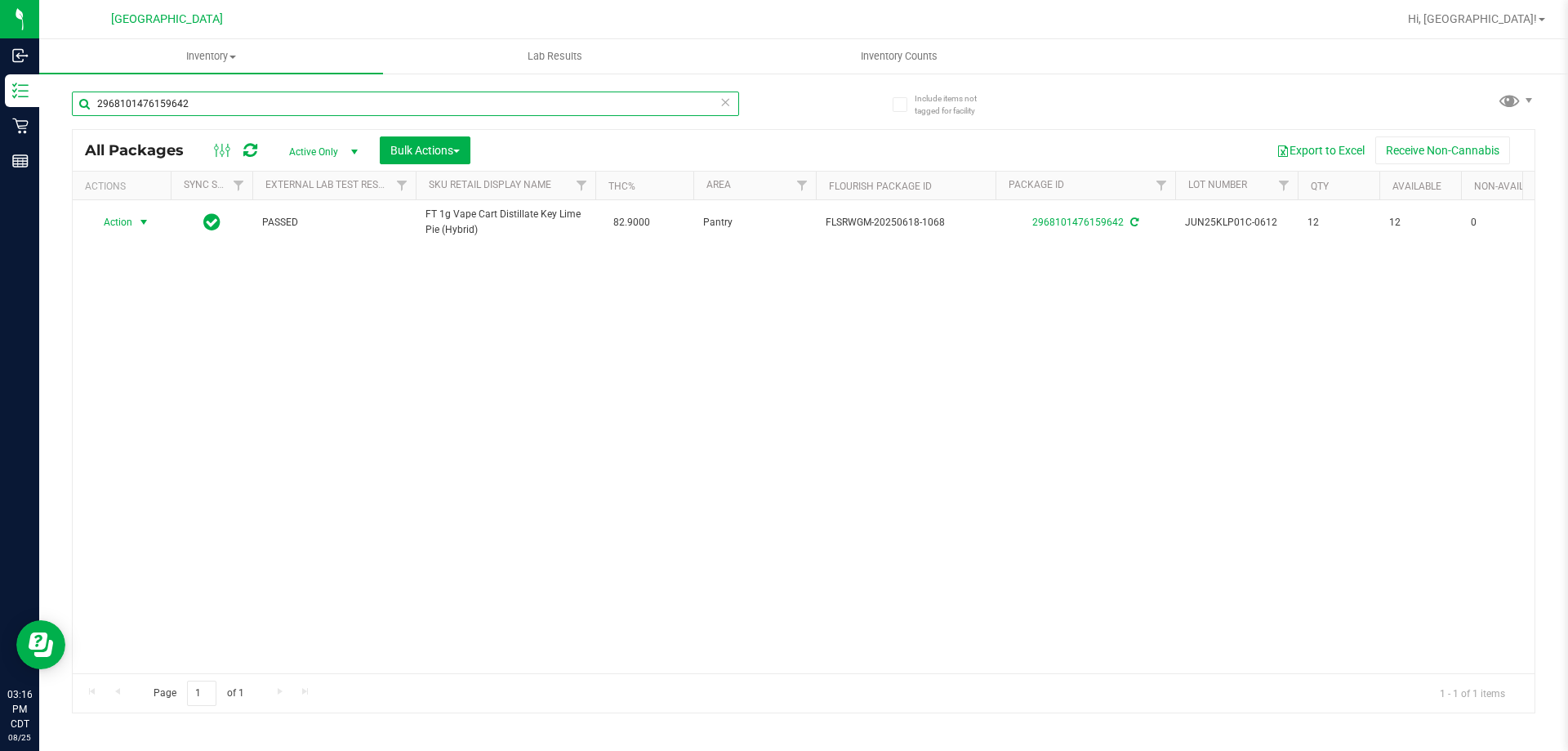
click at [357, 111] on input "2968101476159642" at bounding box center [406, 104] width 667 height 25
type input "8585178067791945"
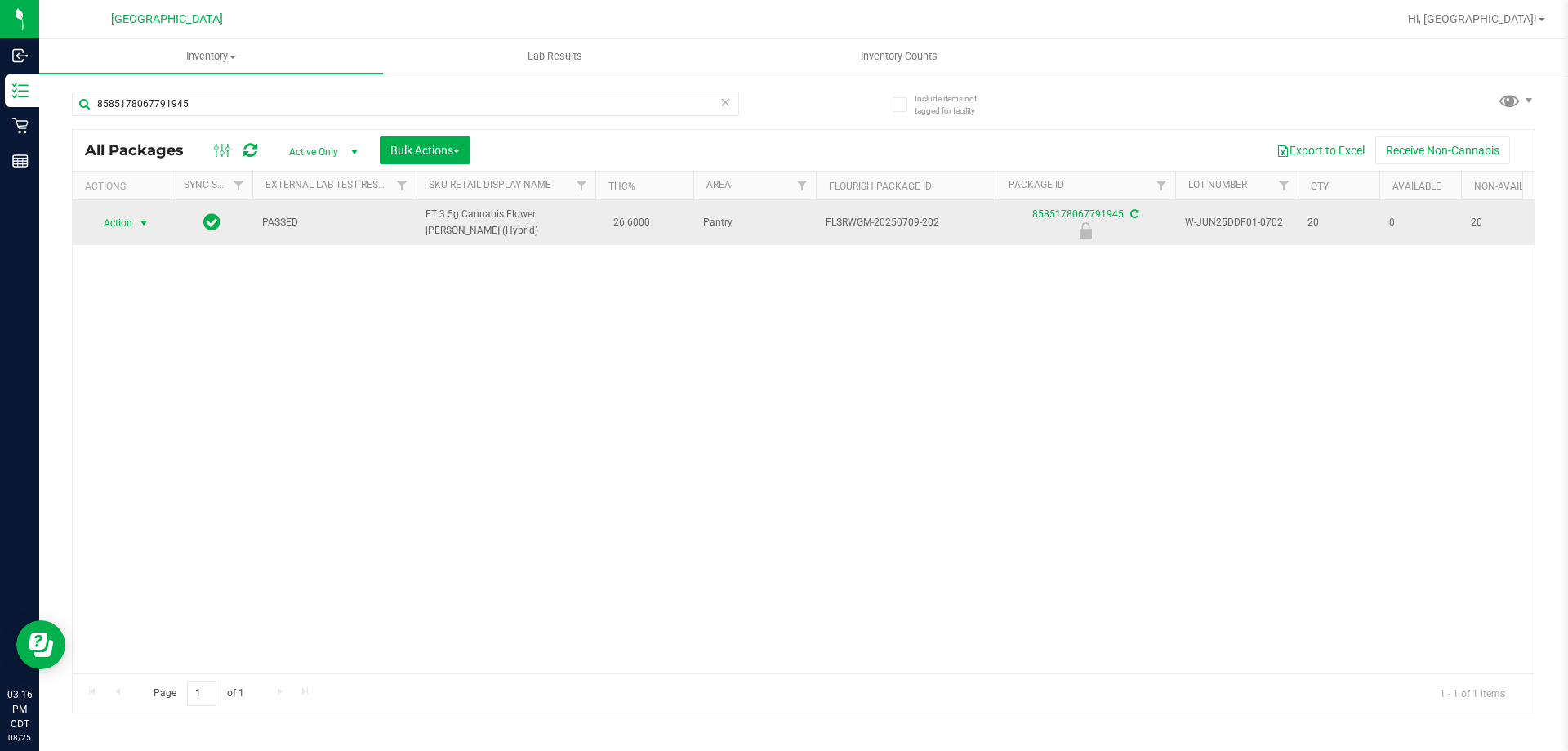
click at [147, 225] on span "select" at bounding box center [143, 223] width 13 height 13
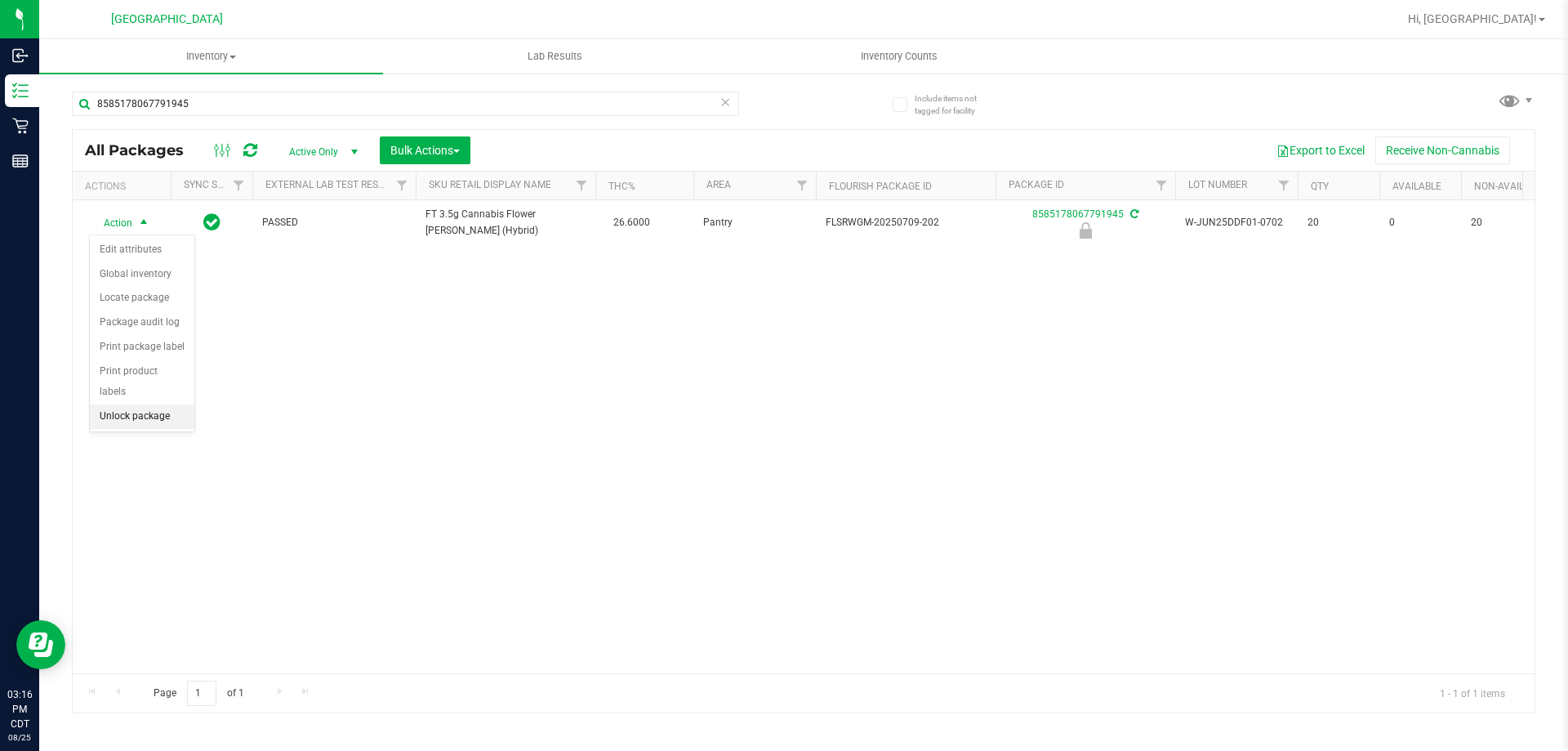
click at [136, 404] on li "Unlock package" at bounding box center [143, 416] width 105 height 25
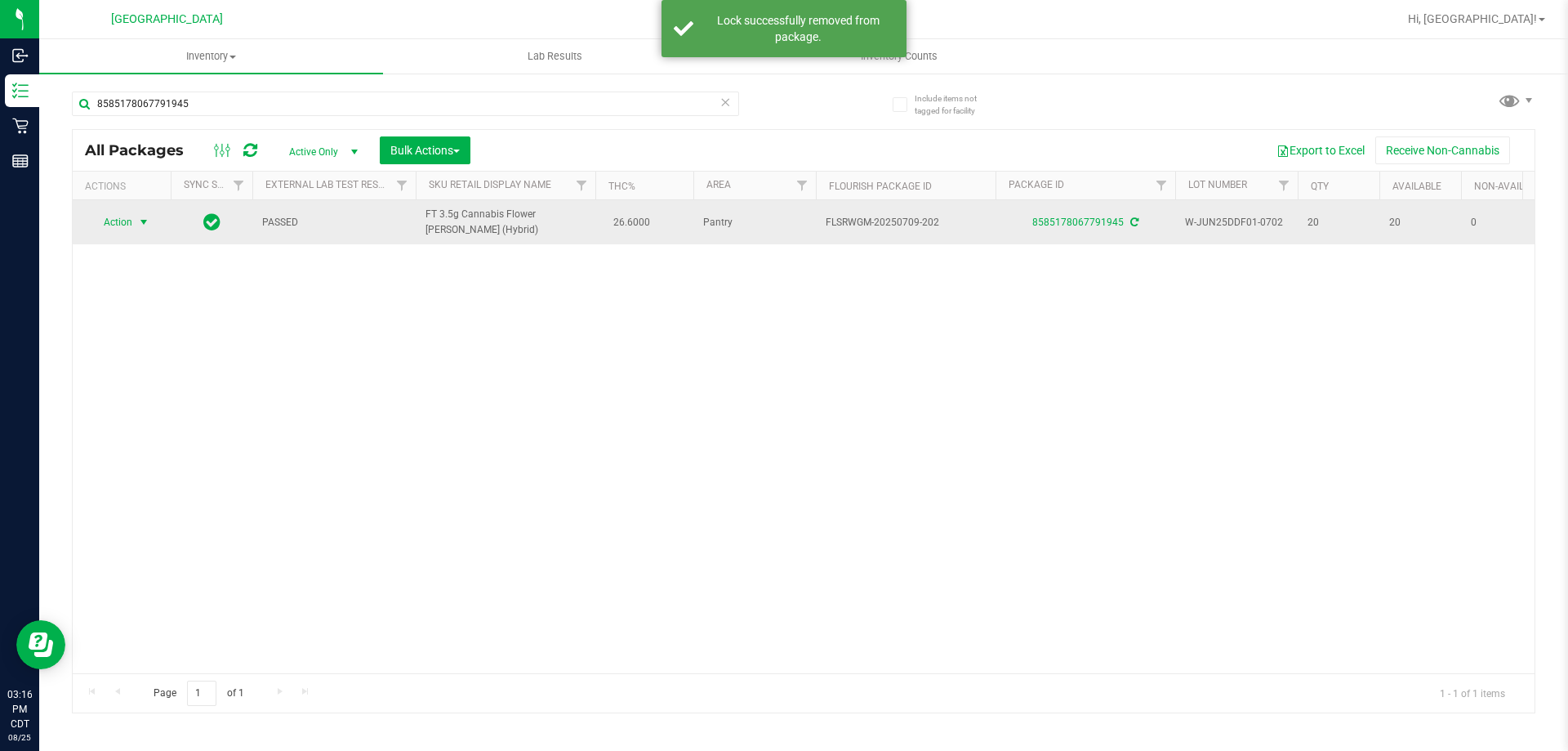
click at [139, 224] on span "select" at bounding box center [143, 222] width 13 height 13
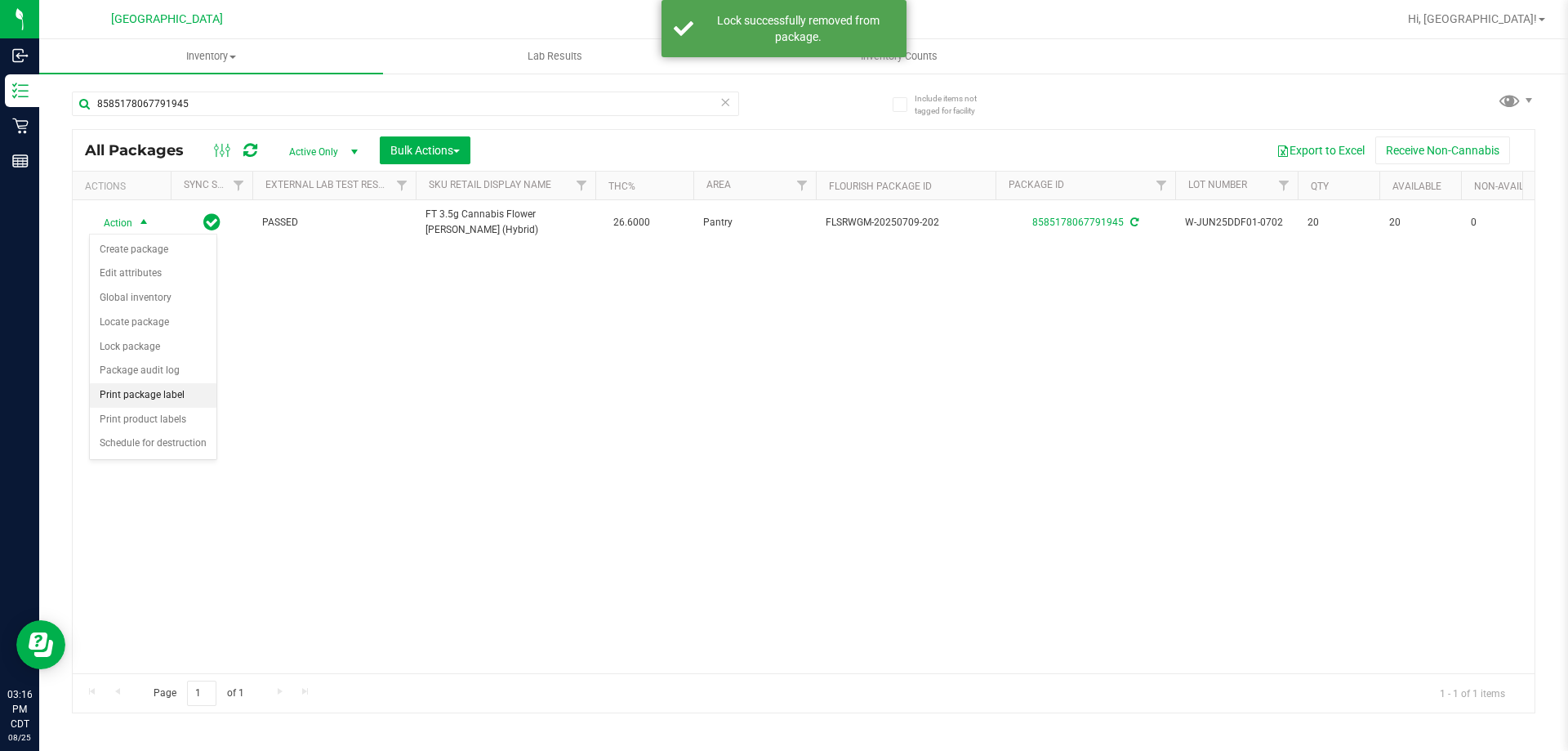
click at [140, 401] on li "Print package label" at bounding box center [153, 395] width 126 height 25
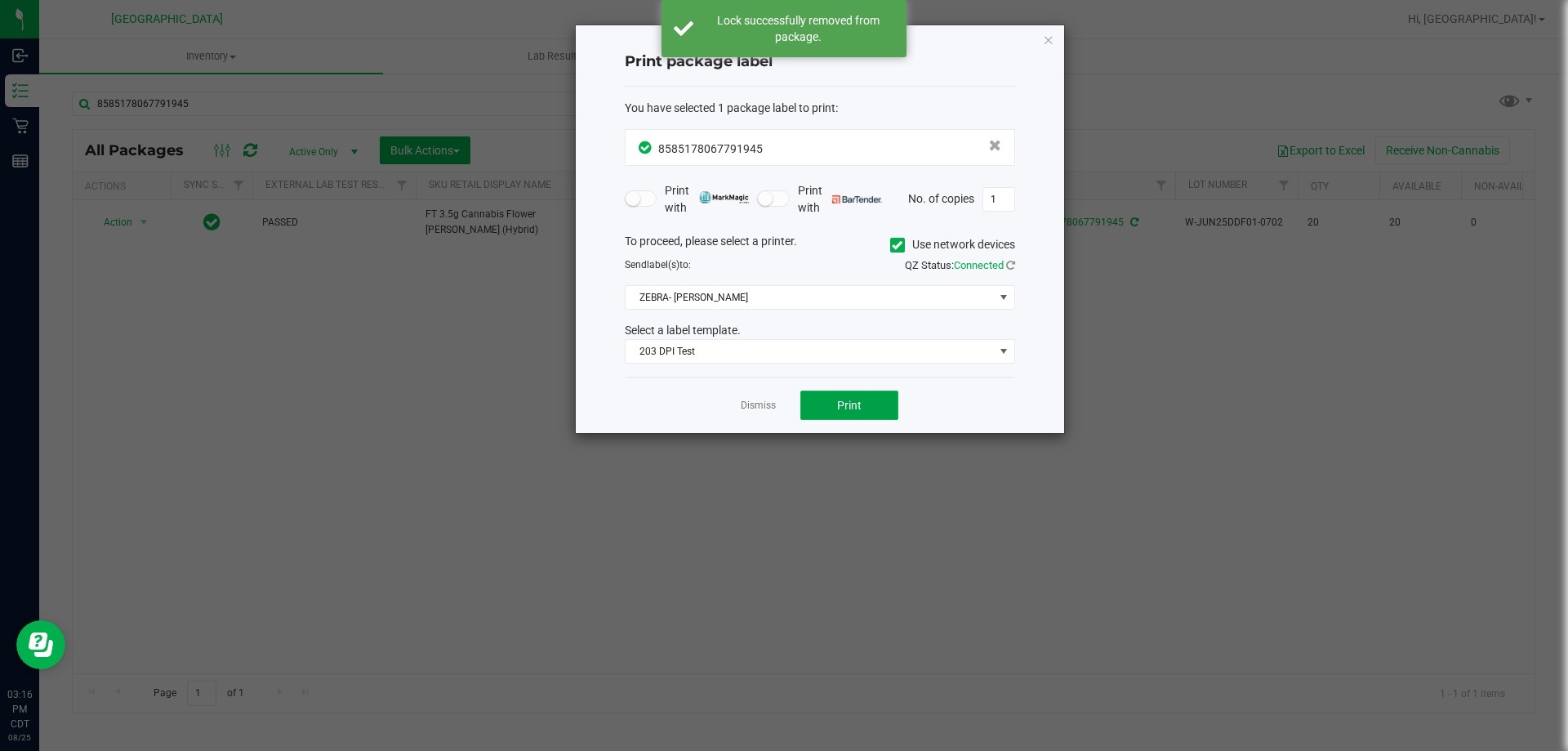
click at [862, 418] on button "Print" at bounding box center [850, 405] width 98 height 30
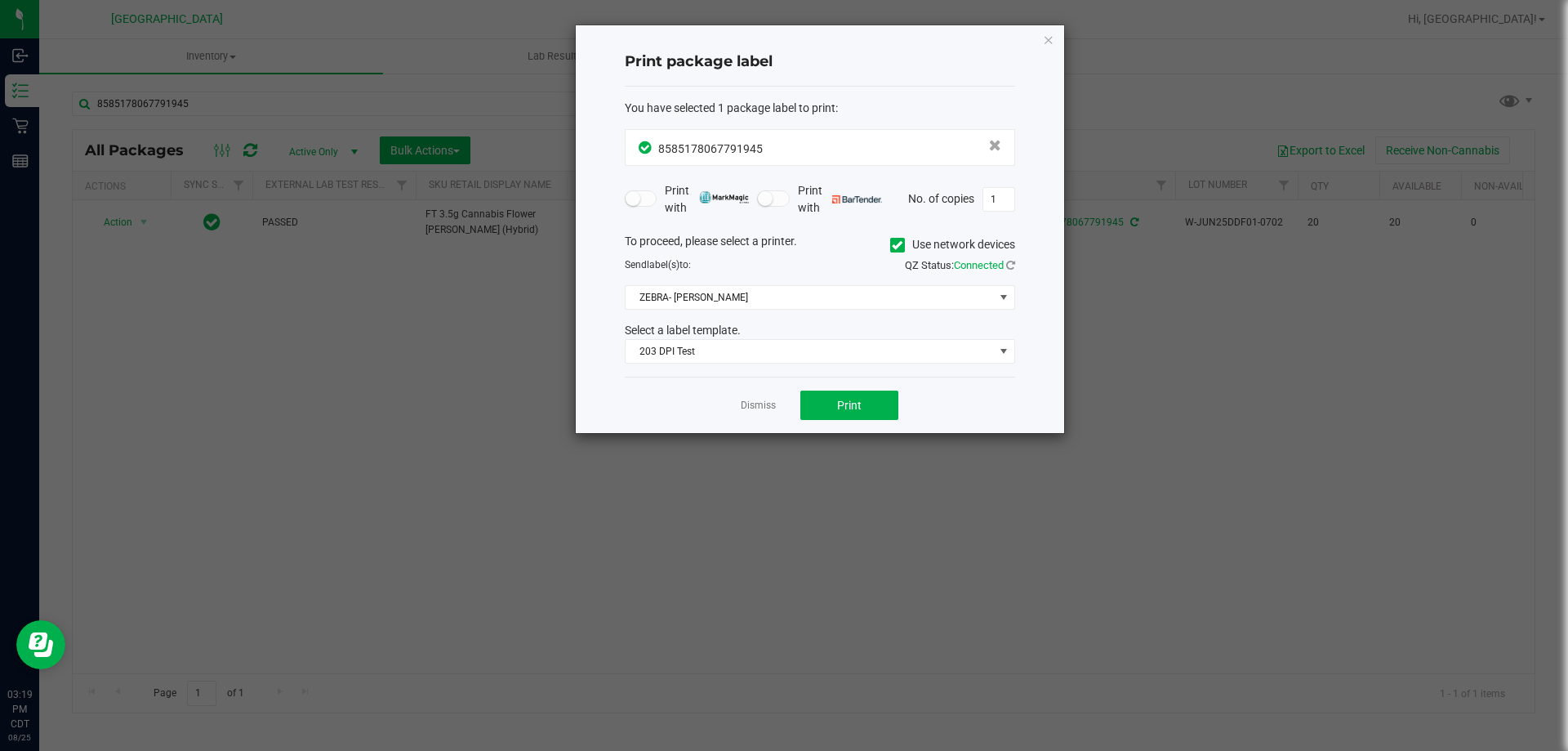
click at [775, 414] on div "Dismiss Print" at bounding box center [820, 404] width 390 height 57
click at [759, 407] on link "Dismiss" at bounding box center [758, 405] width 35 height 14
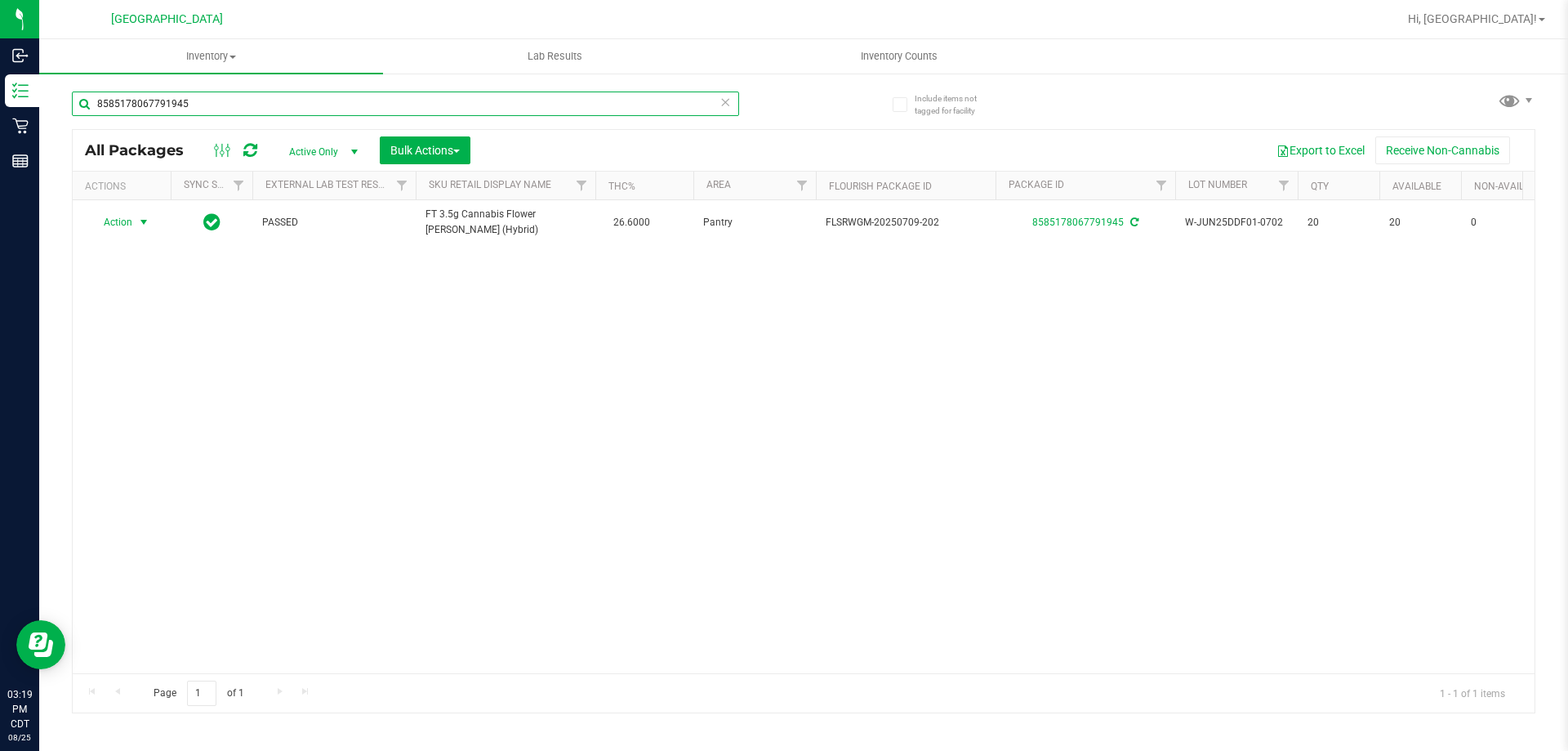
click at [572, 109] on input "8585178067791945" at bounding box center [406, 104] width 667 height 25
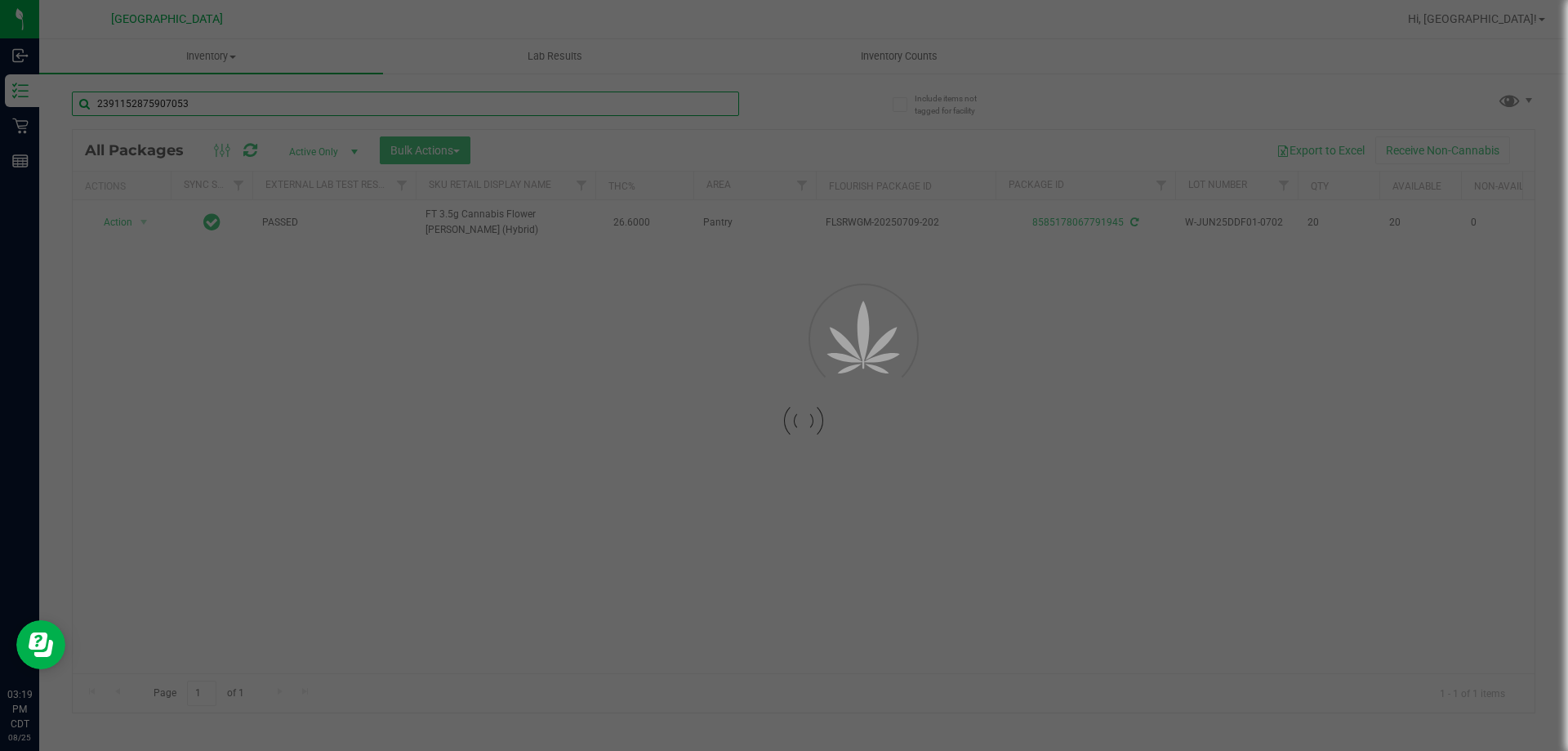
type input "2391152875907053"
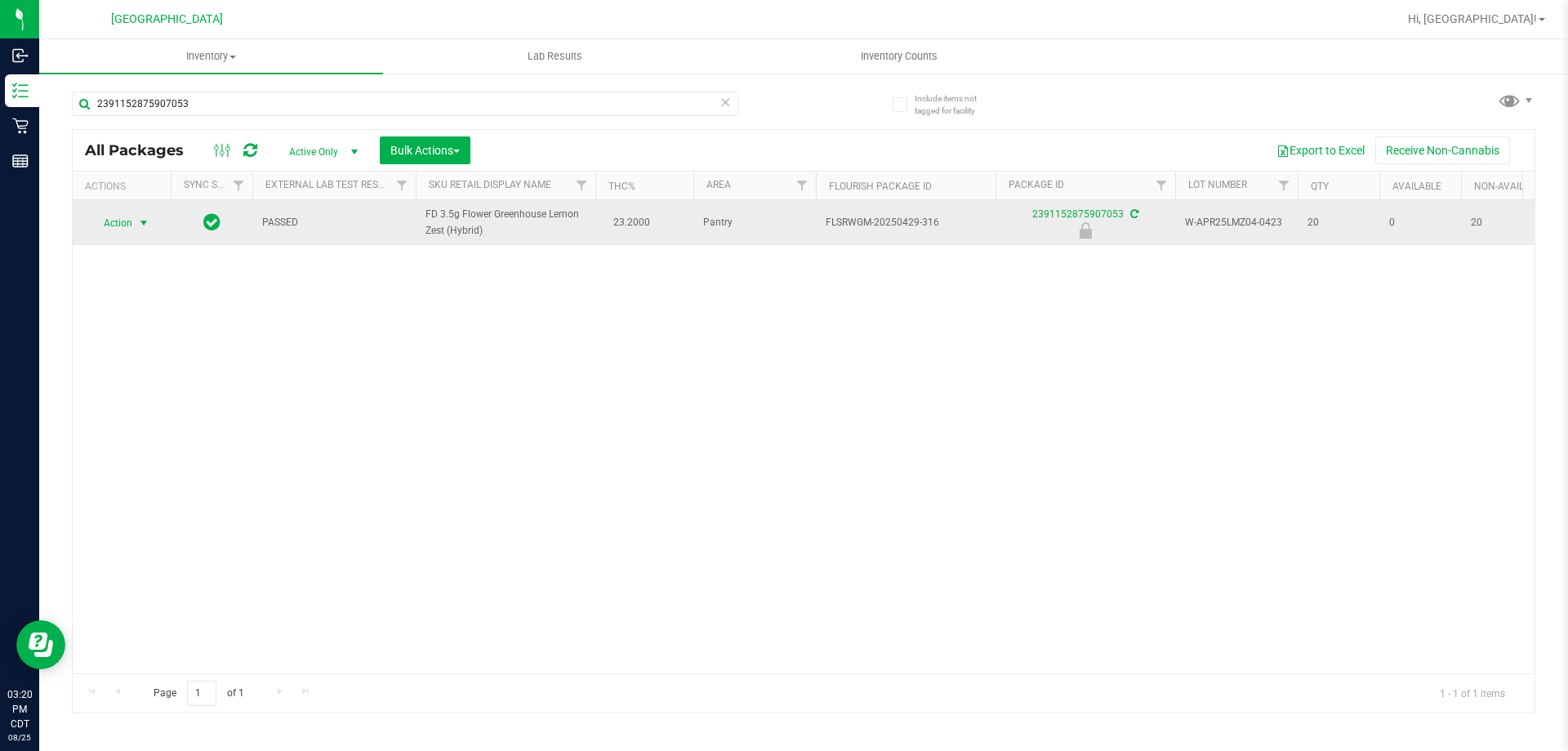
click at [139, 221] on span "select" at bounding box center [143, 223] width 13 height 13
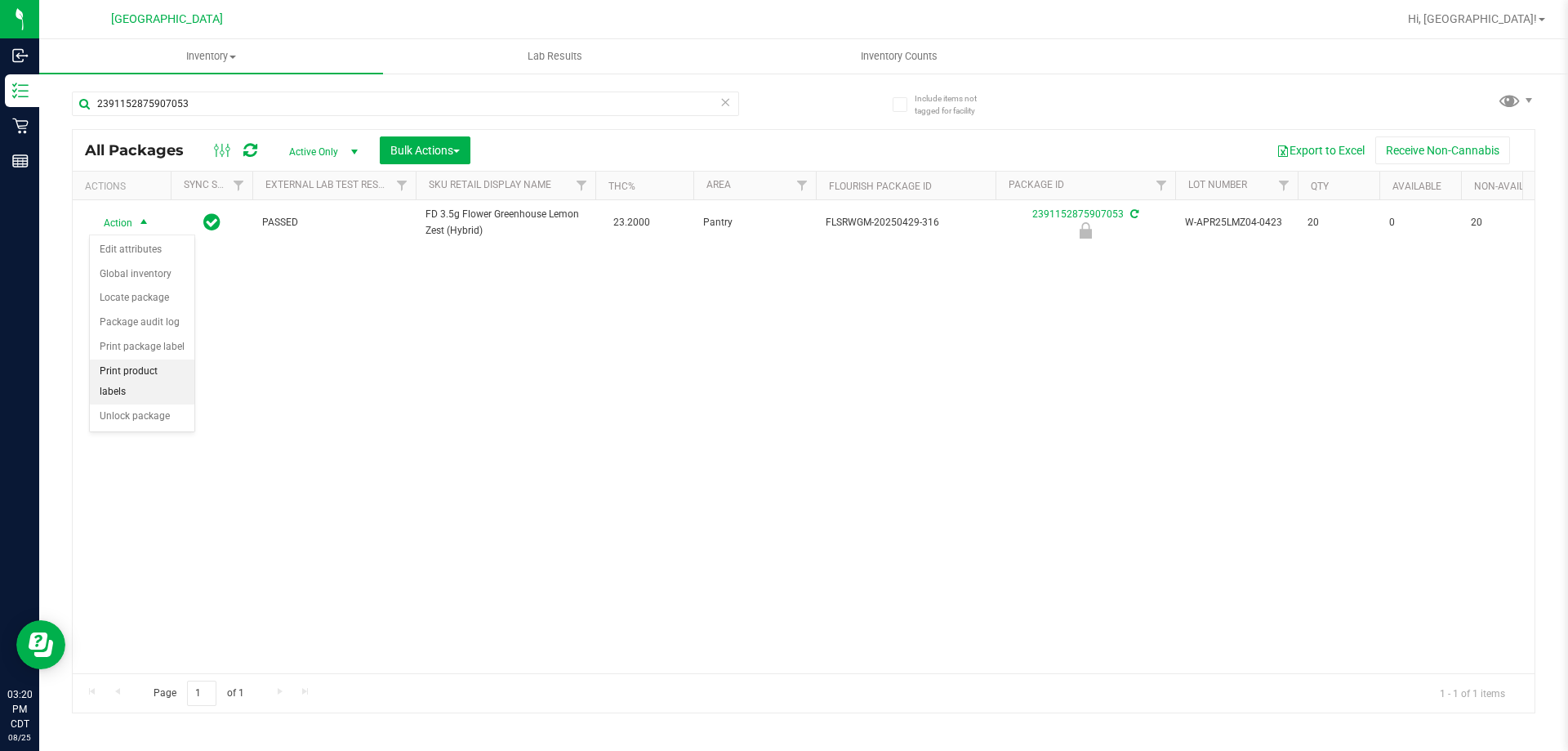
click at [118, 382] on li "Print product labels" at bounding box center [143, 381] width 105 height 45
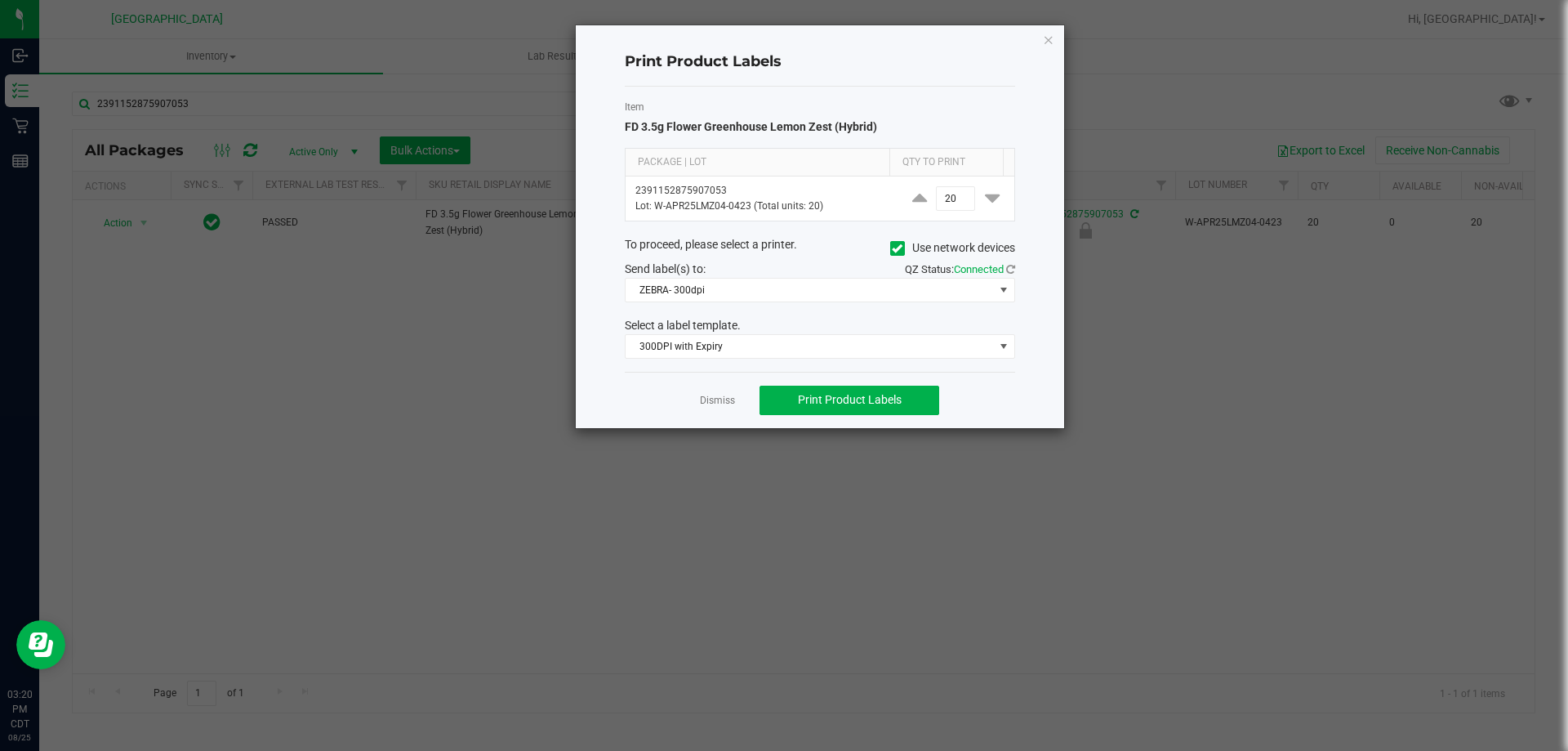
click at [710, 393] on app-cancel-button "Dismiss" at bounding box center [717, 399] width 35 height 17
click at [716, 396] on link "Dismiss" at bounding box center [717, 400] width 35 height 14
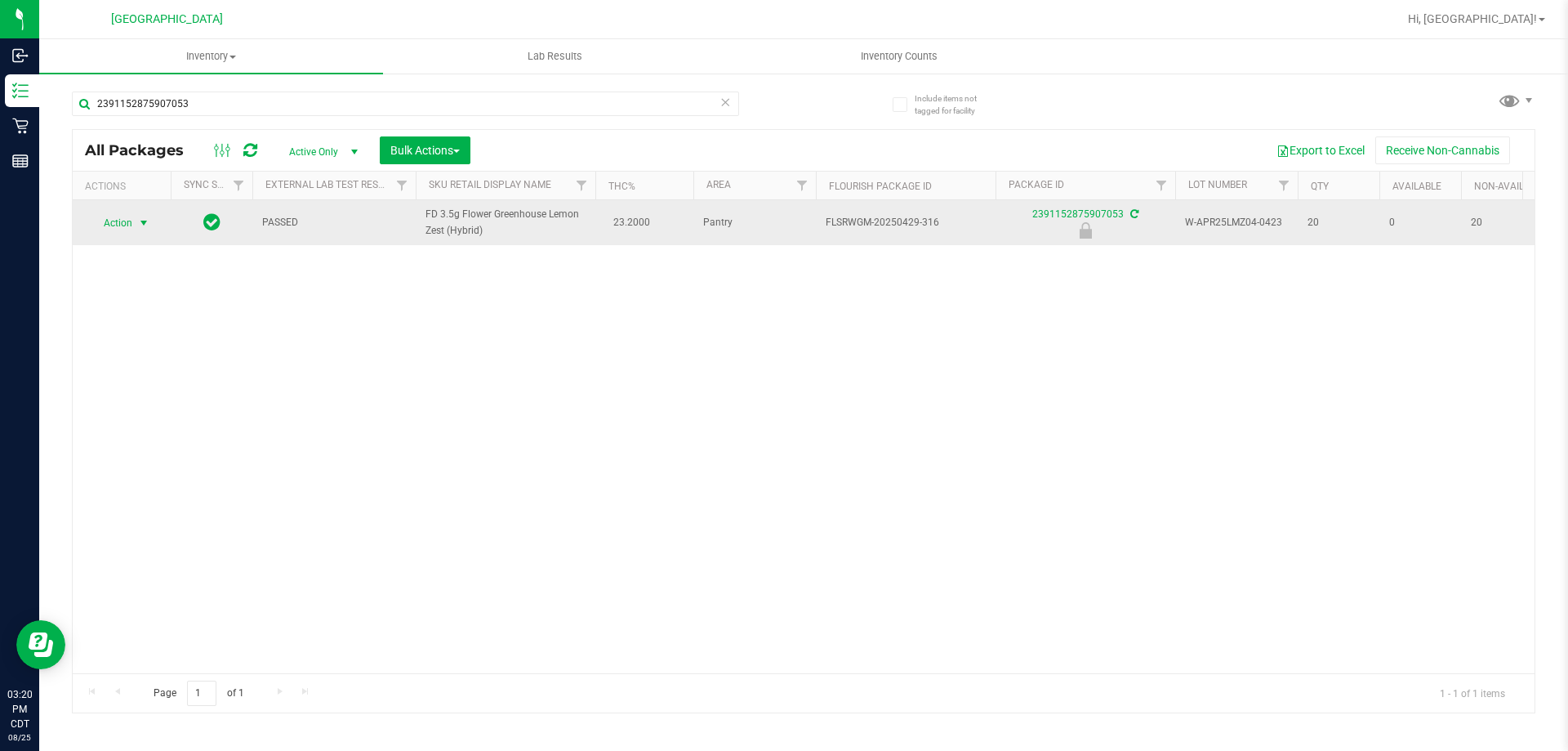
click at [139, 227] on span "select" at bounding box center [143, 223] width 13 height 13
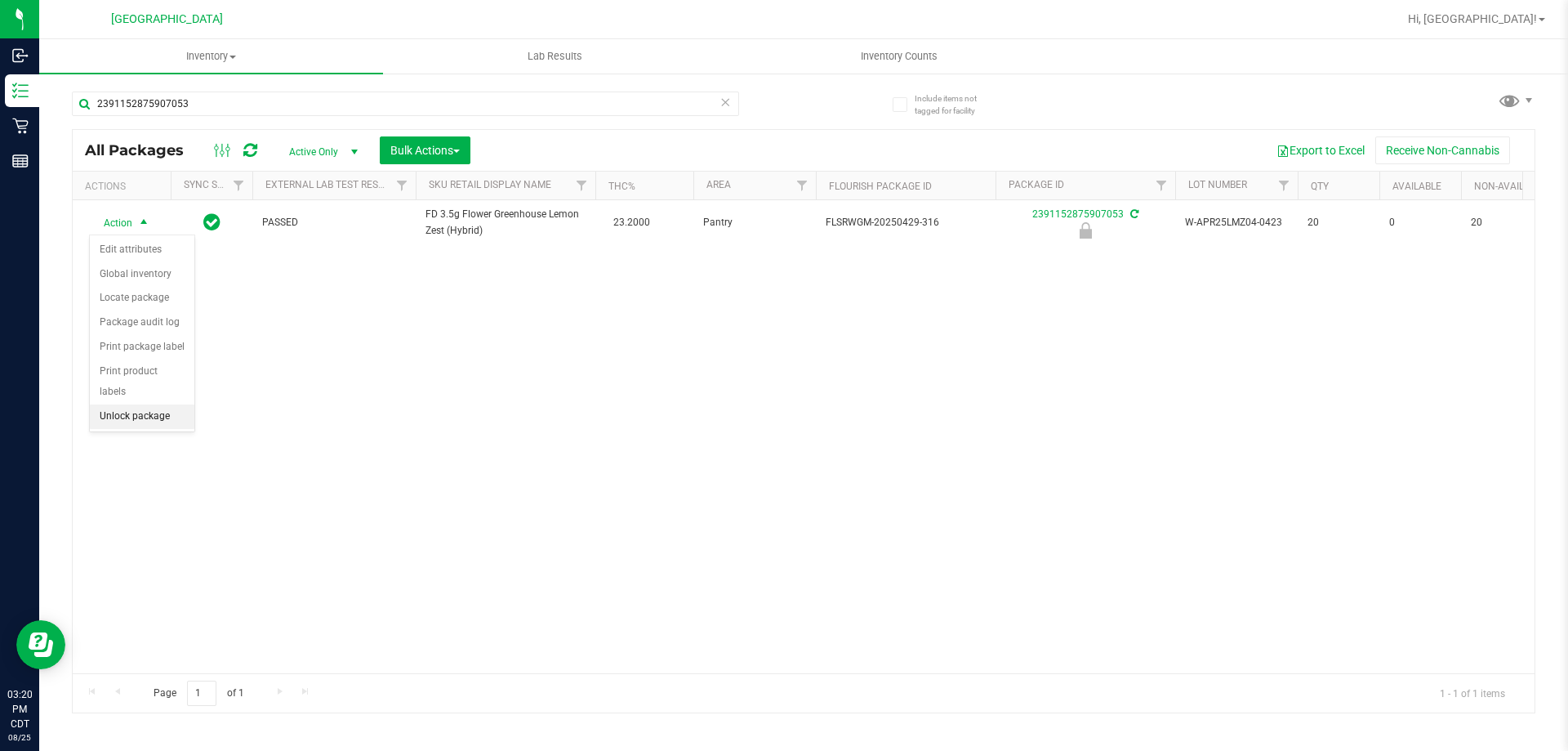
click at [144, 404] on li "Unlock package" at bounding box center [143, 416] width 105 height 25
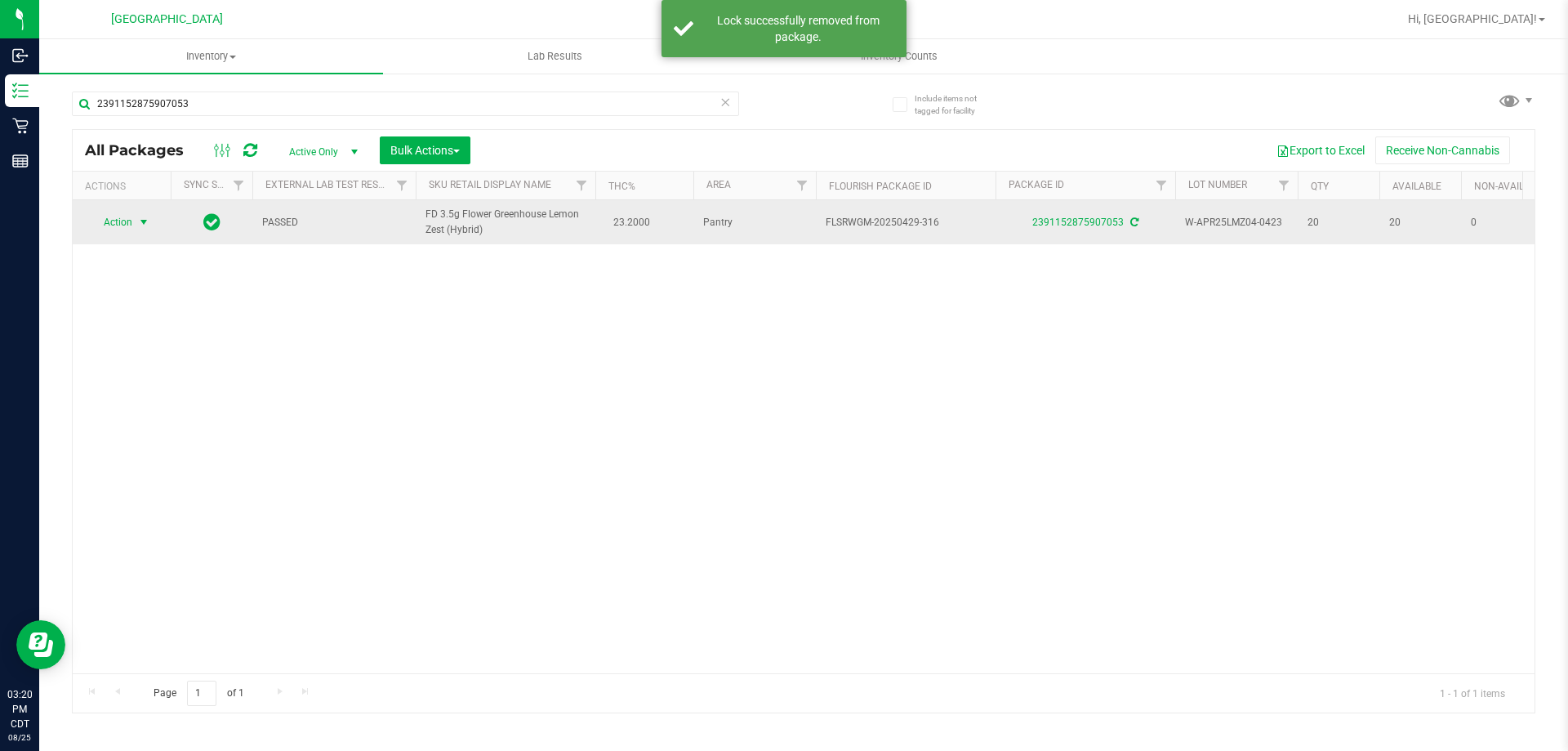
click at [145, 224] on span "select" at bounding box center [143, 222] width 13 height 13
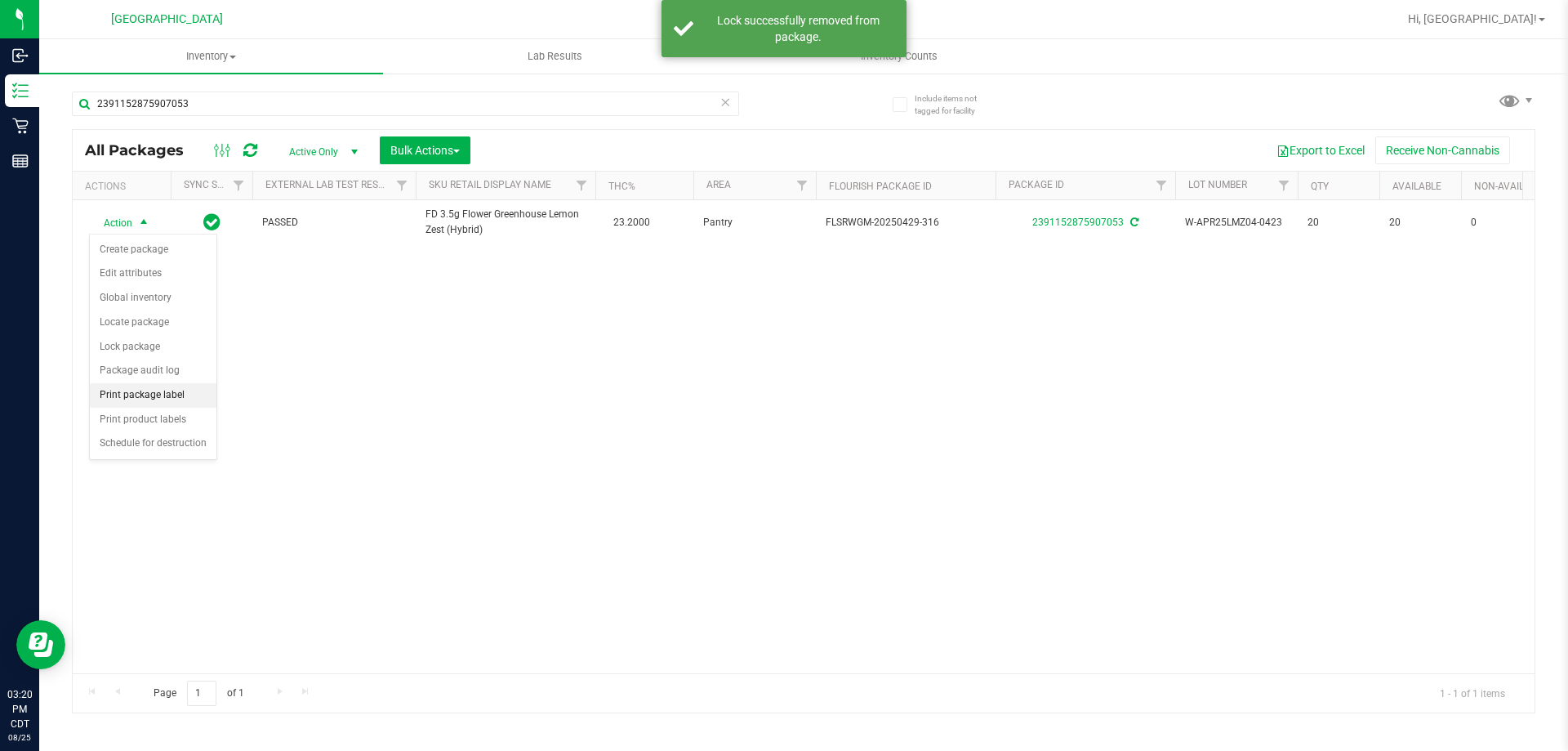
click at [152, 397] on li "Print package label" at bounding box center [153, 395] width 126 height 25
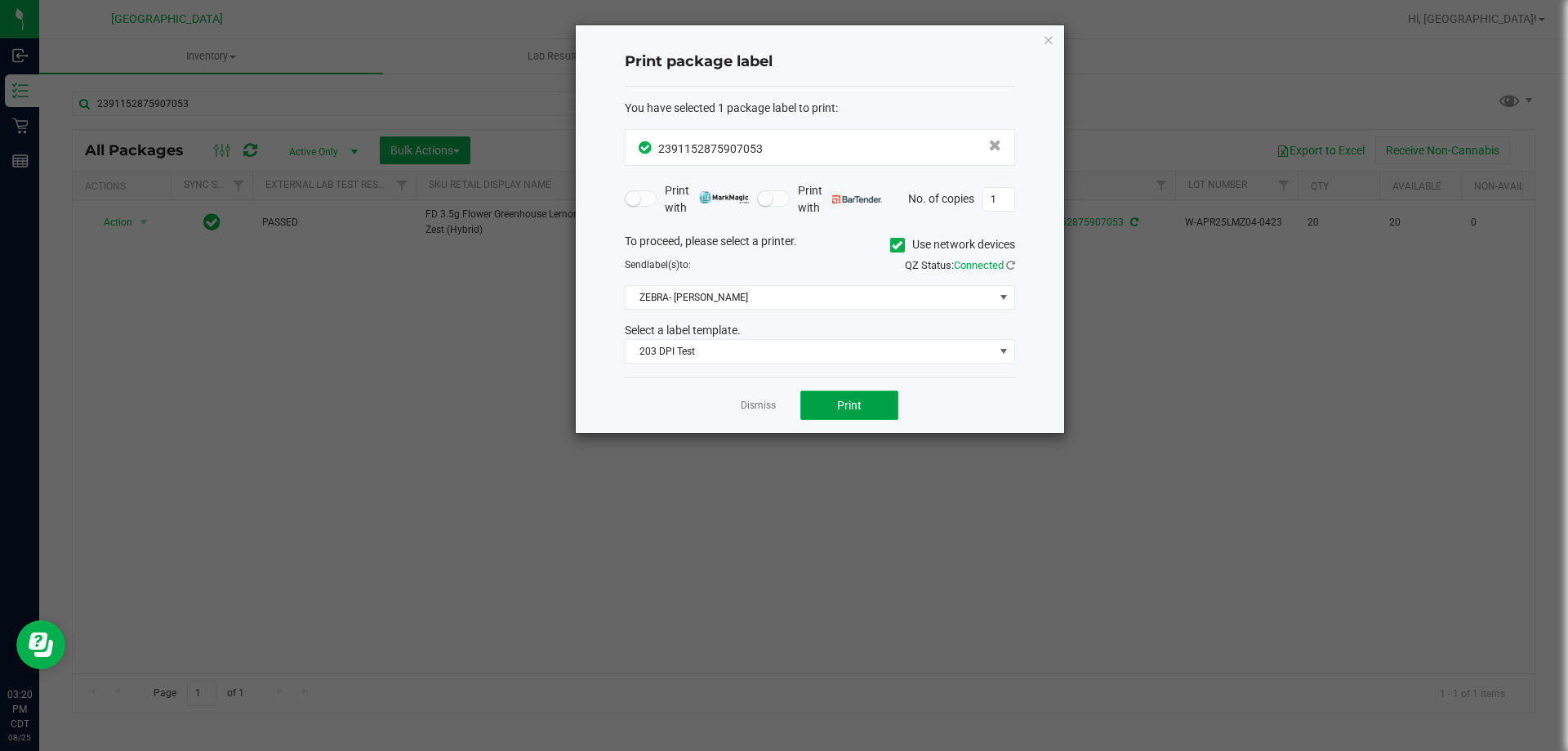
click at [812, 392] on button "Print" at bounding box center [850, 405] width 98 height 30
click at [756, 402] on link "Dismiss" at bounding box center [758, 405] width 35 height 14
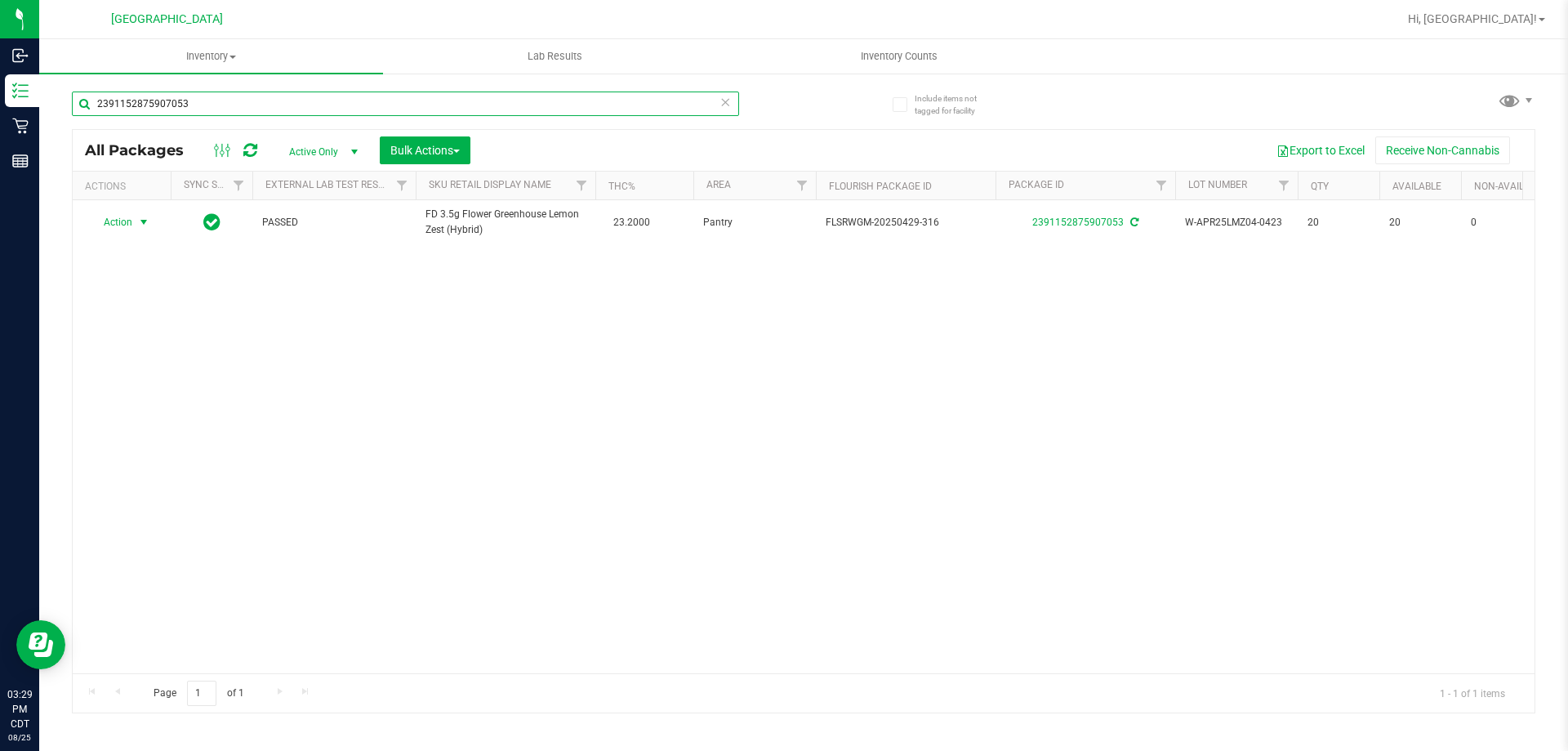
click at [297, 101] on input "2391152875907053" at bounding box center [406, 104] width 667 height 25
type input "4476203447173673"
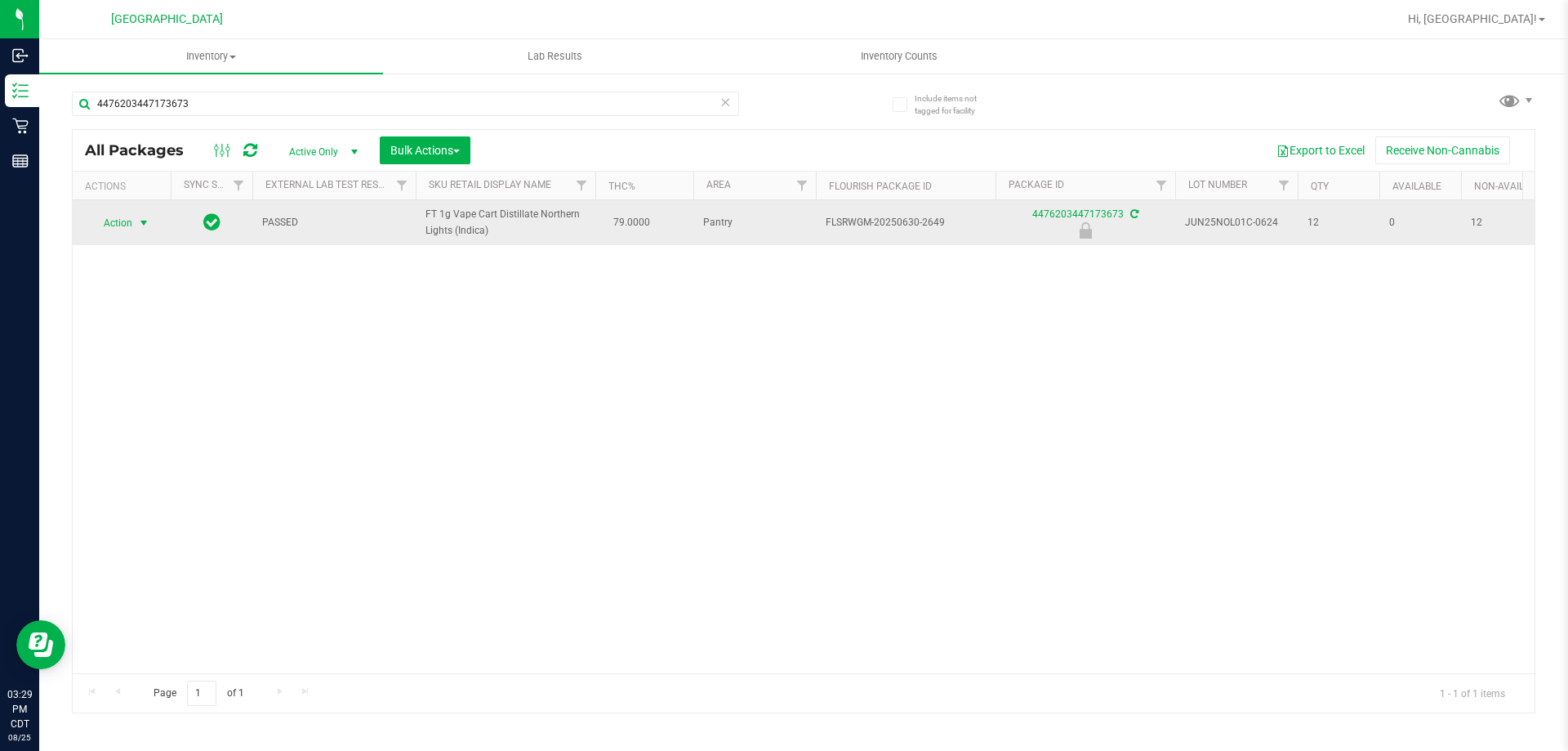
click at [128, 212] on span "Action" at bounding box center [111, 223] width 44 height 23
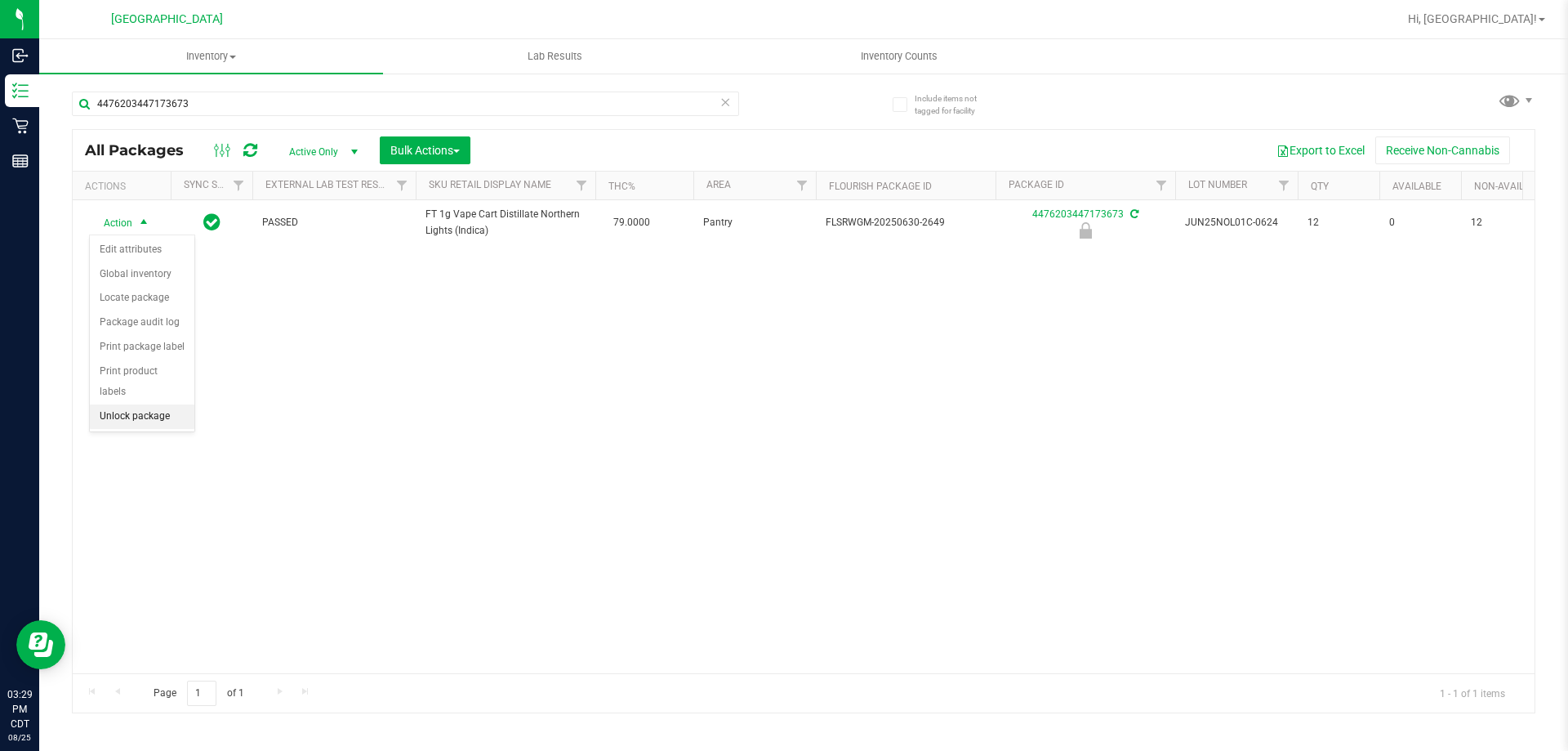
click at [123, 404] on li "Unlock package" at bounding box center [143, 416] width 105 height 25
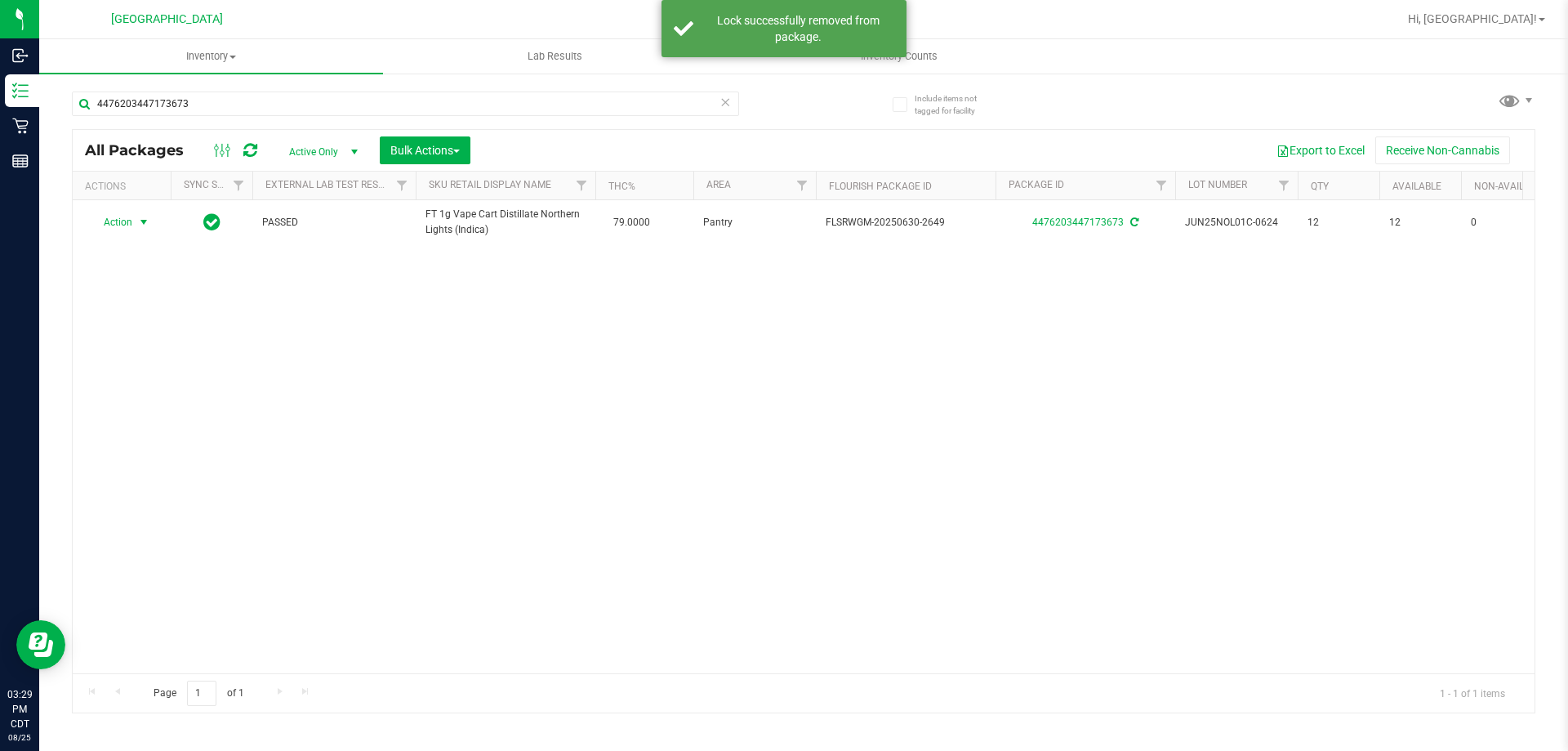
click at [143, 225] on span "select" at bounding box center [143, 222] width 13 height 13
click at [138, 392] on li "Print package label" at bounding box center [153, 395] width 126 height 25
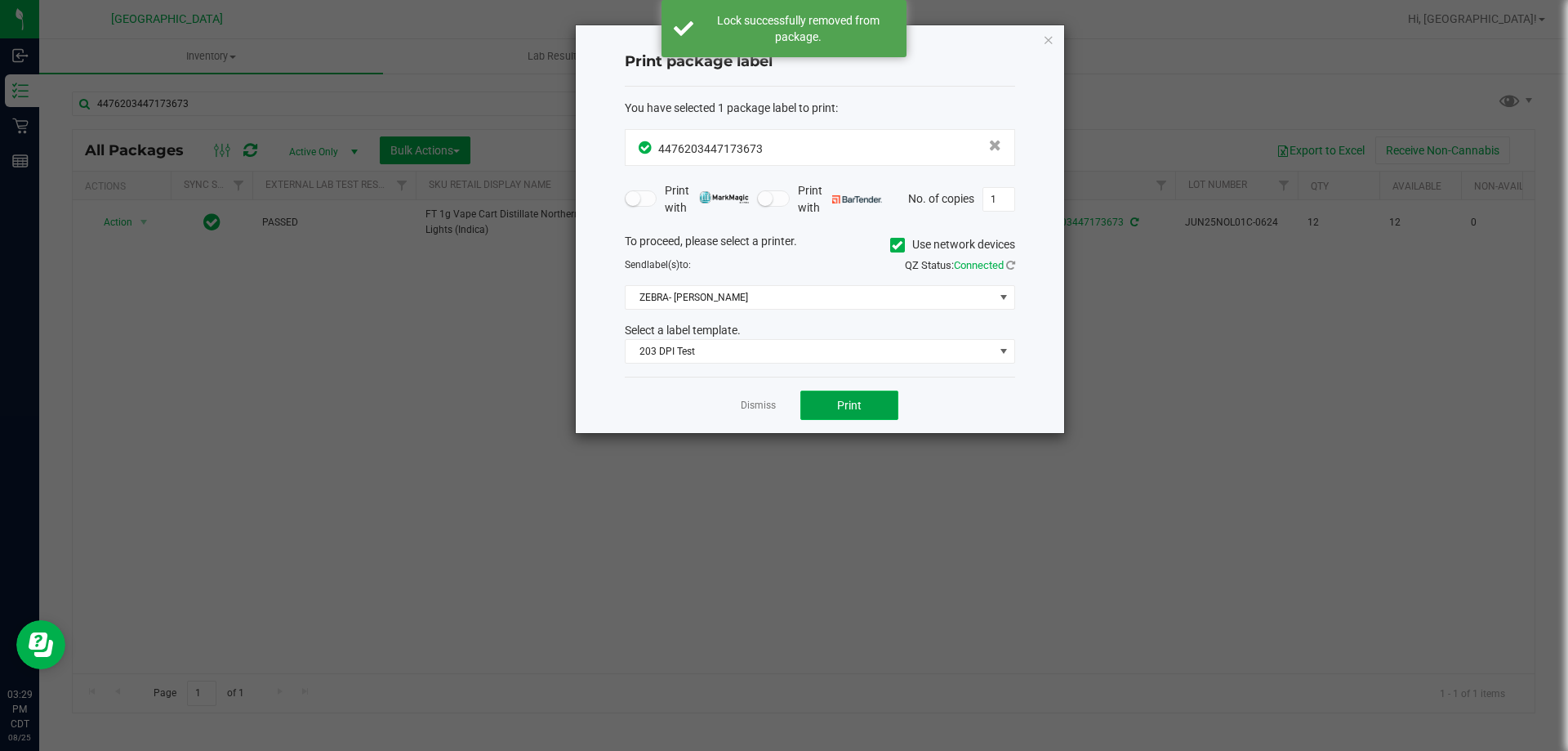
click at [839, 403] on span "Print" at bounding box center [849, 405] width 25 height 13
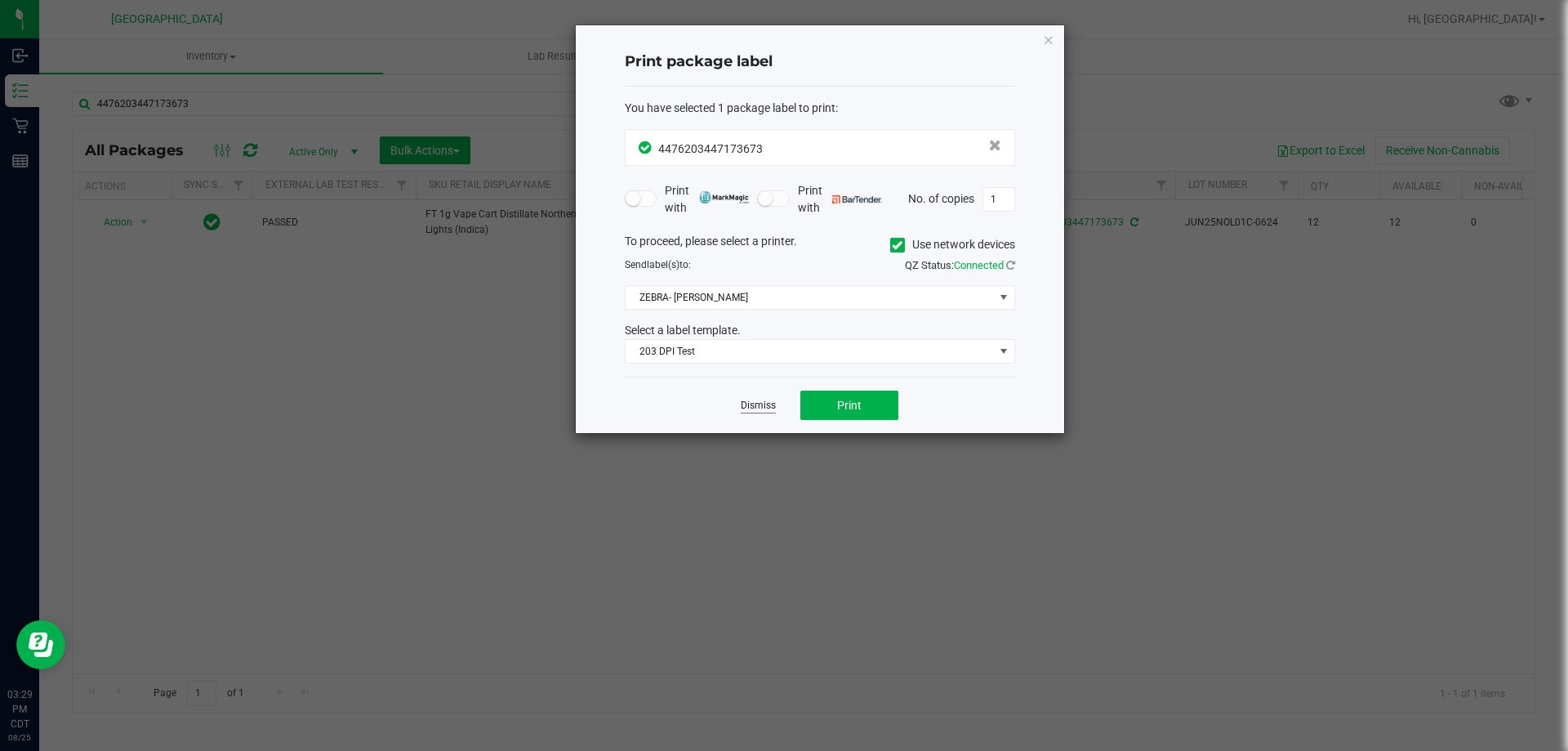
click at [769, 404] on link "Dismiss" at bounding box center [758, 405] width 35 height 14
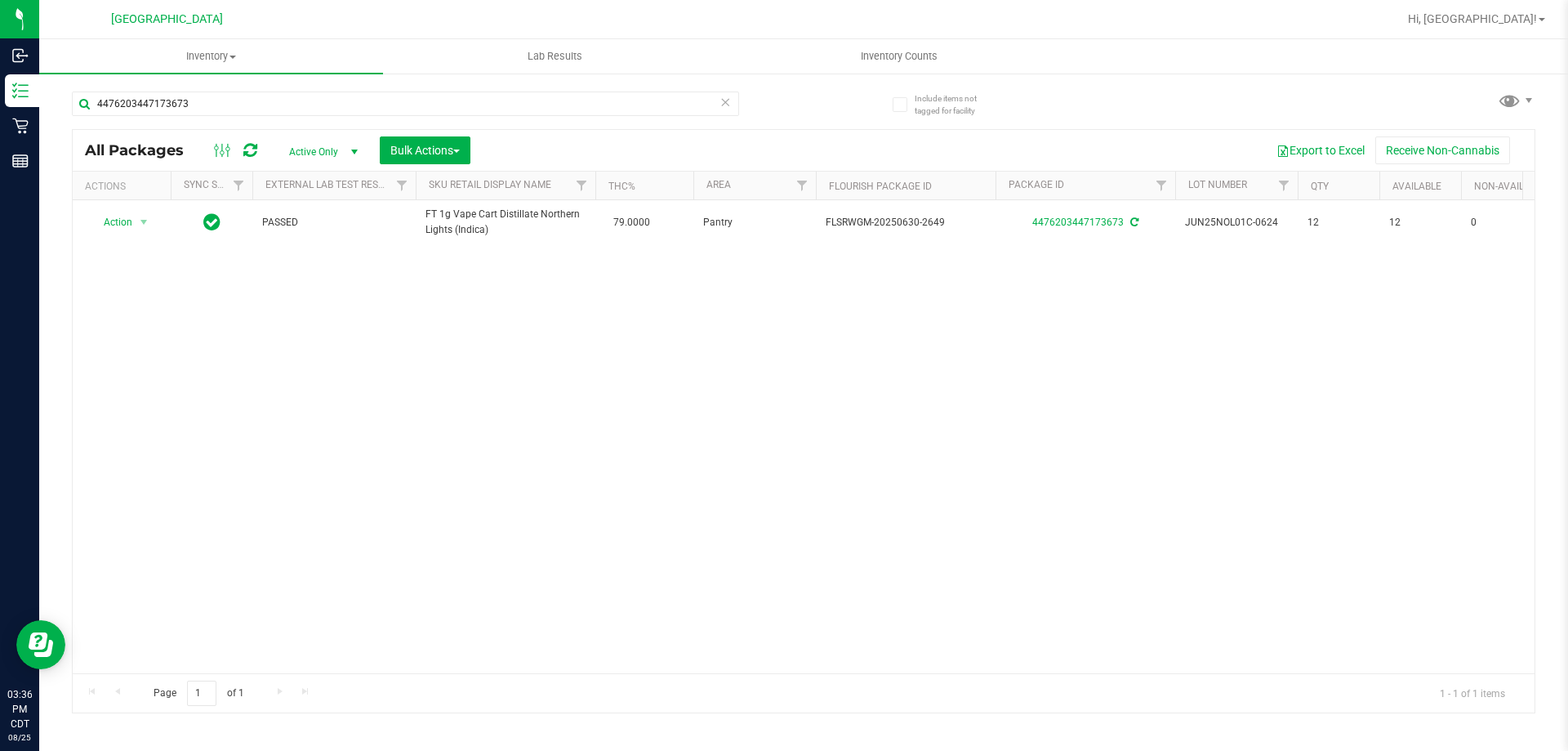
click at [725, 110] on icon at bounding box center [725, 102] width 11 height 20
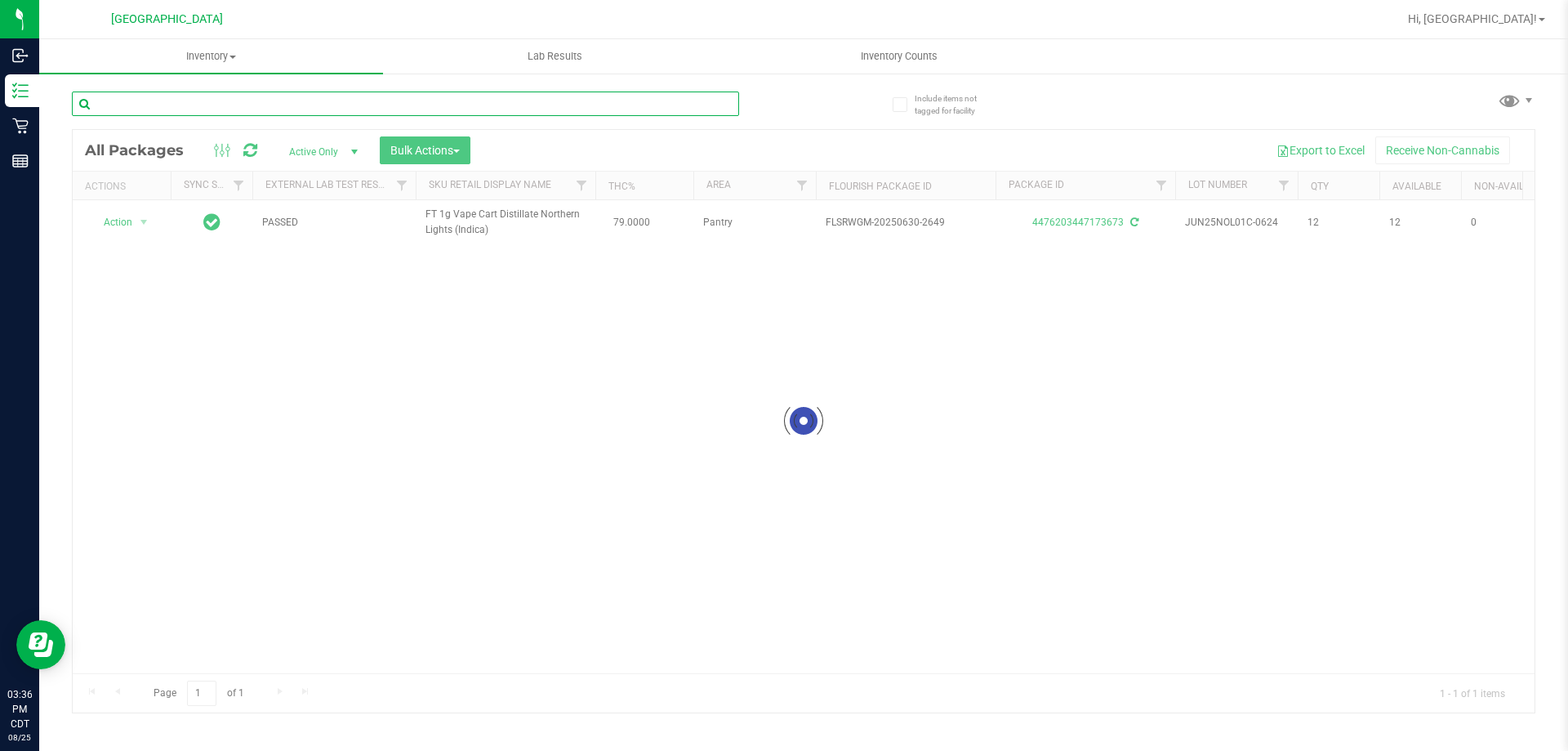
click at [684, 106] on input "text" at bounding box center [406, 104] width 667 height 25
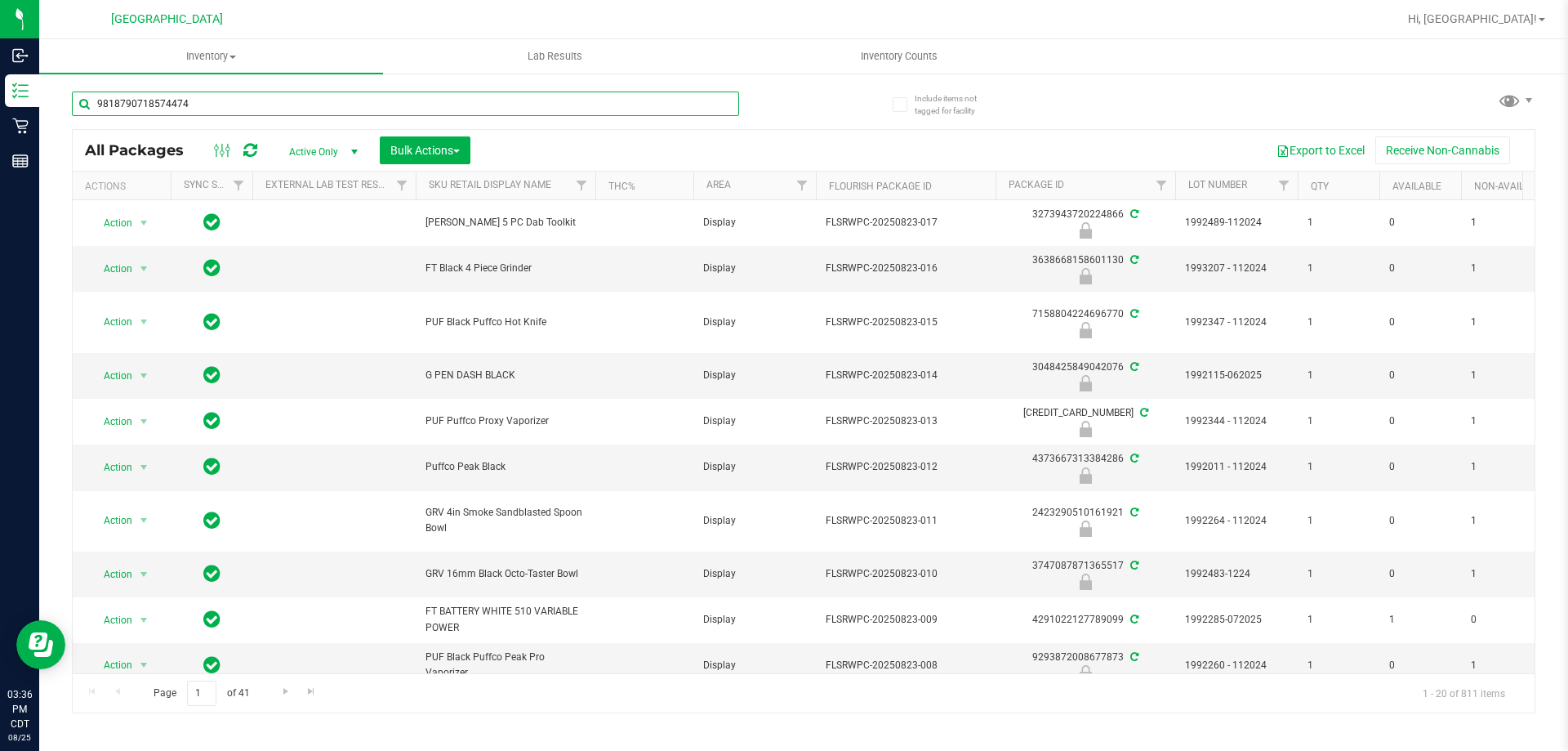
type input "9818790718574474"
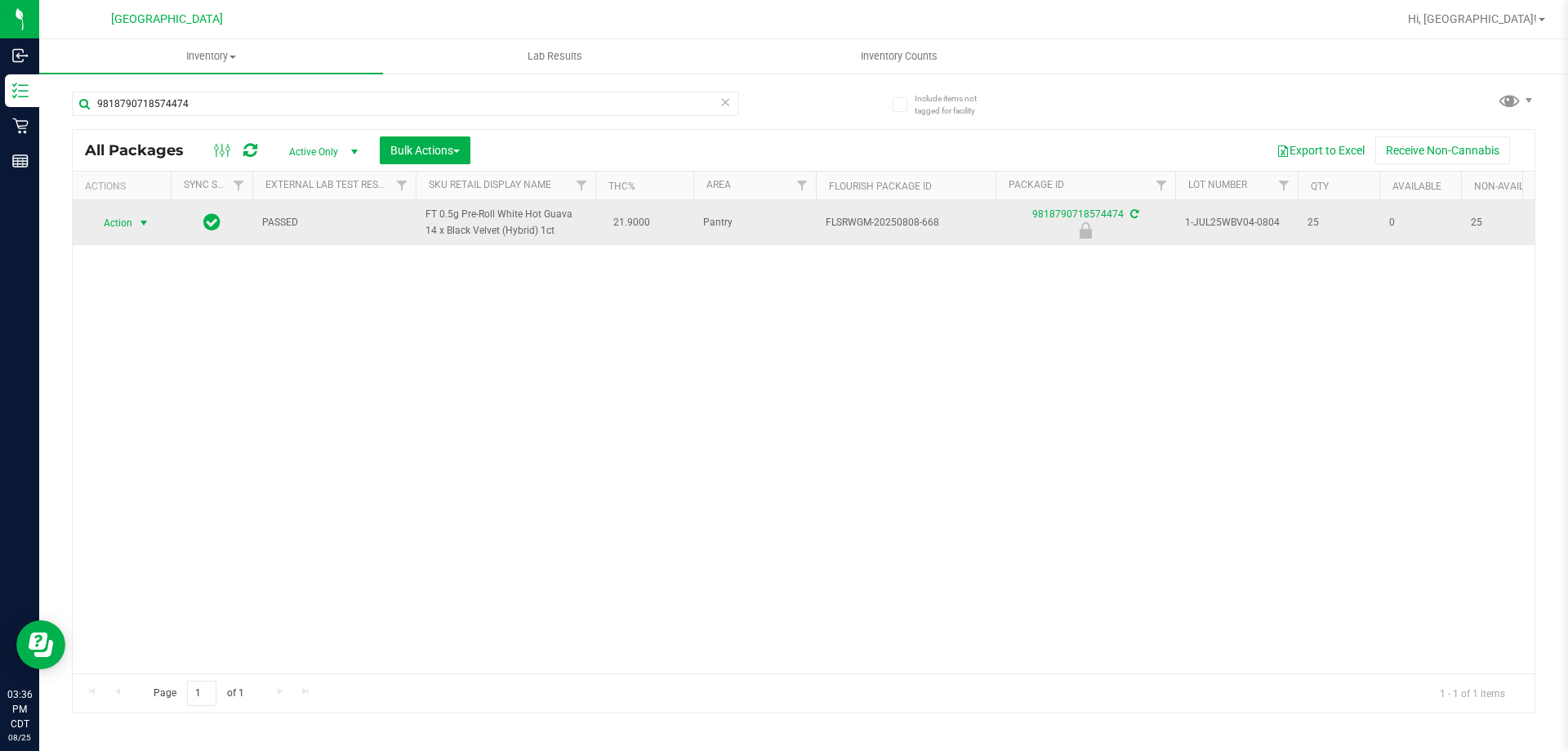
click at [118, 220] on span "Action" at bounding box center [111, 223] width 44 height 23
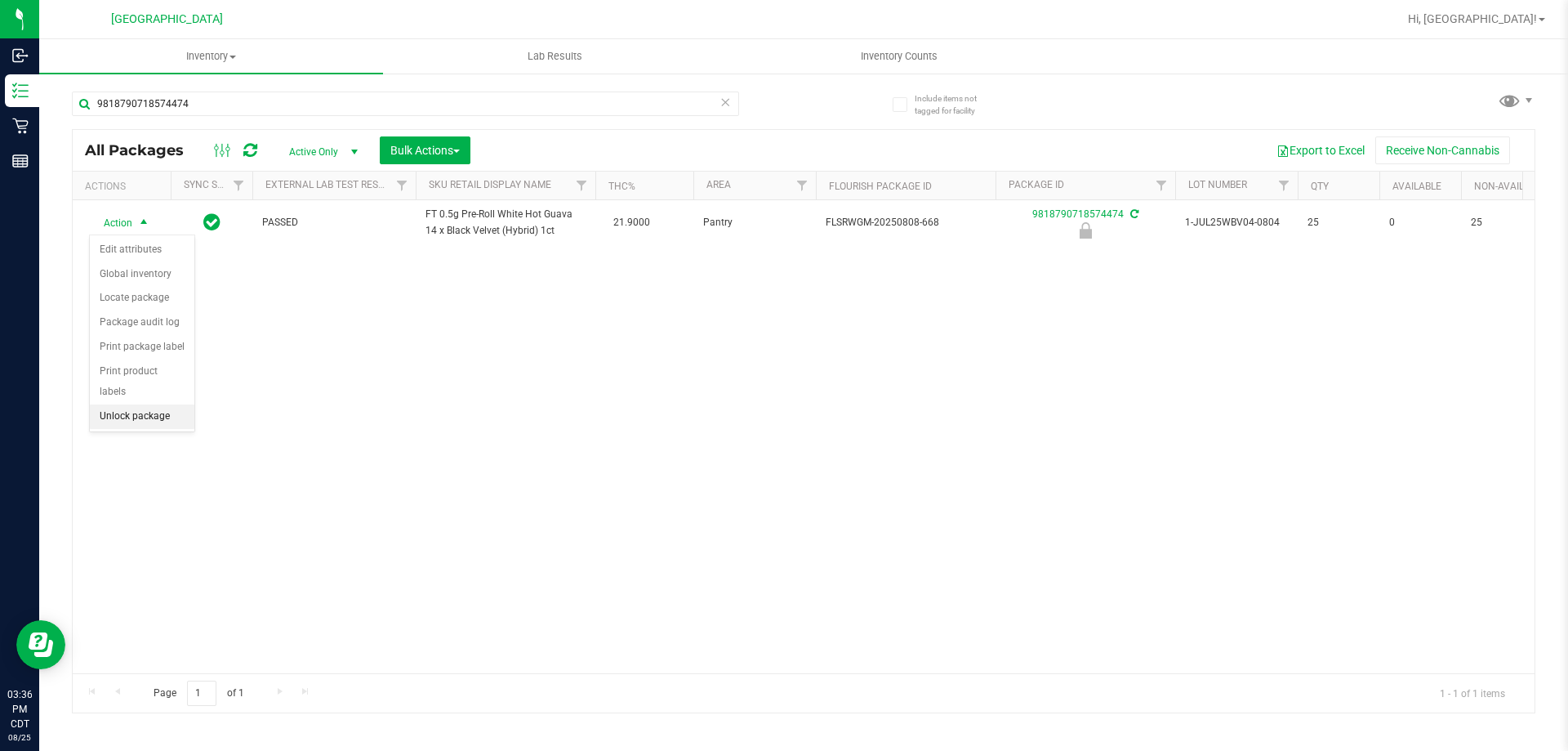
click at [149, 404] on li "Unlock package" at bounding box center [143, 416] width 105 height 25
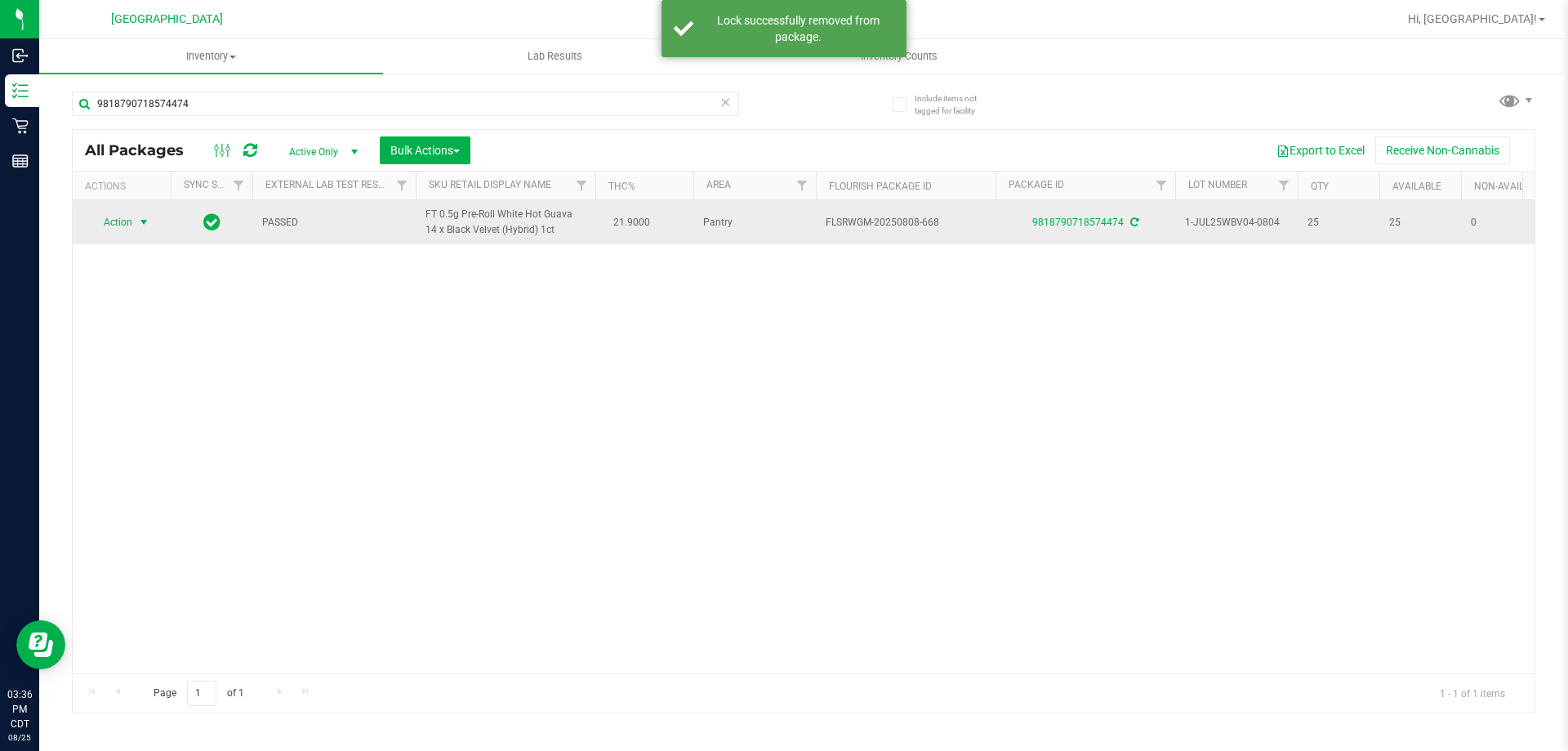
click at [135, 219] on span "select" at bounding box center [143, 222] width 20 height 23
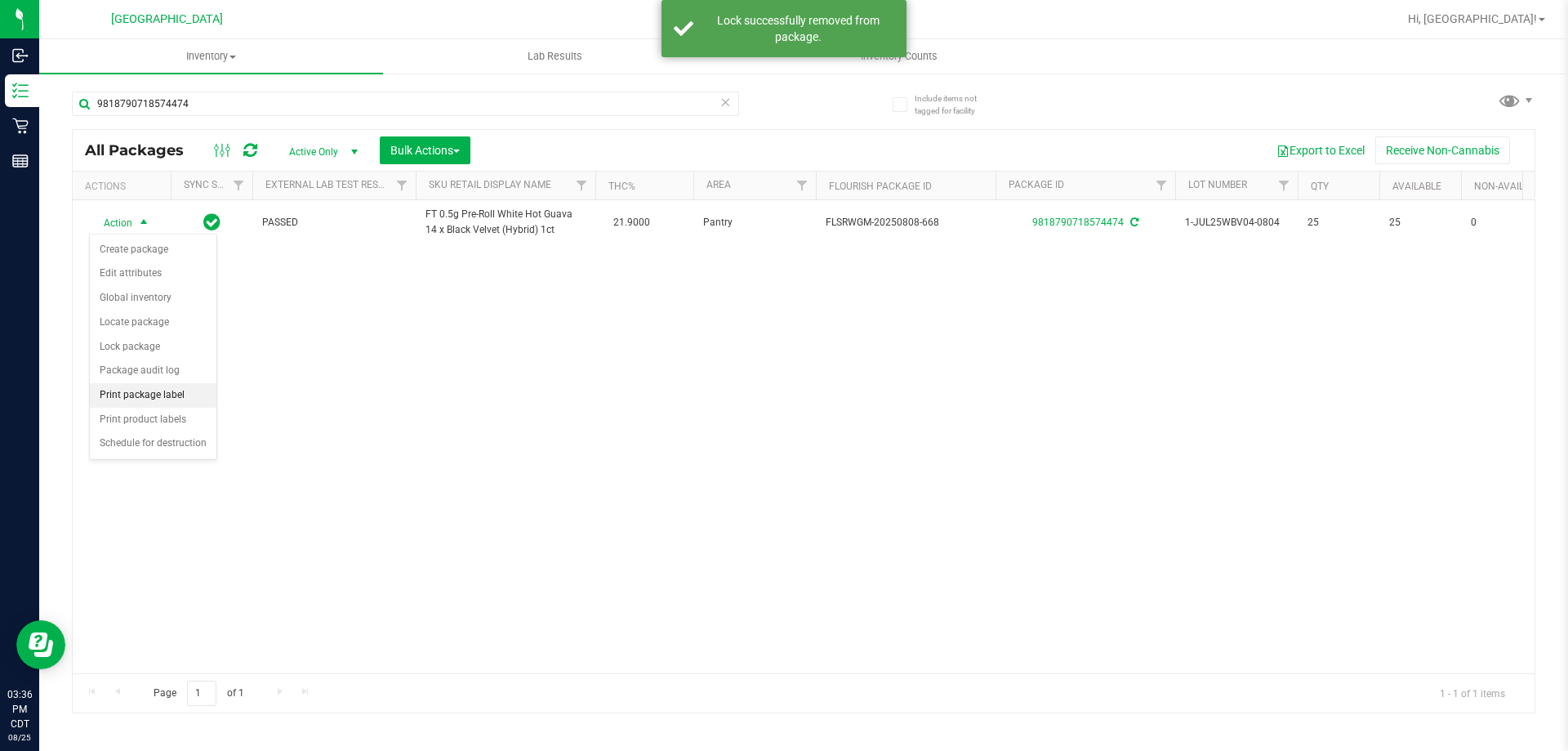
click at [145, 390] on li "Print package label" at bounding box center [153, 395] width 126 height 25
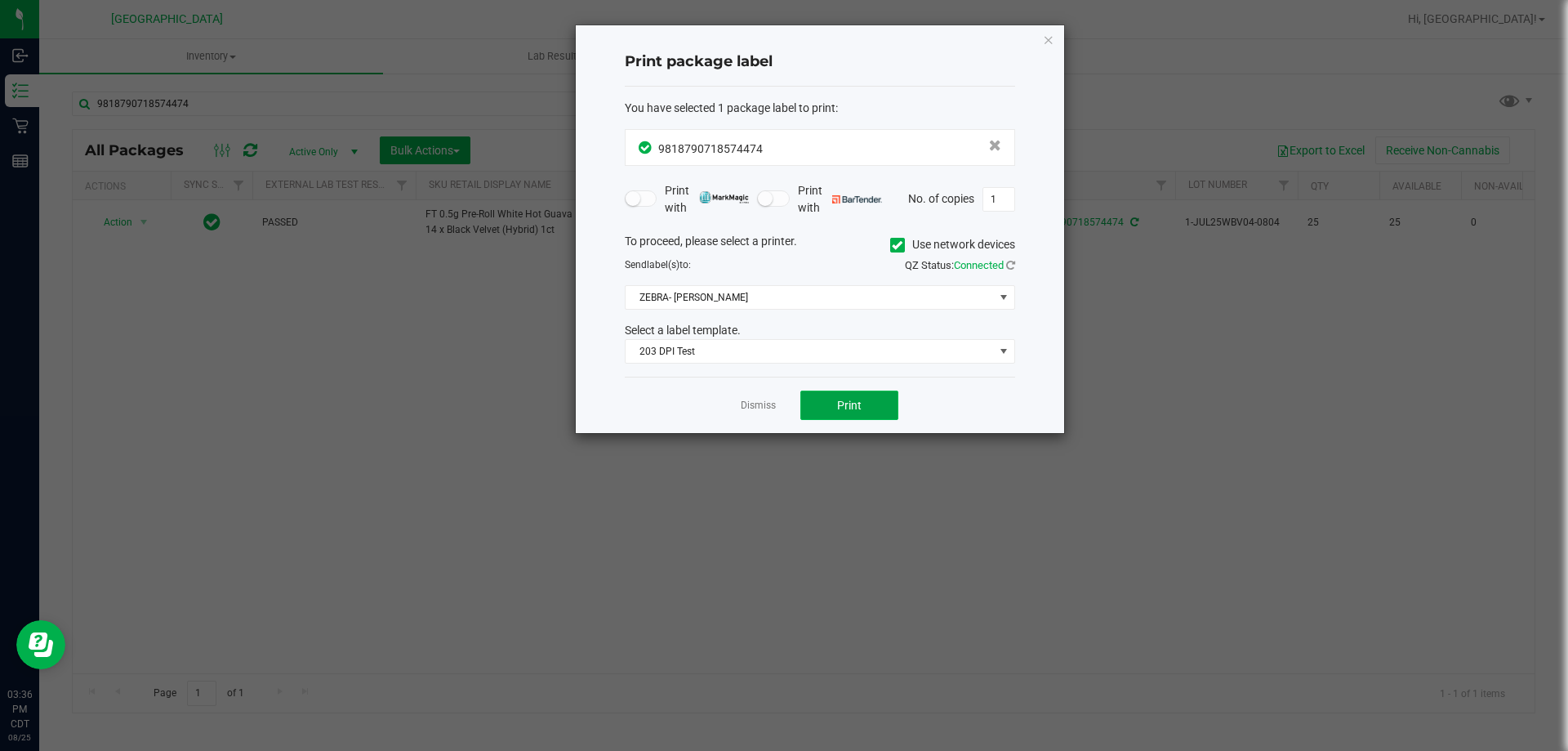
click at [856, 414] on button "Print" at bounding box center [850, 405] width 98 height 30
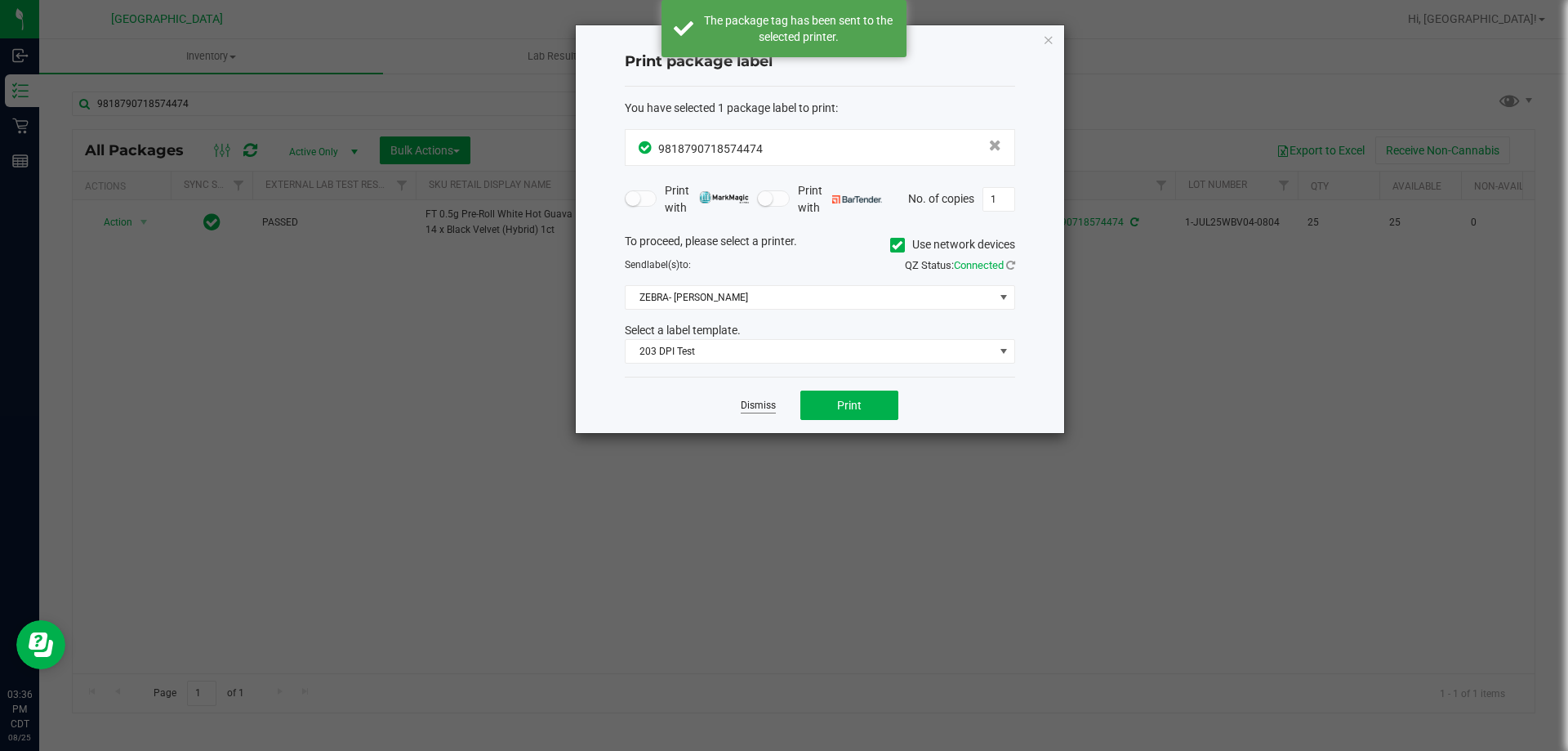
click at [752, 406] on link "Dismiss" at bounding box center [758, 405] width 35 height 14
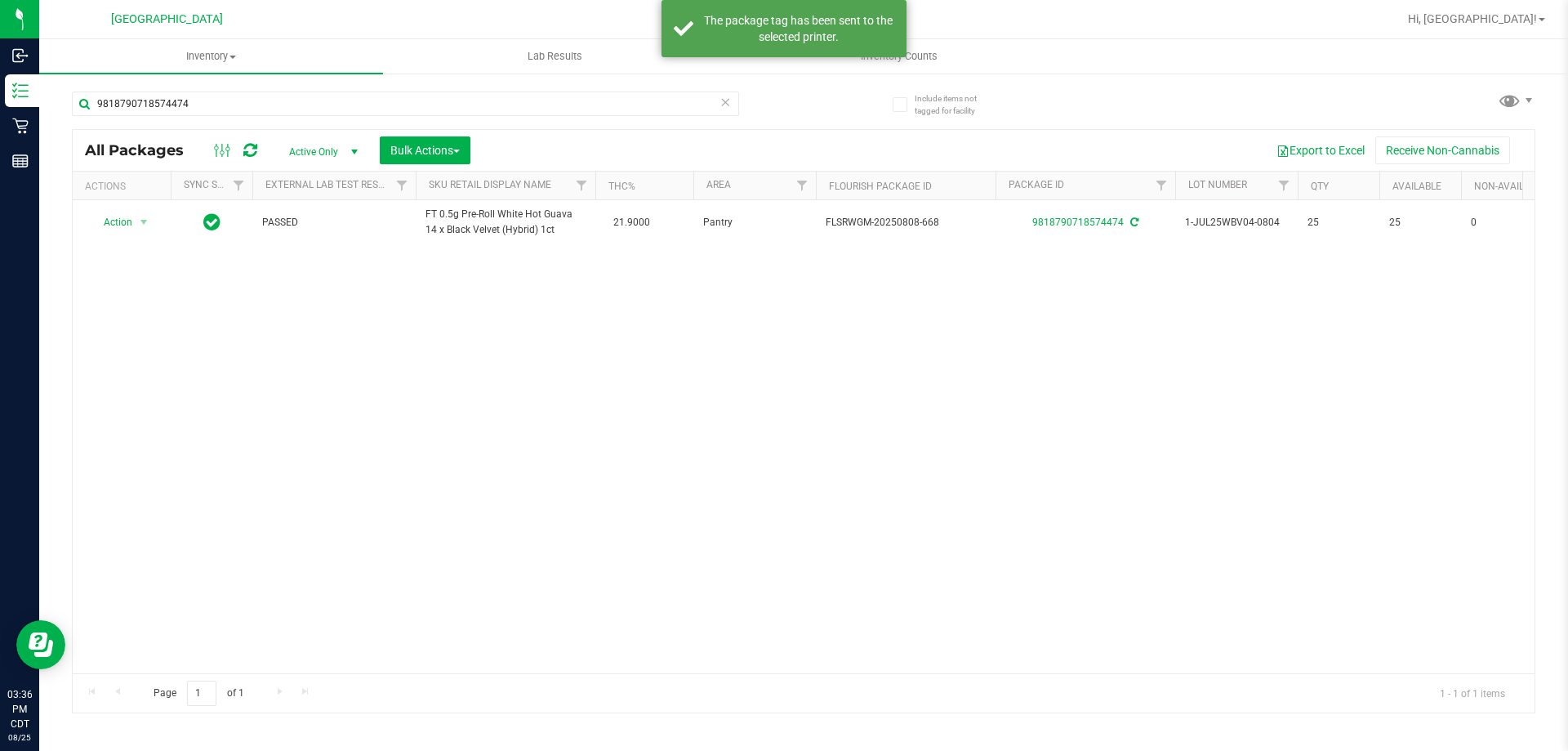
click at [404, 348] on div "Action Action Create package Edit attributes Global inventory Locate package Lo…" at bounding box center [804, 436] width 1462 height 473
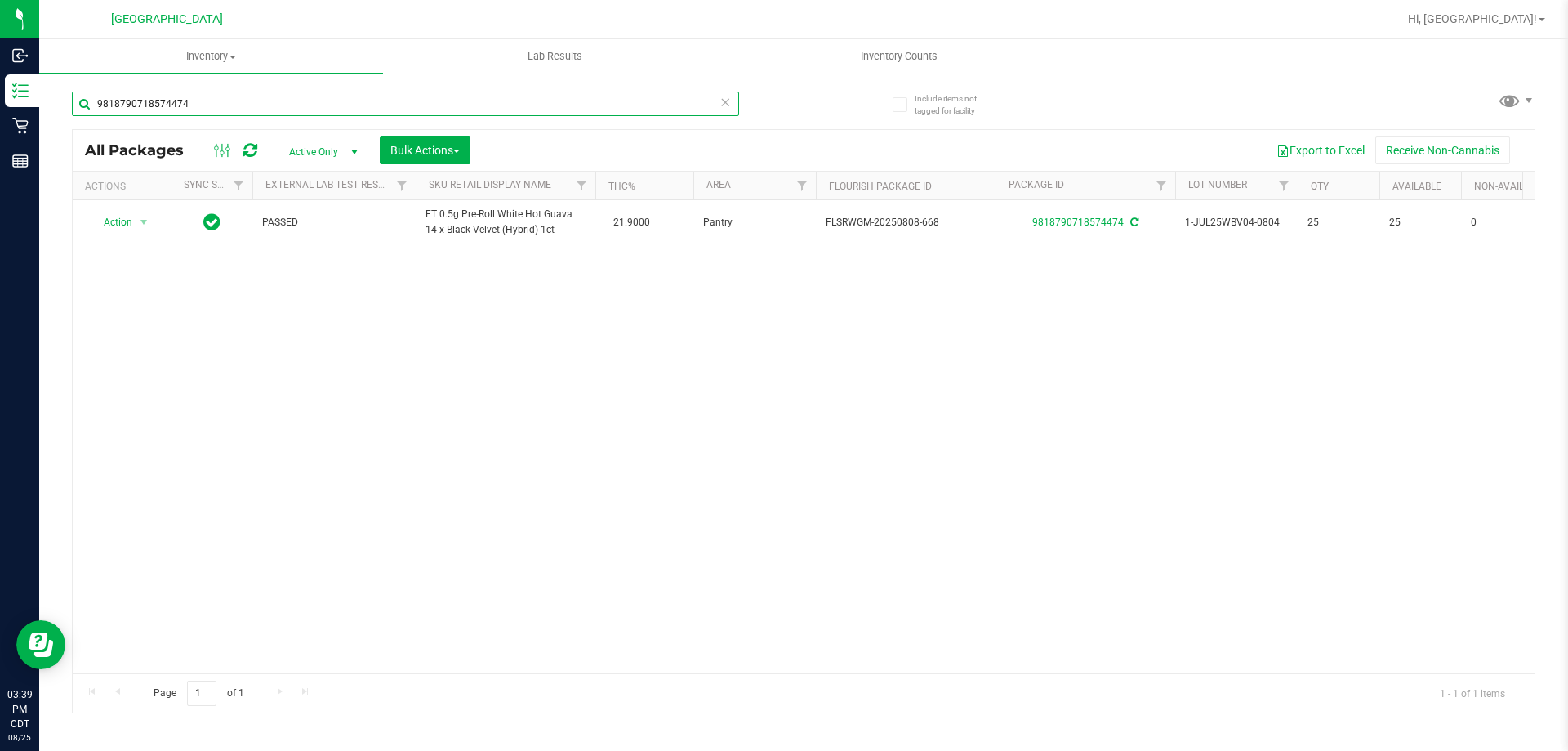
click at [229, 101] on input "9818790718574474" at bounding box center [406, 104] width 667 height 25
type input "0993806590076183"
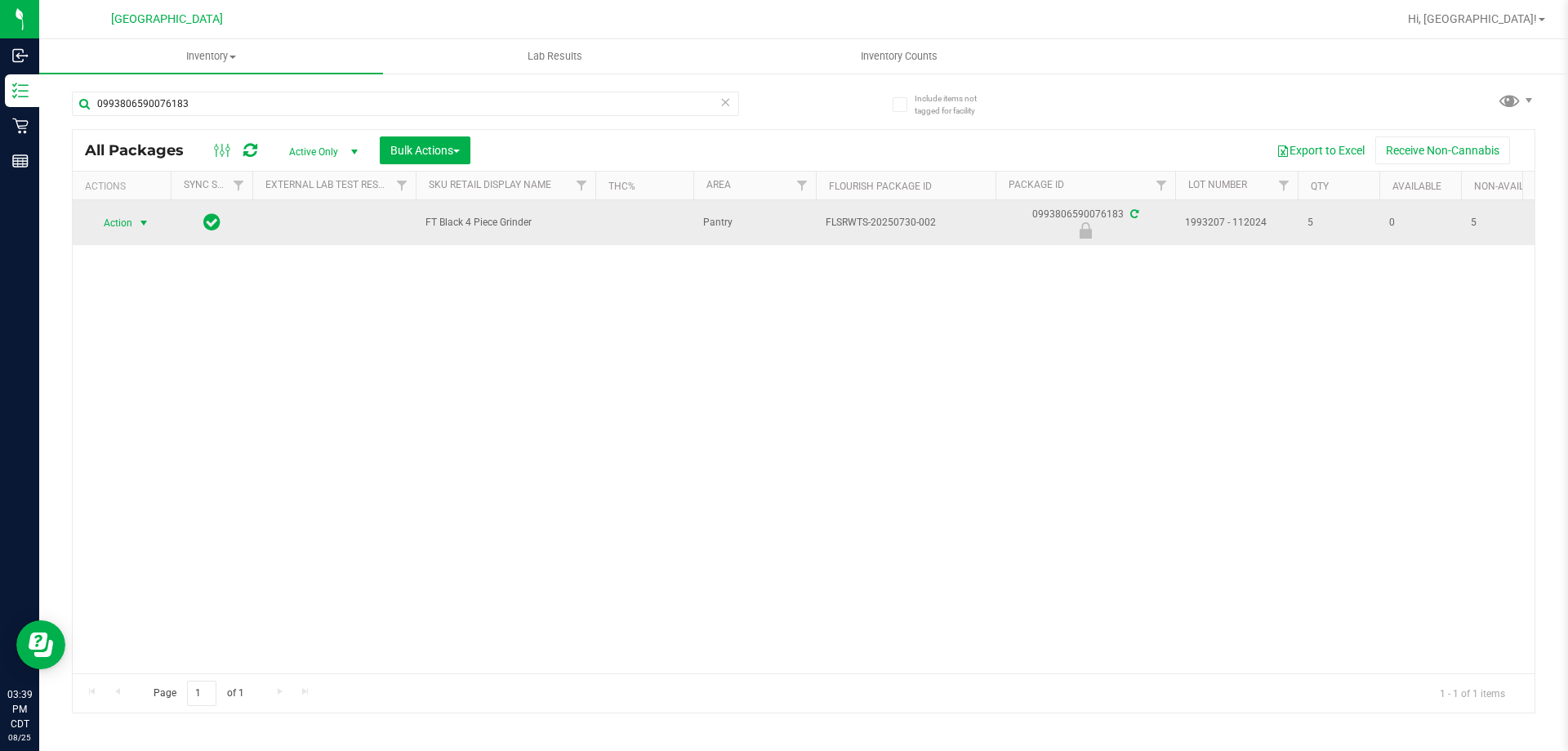
click at [121, 222] on span "Action" at bounding box center [111, 223] width 44 height 23
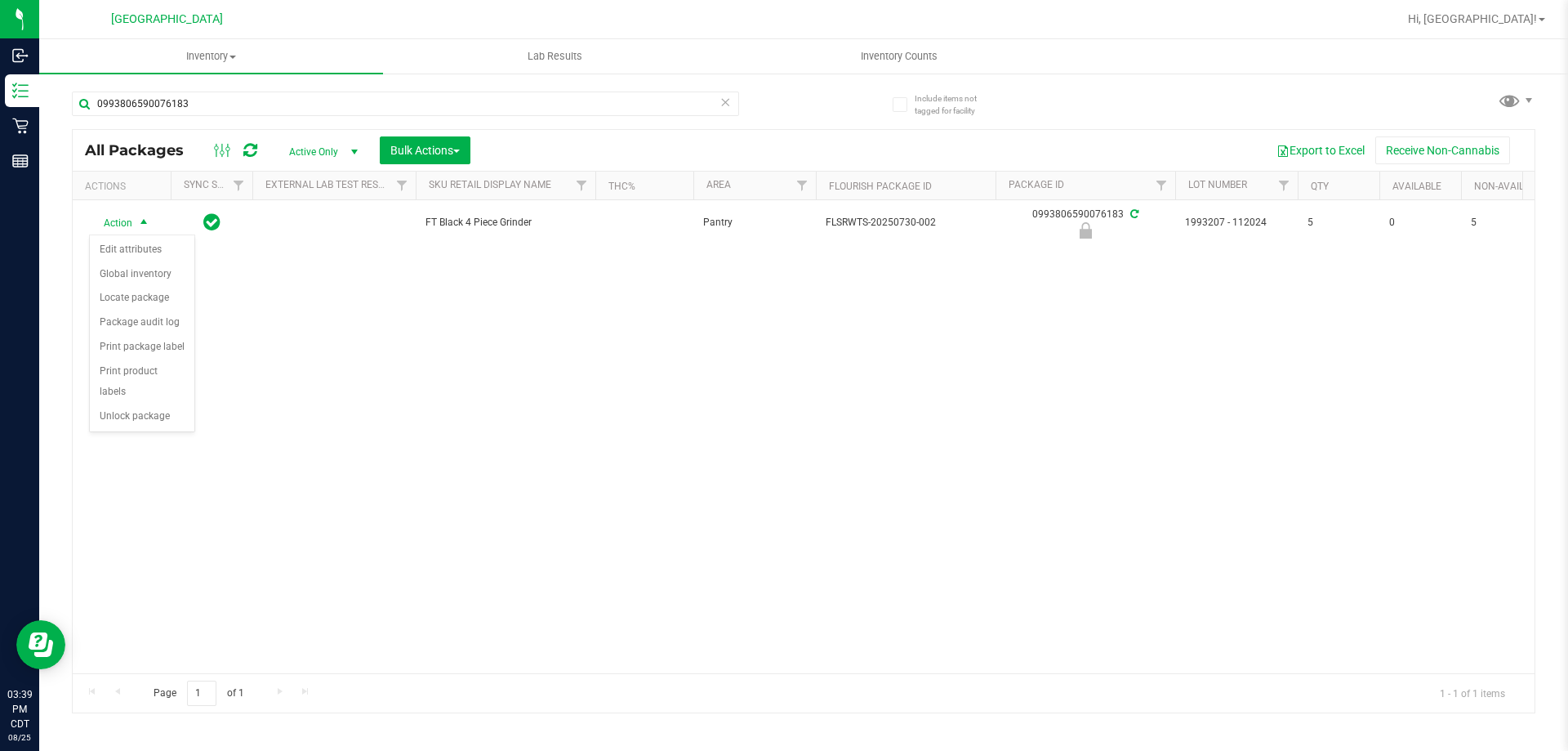
click at [162, 410] on div "Action Edit attributes Global inventory Locate package Package audit log Print …" at bounding box center [143, 334] width 107 height 198
click at [164, 404] on li "Unlock package" at bounding box center [143, 416] width 105 height 25
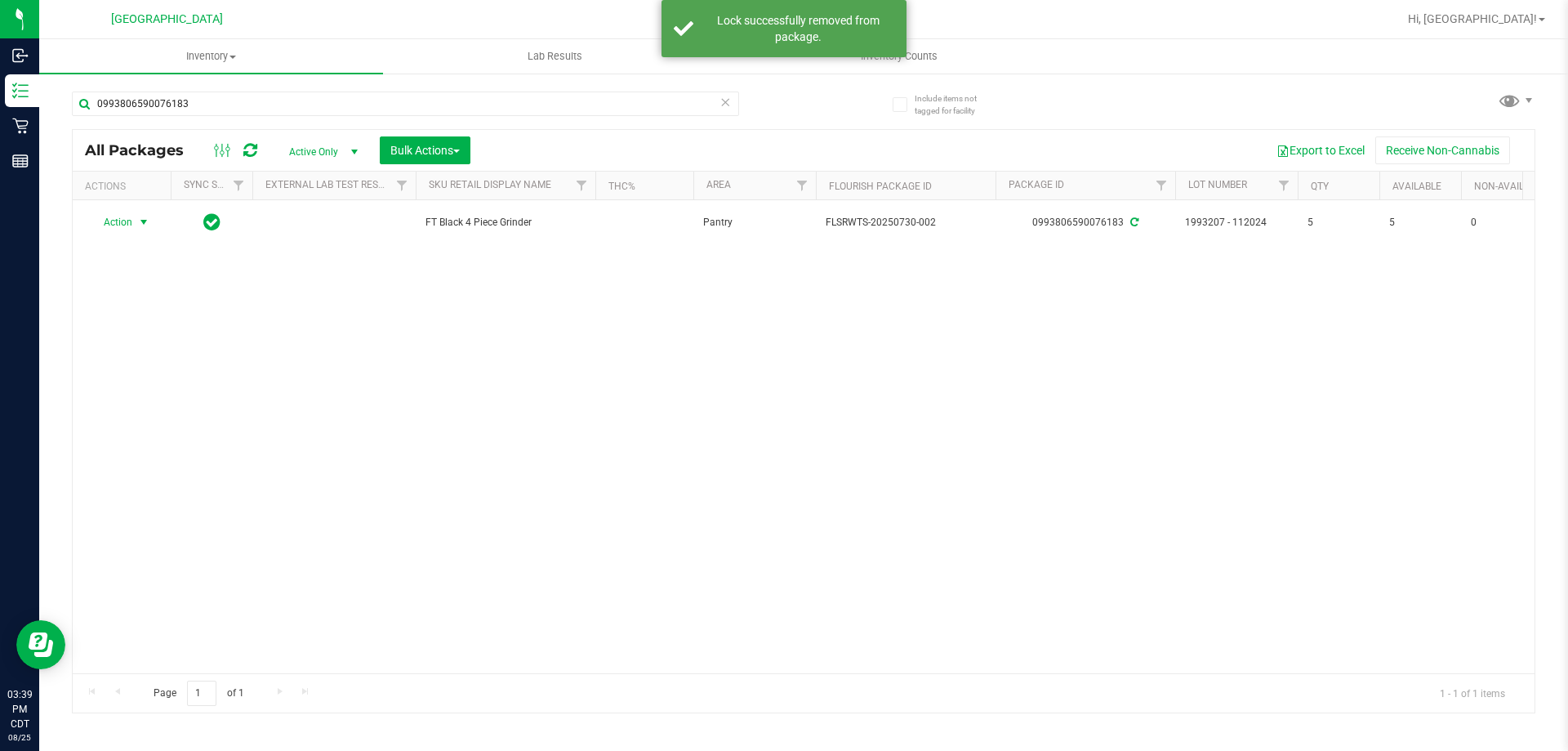
click at [139, 224] on span "select" at bounding box center [143, 222] width 13 height 13
click at [328, 435] on div "Action Action Create package Edit attributes Global inventory Locate package Lo…" at bounding box center [804, 436] width 1462 height 473
click at [562, 442] on div "Action Action Create package Edit attributes Global inventory Locate package Lo…" at bounding box center [804, 436] width 1462 height 473
drag, startPoint x: 489, startPoint y: 339, endPoint x: 412, endPoint y: 107, distance: 244.4
click at [489, 337] on div "Action Action Create package Edit attributes Global inventory Locate package Lo…" at bounding box center [804, 436] width 1462 height 473
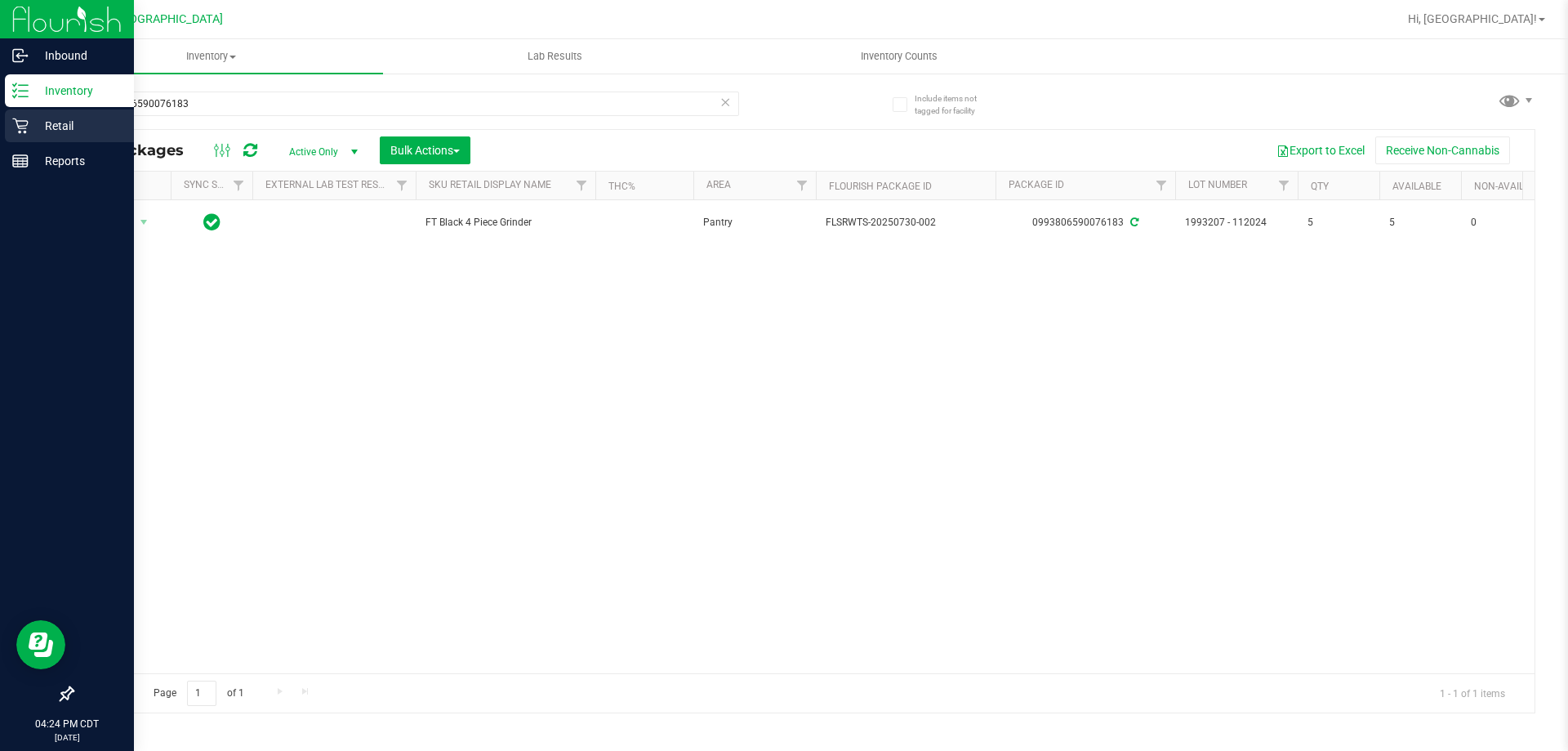
click at [31, 130] on p "Retail" at bounding box center [78, 125] width 98 height 20
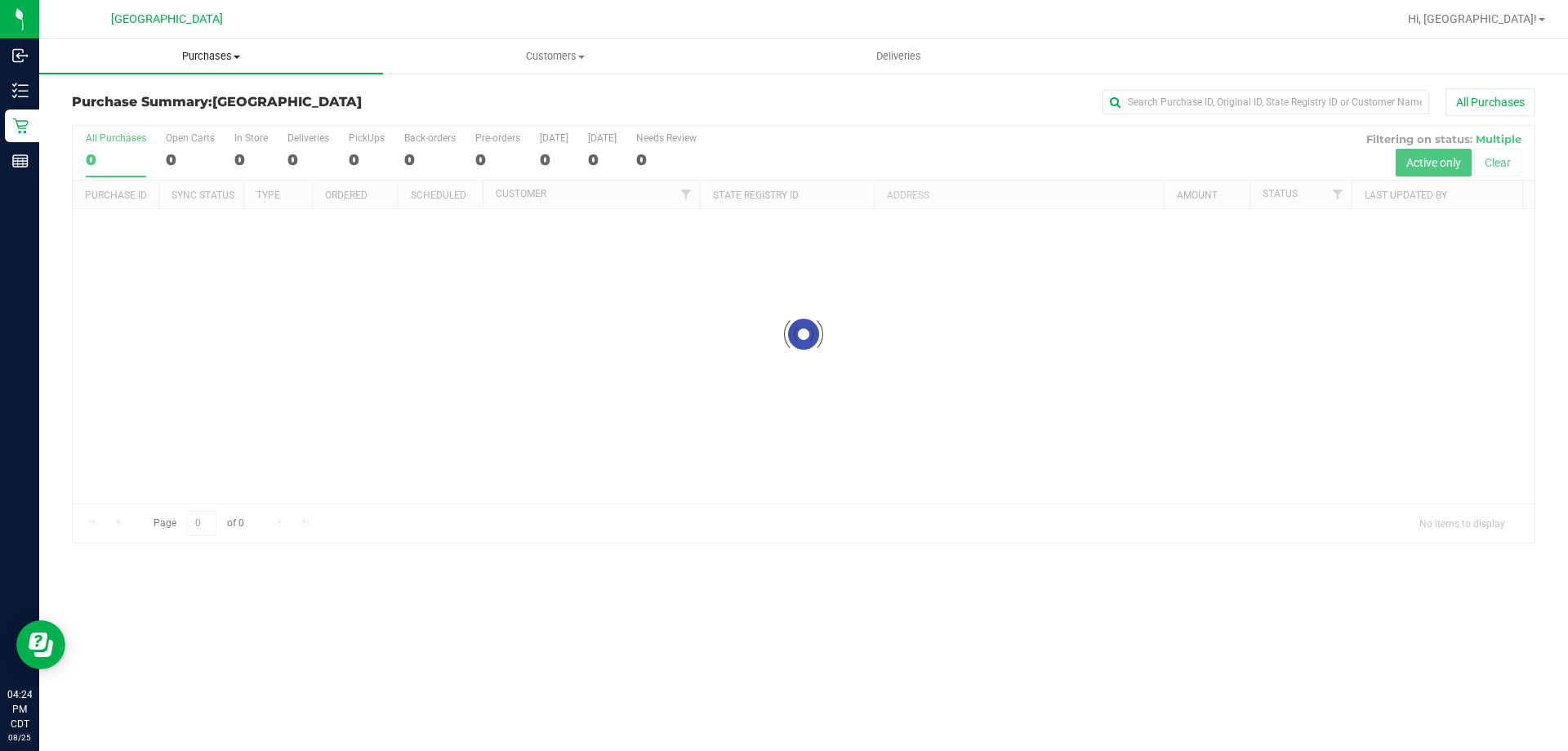
click at [223, 55] on span "Purchases" at bounding box center [211, 57] width 343 height 15
click at [210, 117] on li "Fulfillment" at bounding box center [211, 119] width 343 height 20
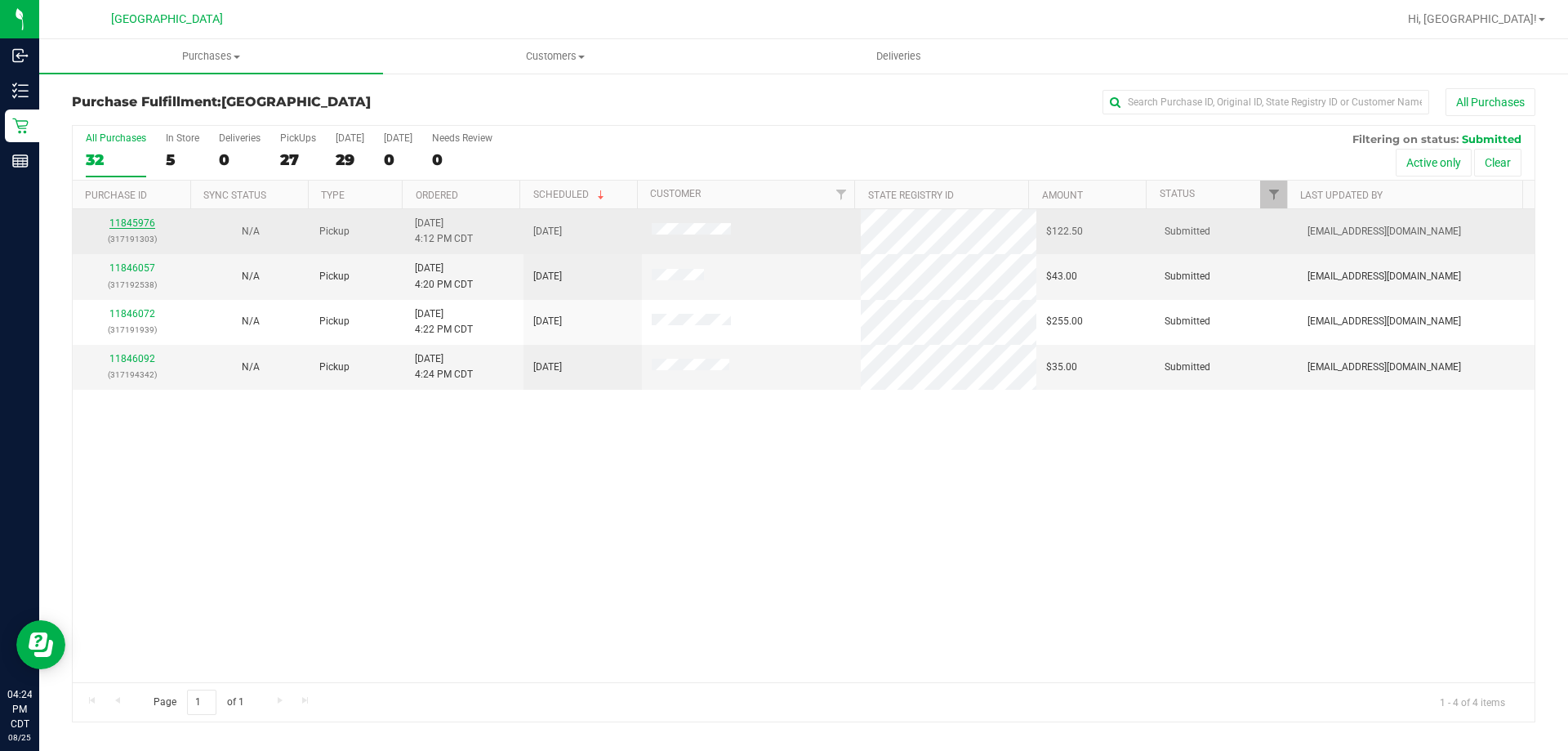
click at [126, 223] on link "11845976" at bounding box center [133, 223] width 46 height 11
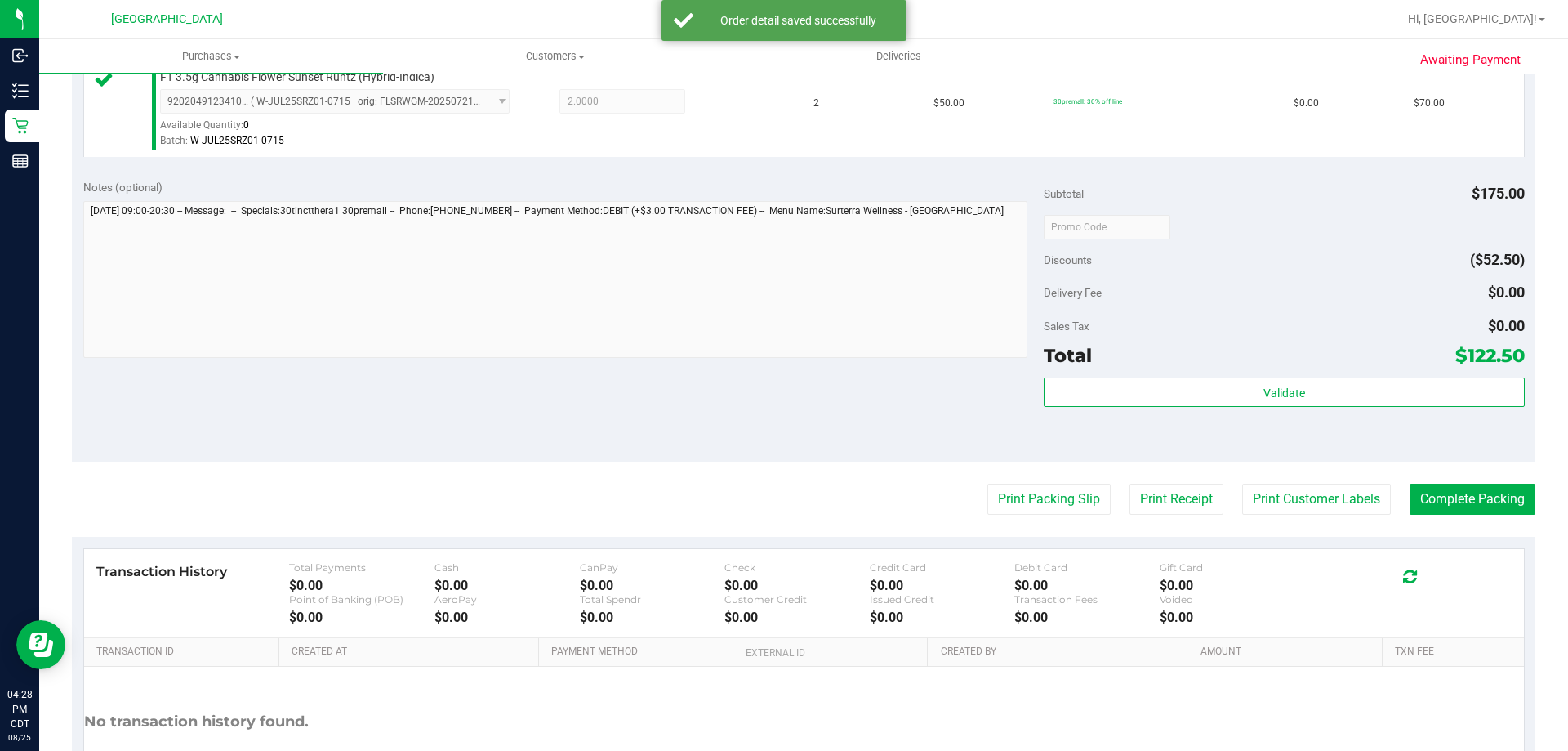
scroll to position [572, 0]
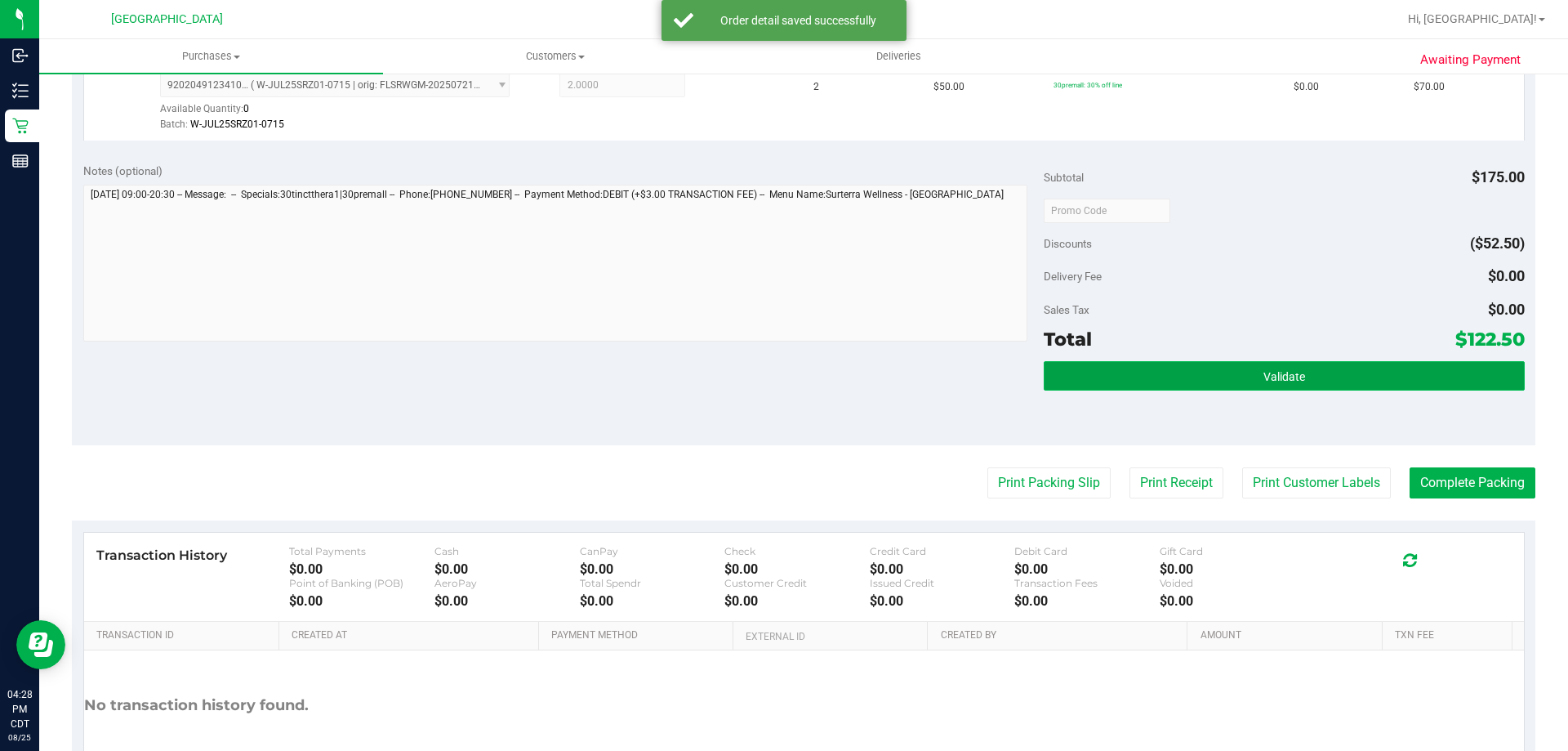
click at [1166, 388] on button "Validate" at bounding box center [1284, 376] width 480 height 30
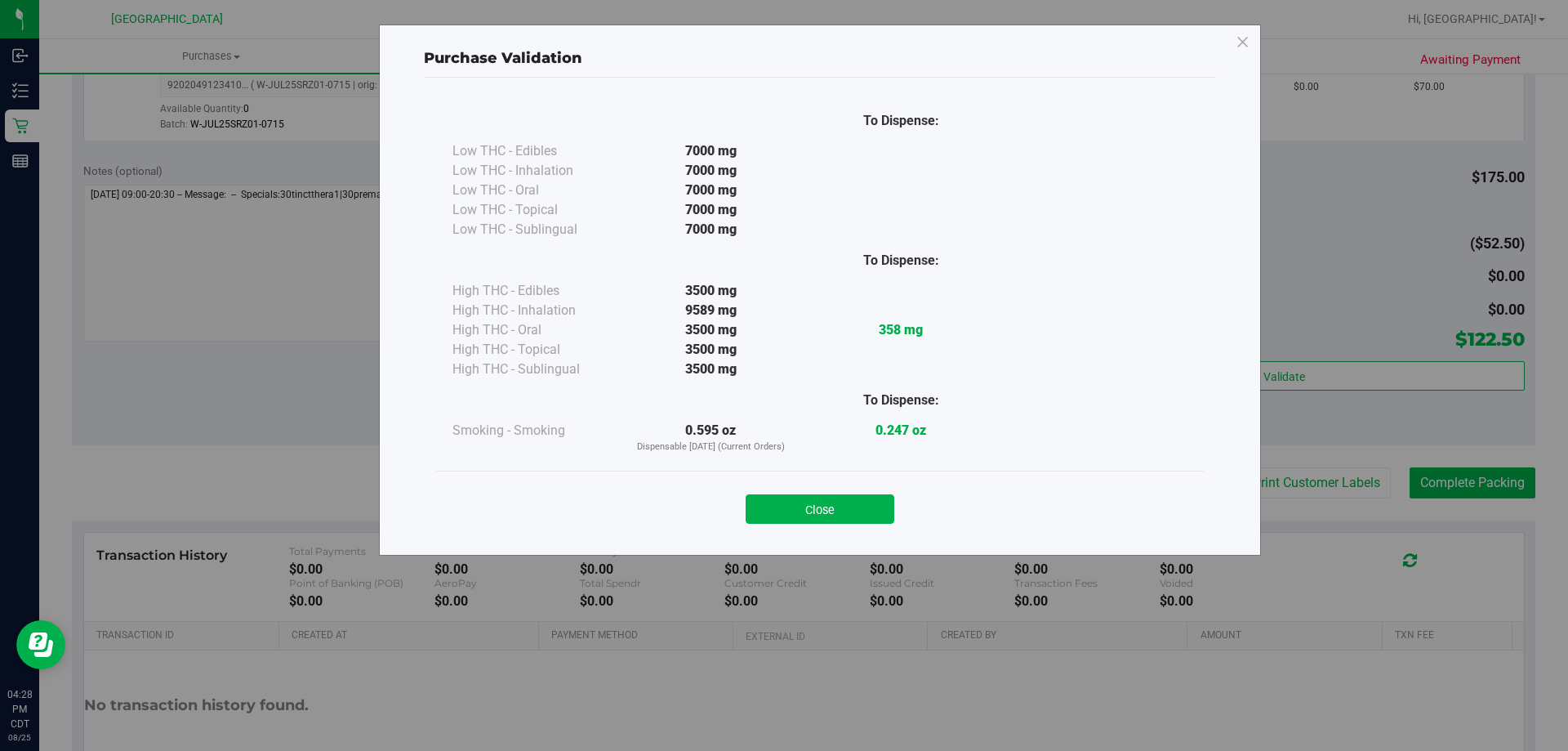
click at [820, 530] on div "Close" at bounding box center [820, 503] width 768 height 66
click at [829, 506] on button "Close" at bounding box center [820, 509] width 148 height 30
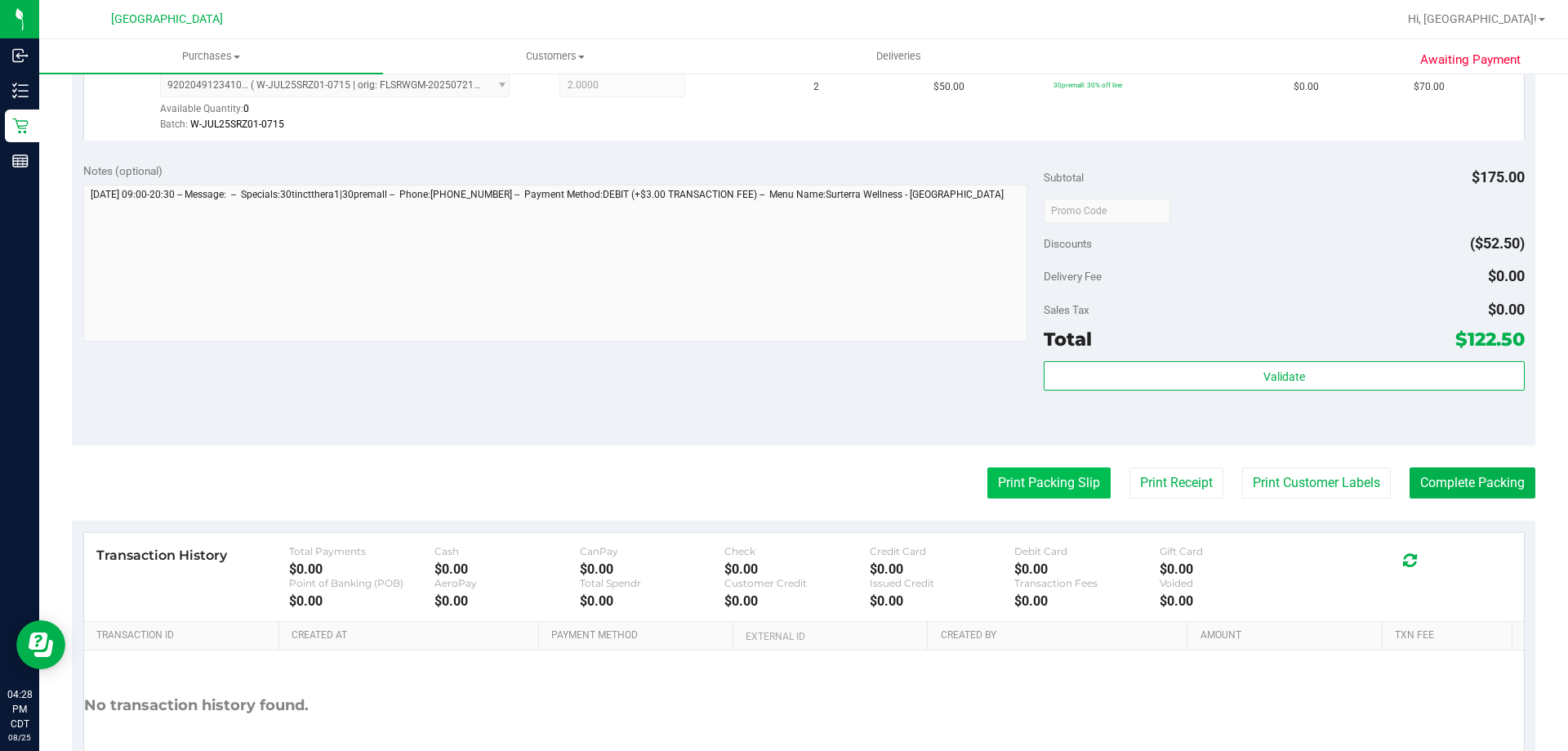
click at [1057, 473] on button "Print Packing Slip" at bounding box center [1049, 483] width 123 height 31
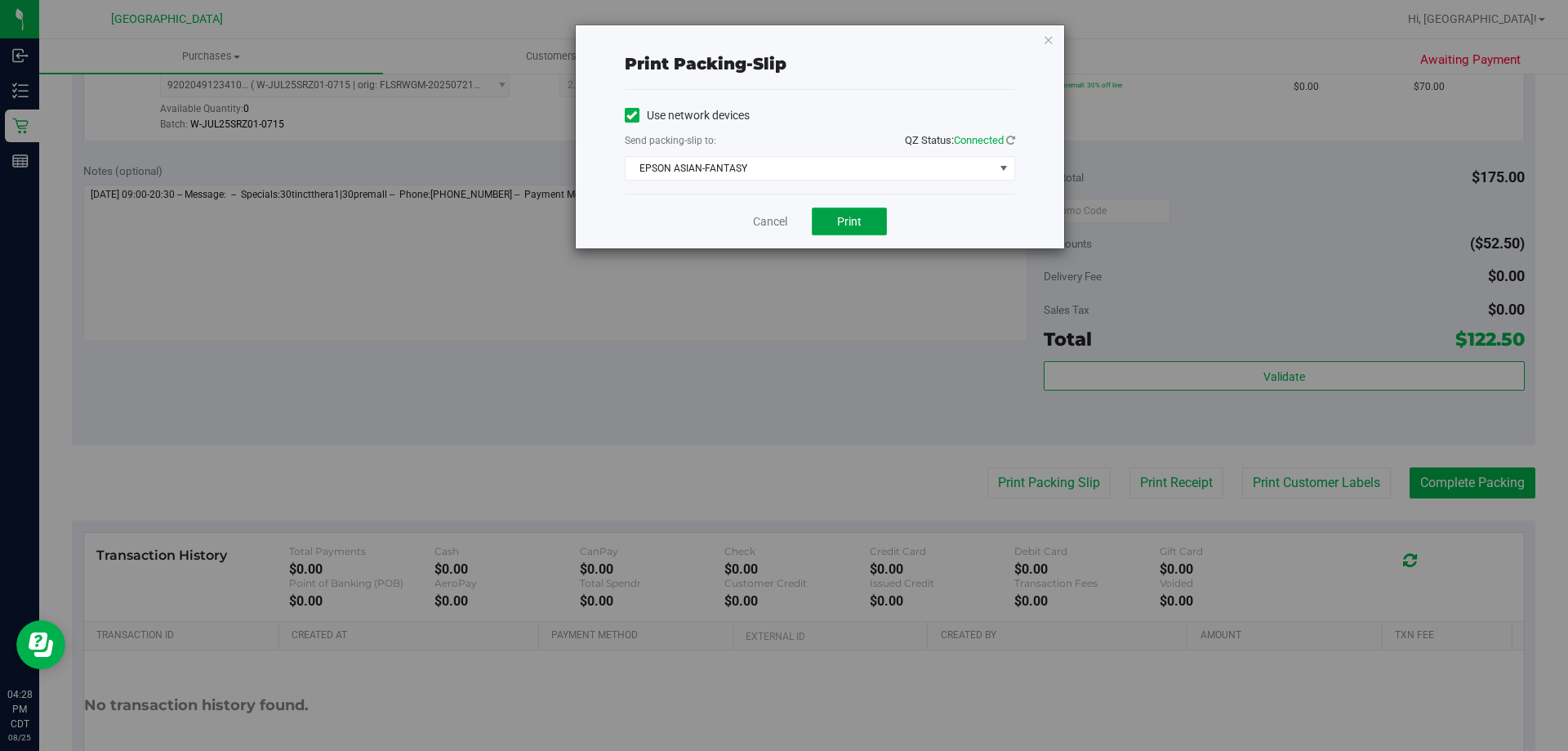
click at [861, 217] on button "Print" at bounding box center [849, 221] width 75 height 28
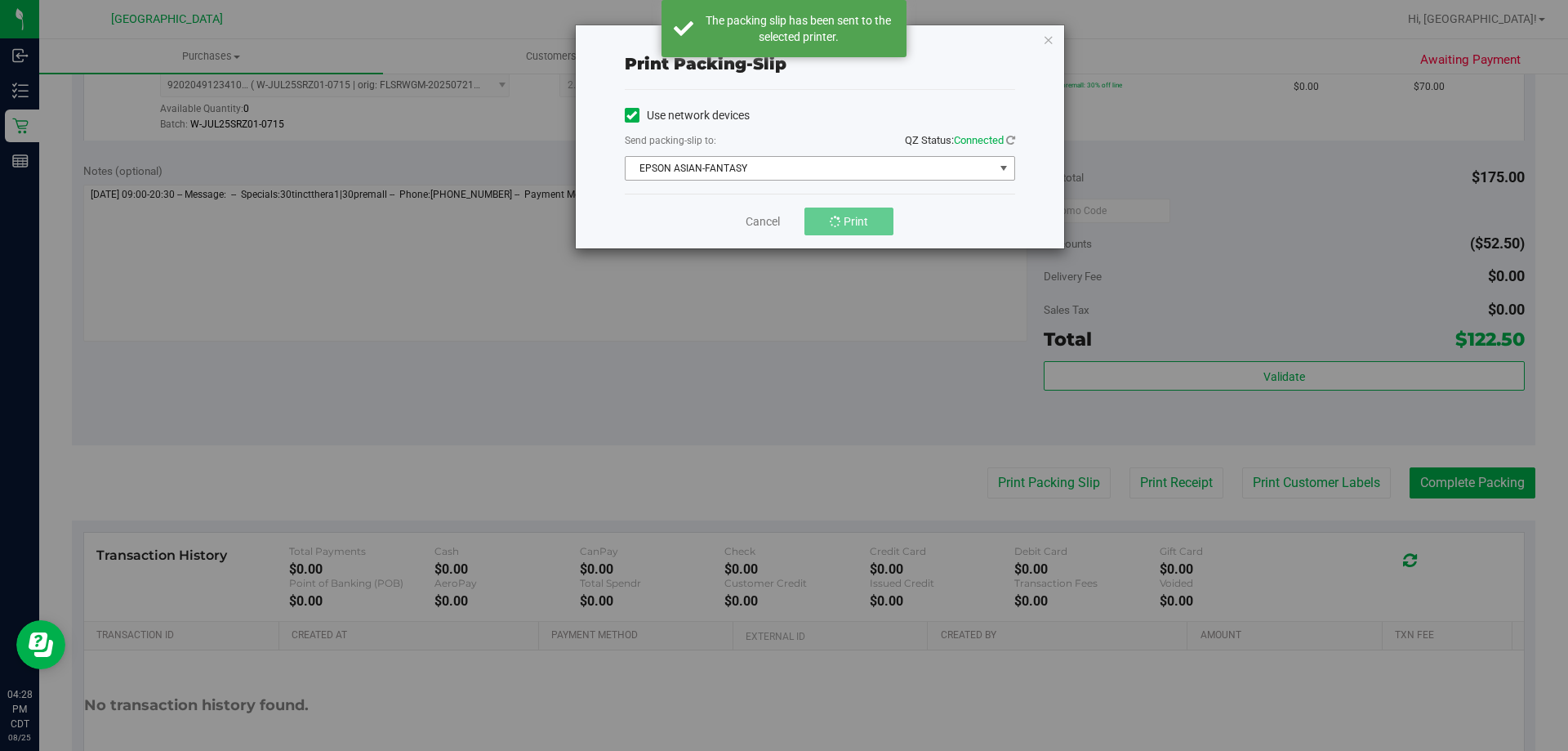
click at [854, 164] on span "EPSON ASIAN-FANTASY" at bounding box center [809, 168] width 368 height 23
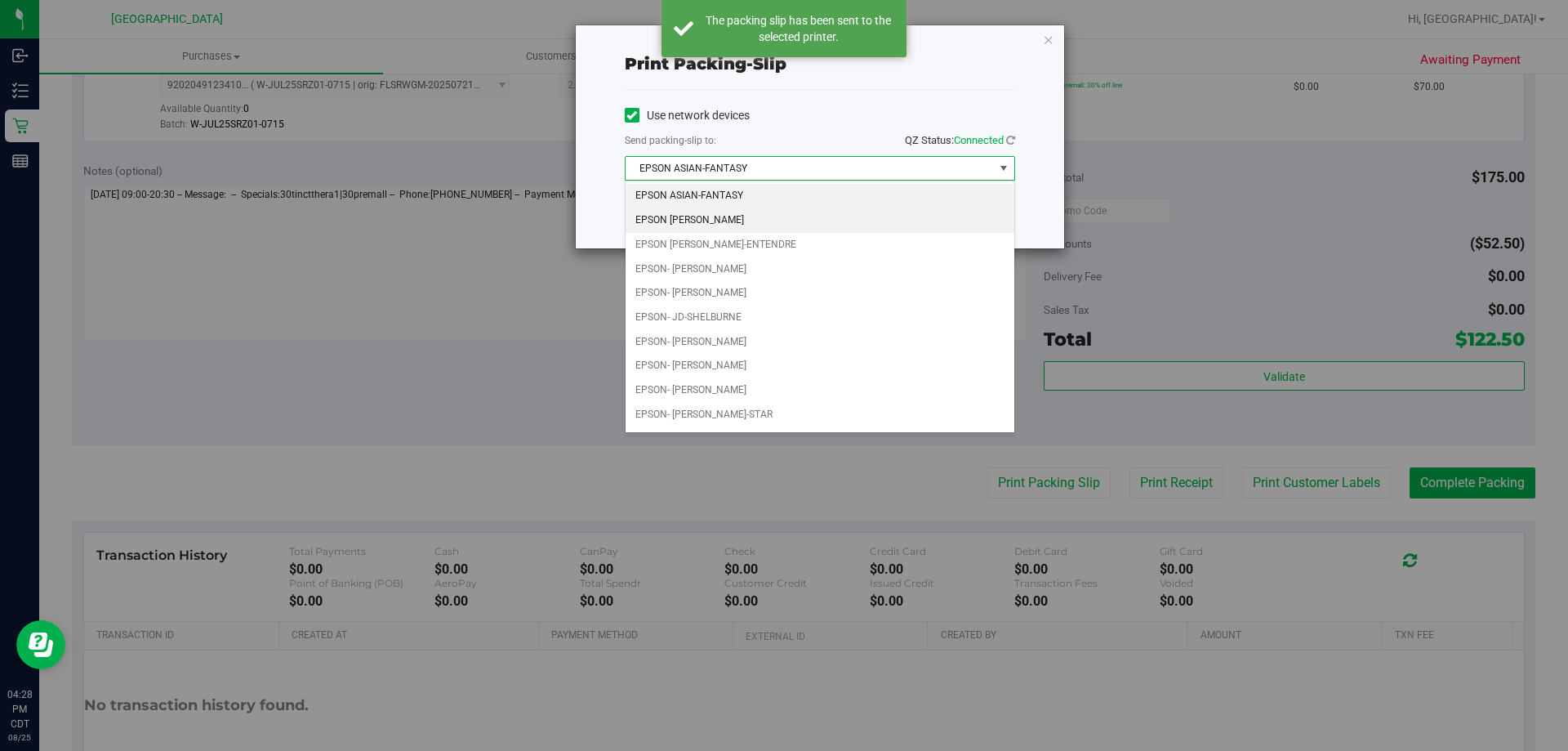
click at [726, 213] on li "EPSON [PERSON_NAME]" at bounding box center [820, 221] width 389 height 25
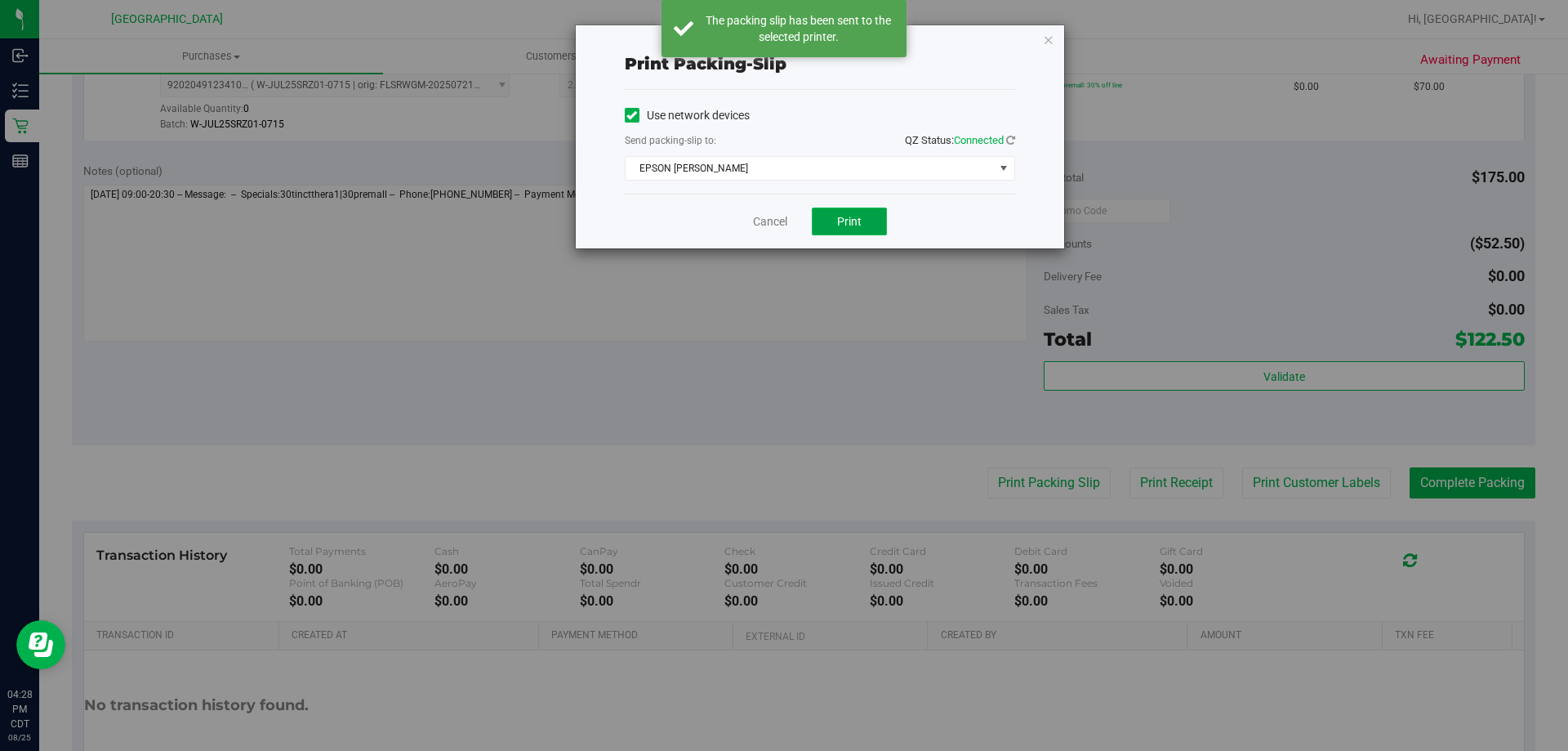
click at [865, 221] on button "Print" at bounding box center [849, 221] width 75 height 28
click at [771, 216] on link "Cancel" at bounding box center [770, 221] width 34 height 17
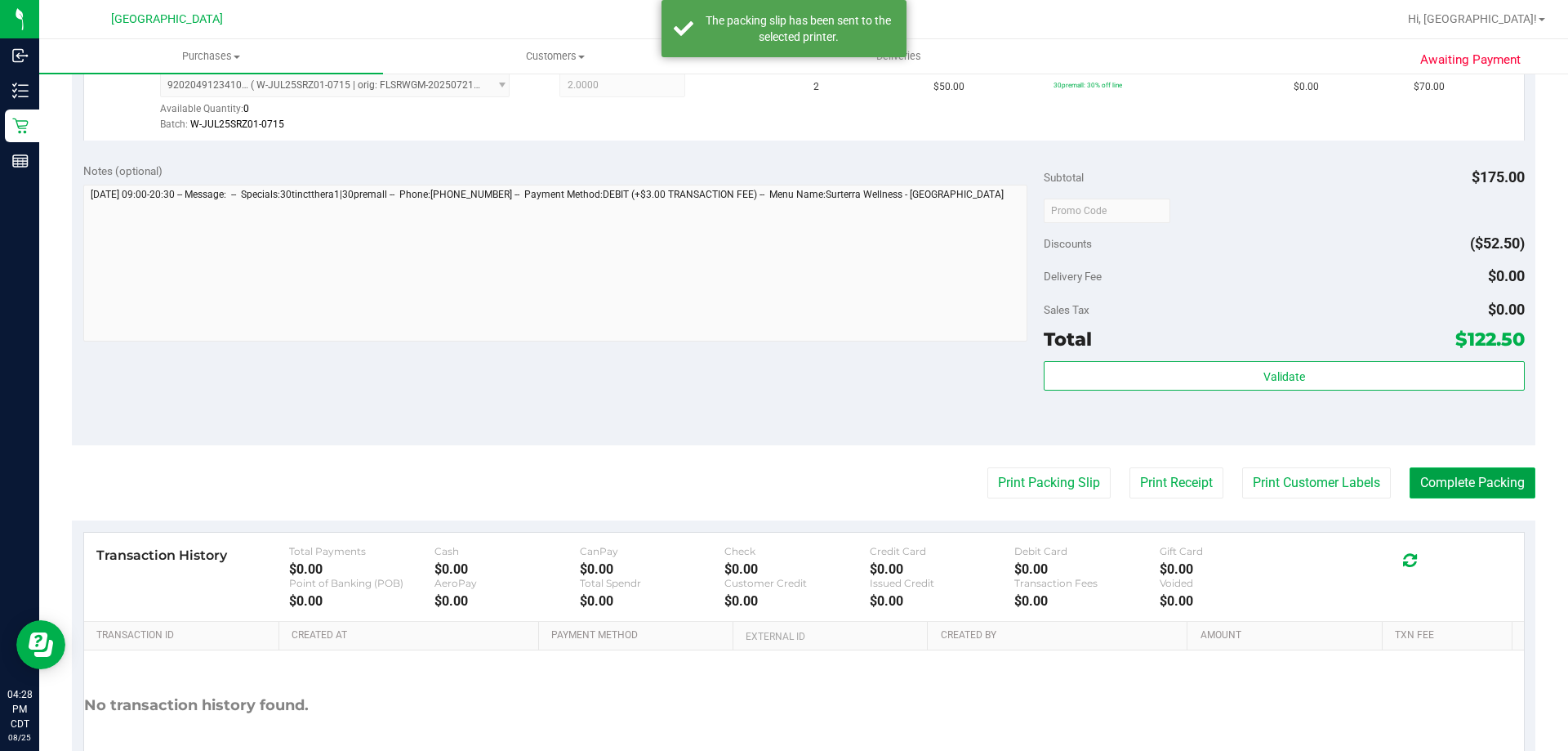
click at [1460, 485] on button "Complete Packing" at bounding box center [1472, 483] width 125 height 31
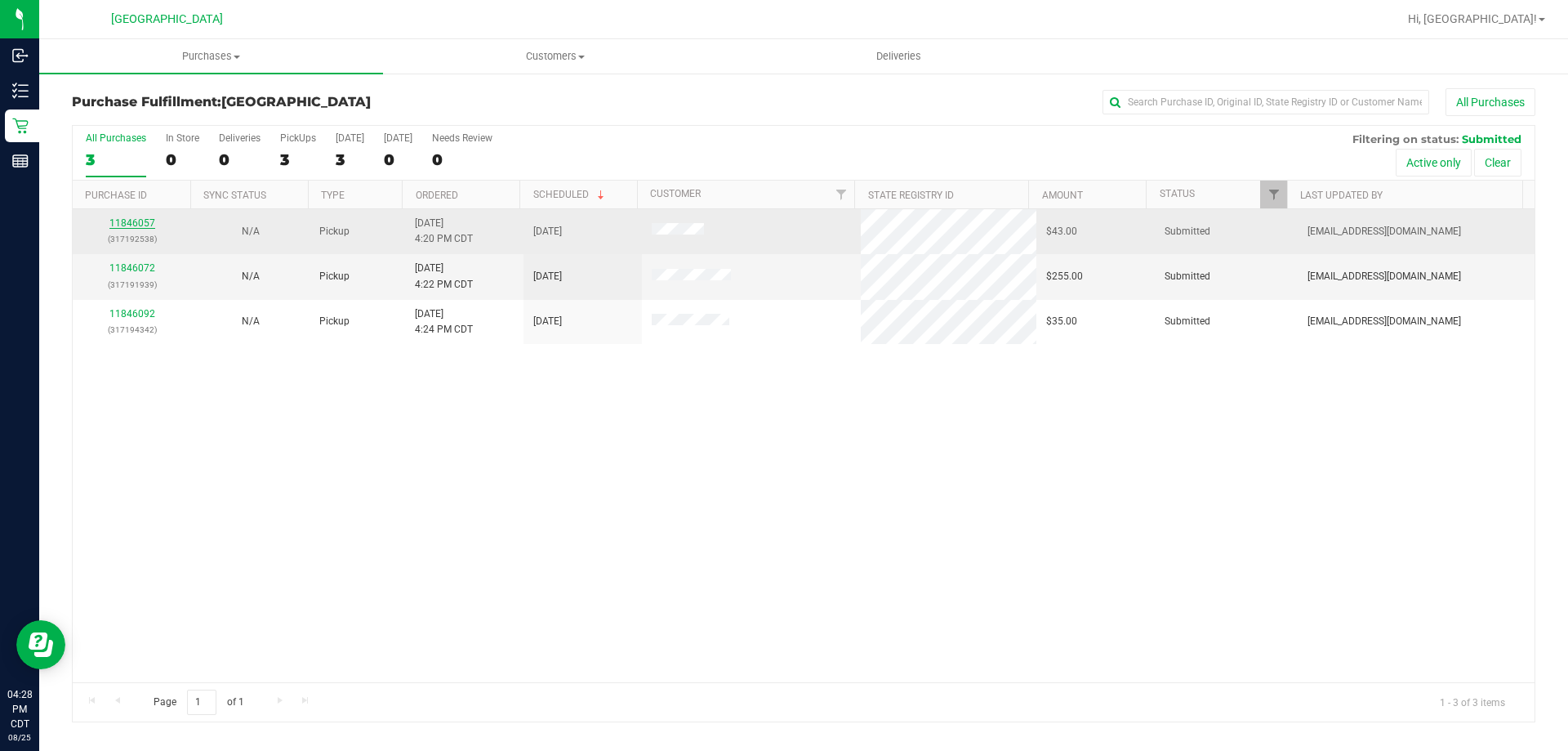
click at [151, 221] on div "11846057 (317192538)" at bounding box center [132, 231] width 99 height 31
click at [148, 221] on link "11846057" at bounding box center [133, 223] width 46 height 11
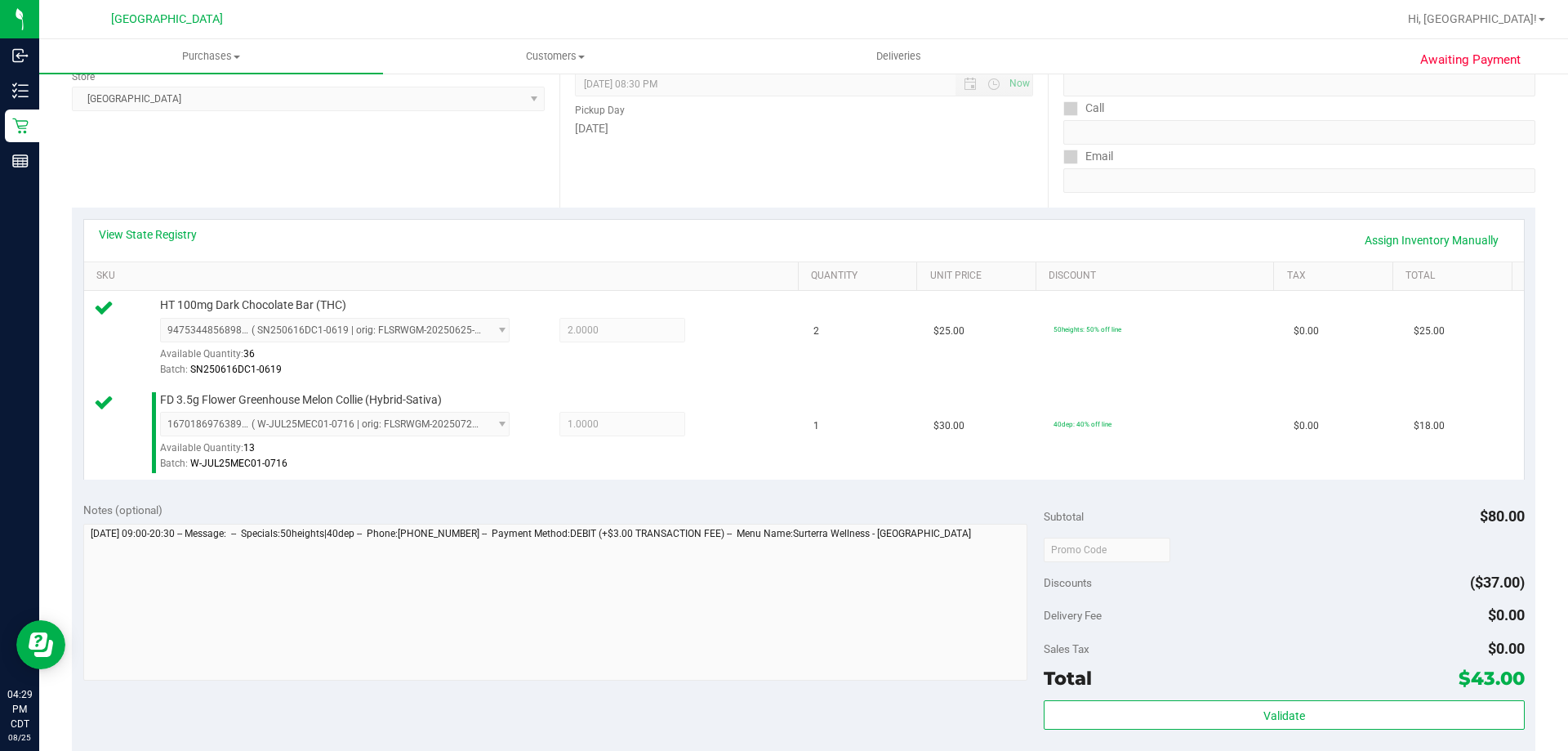
scroll to position [327, 0]
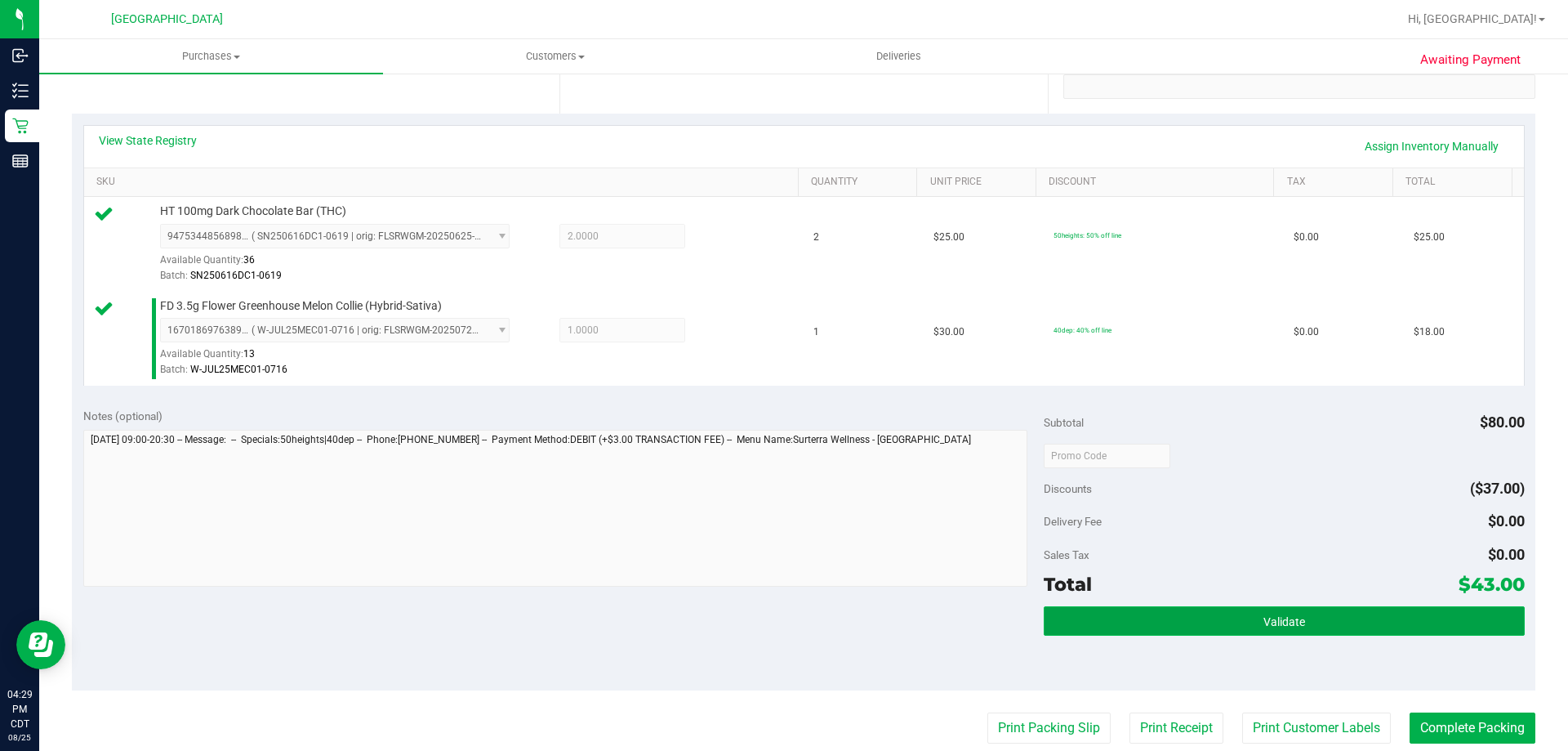
click at [1120, 611] on button "Validate" at bounding box center [1284, 621] width 480 height 30
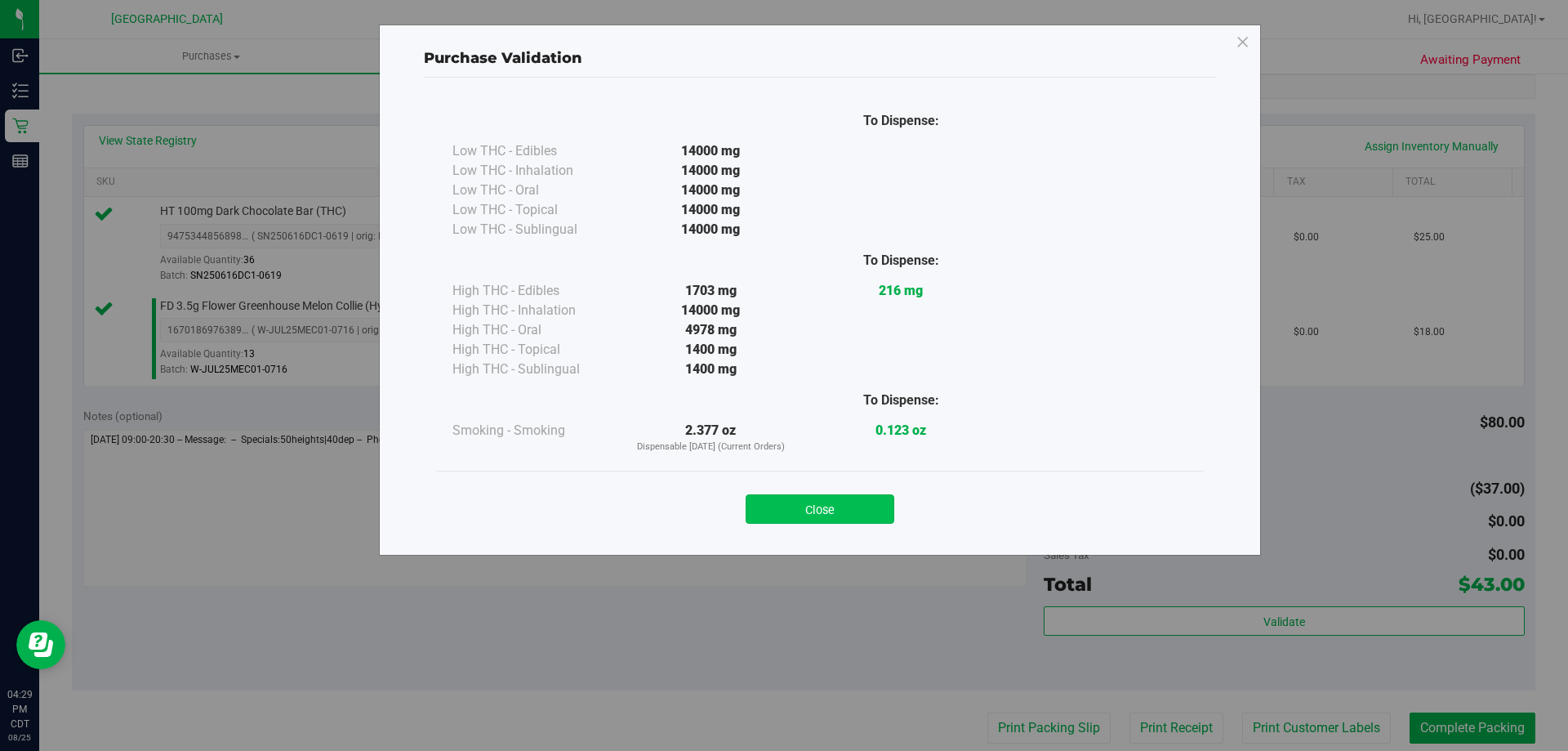
click at [823, 500] on button "Close" at bounding box center [820, 509] width 148 height 30
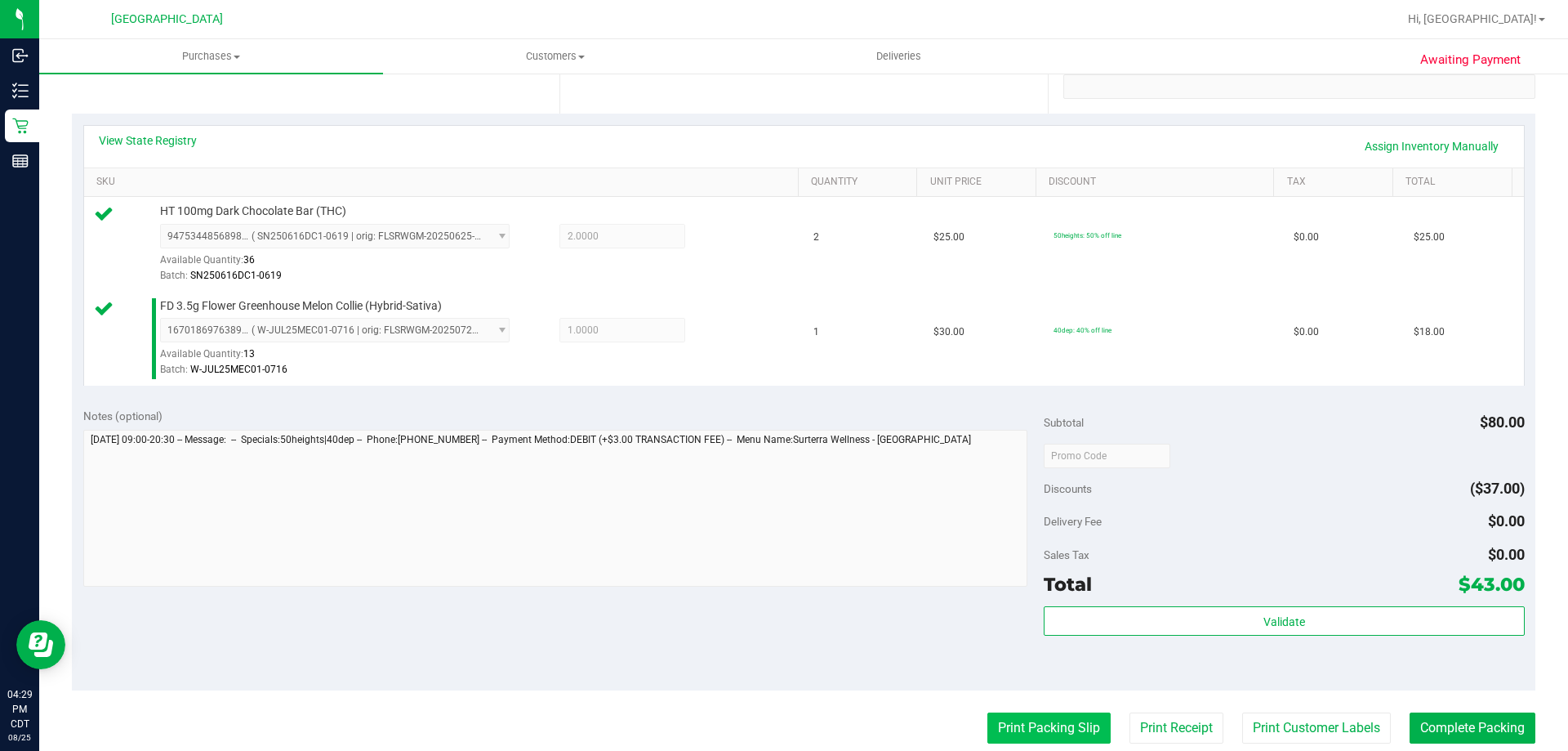
click at [995, 727] on button "Print Packing Slip" at bounding box center [1049, 728] width 123 height 31
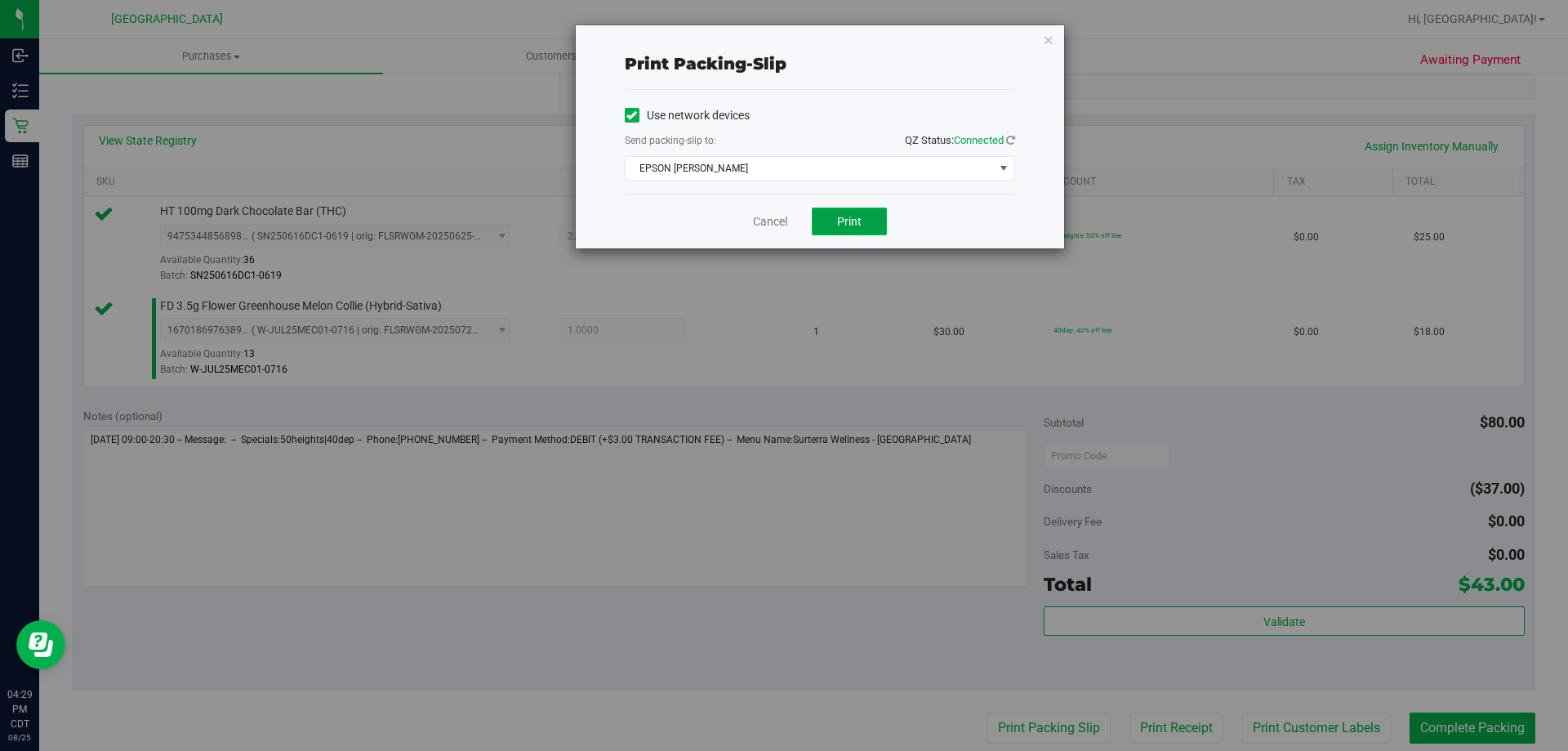
click at [852, 233] on button "Print" at bounding box center [849, 221] width 75 height 28
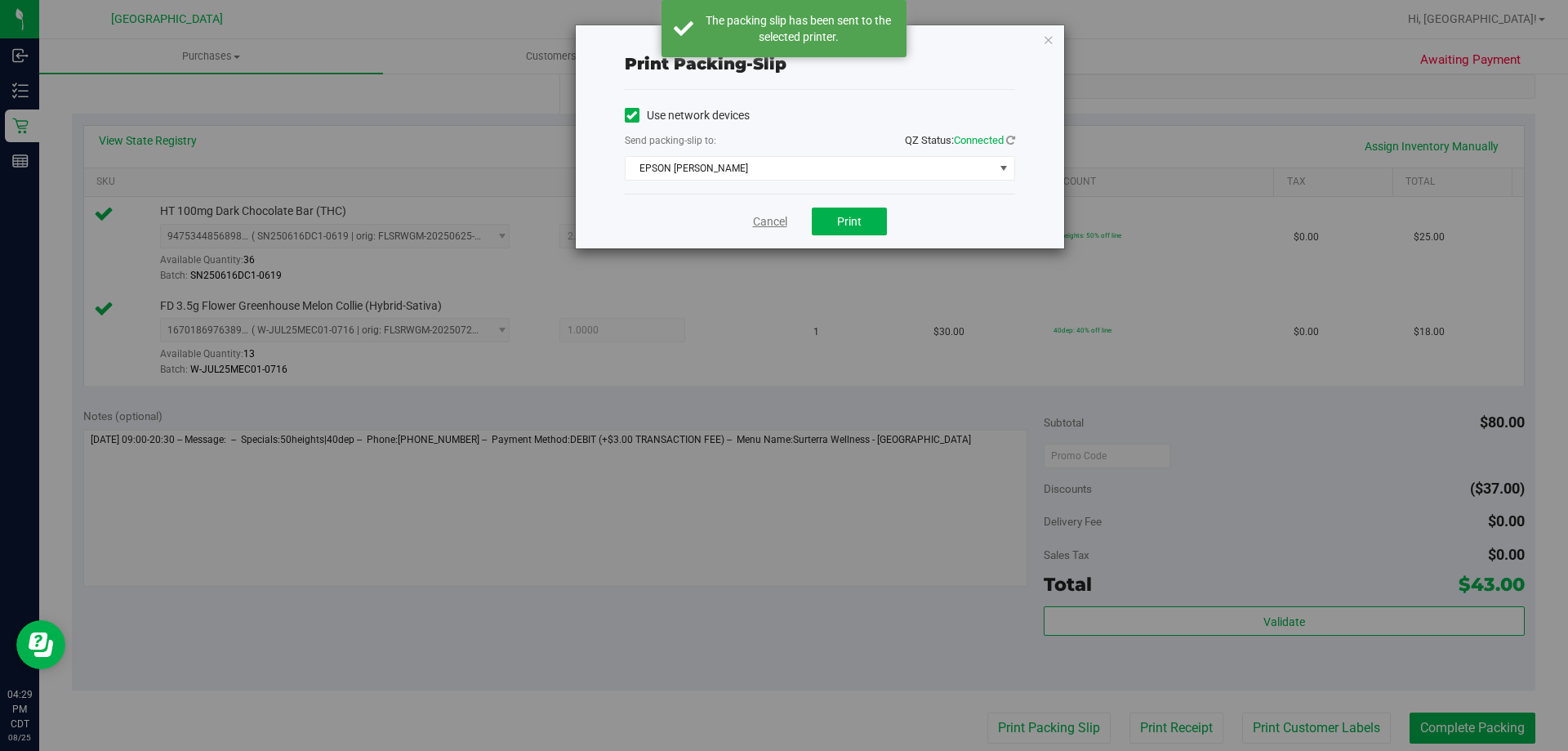
click at [759, 221] on link "Cancel" at bounding box center [770, 221] width 34 height 17
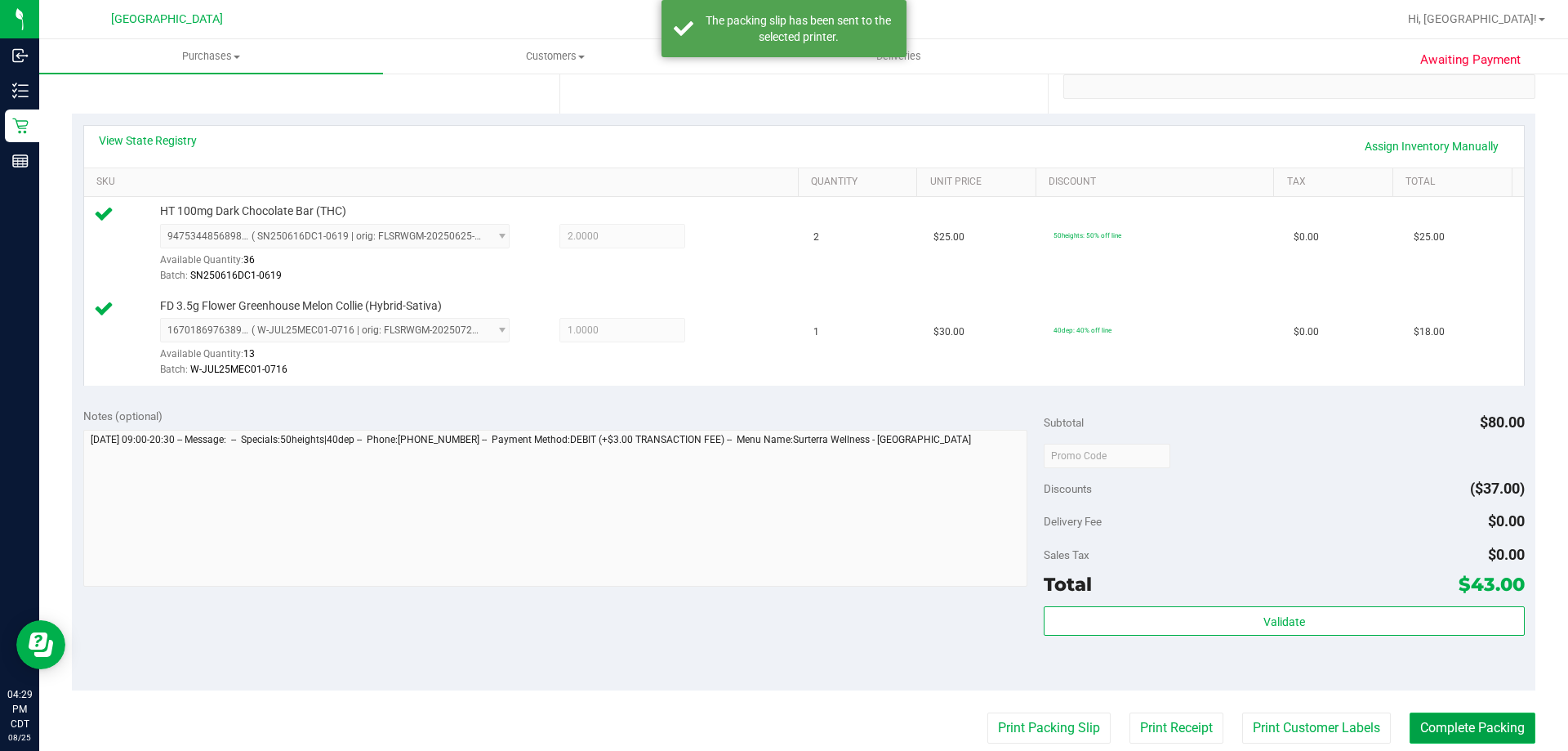
click at [1479, 739] on button "Complete Packing" at bounding box center [1472, 728] width 125 height 31
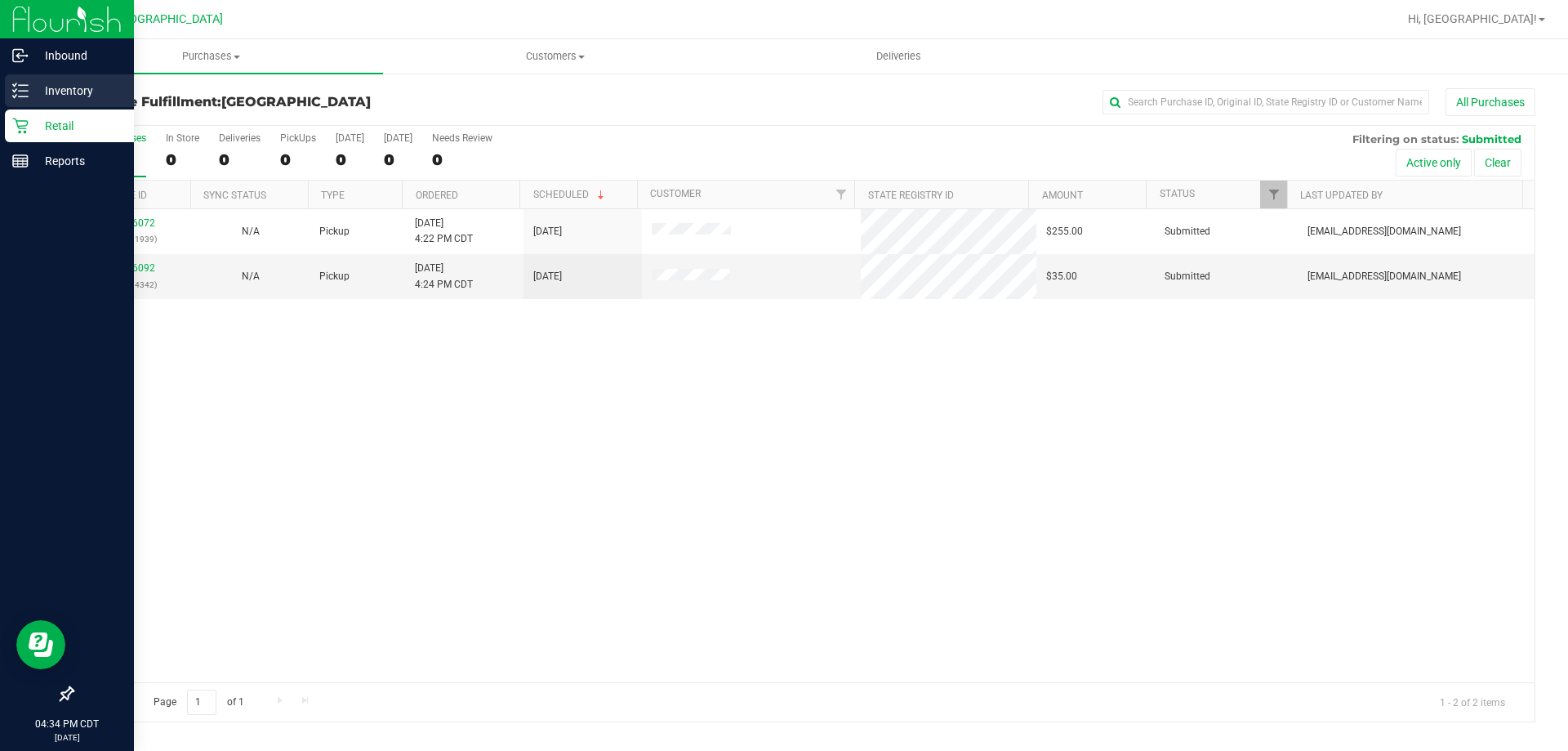
click at [25, 91] on line at bounding box center [23, 91] width 9 height 0
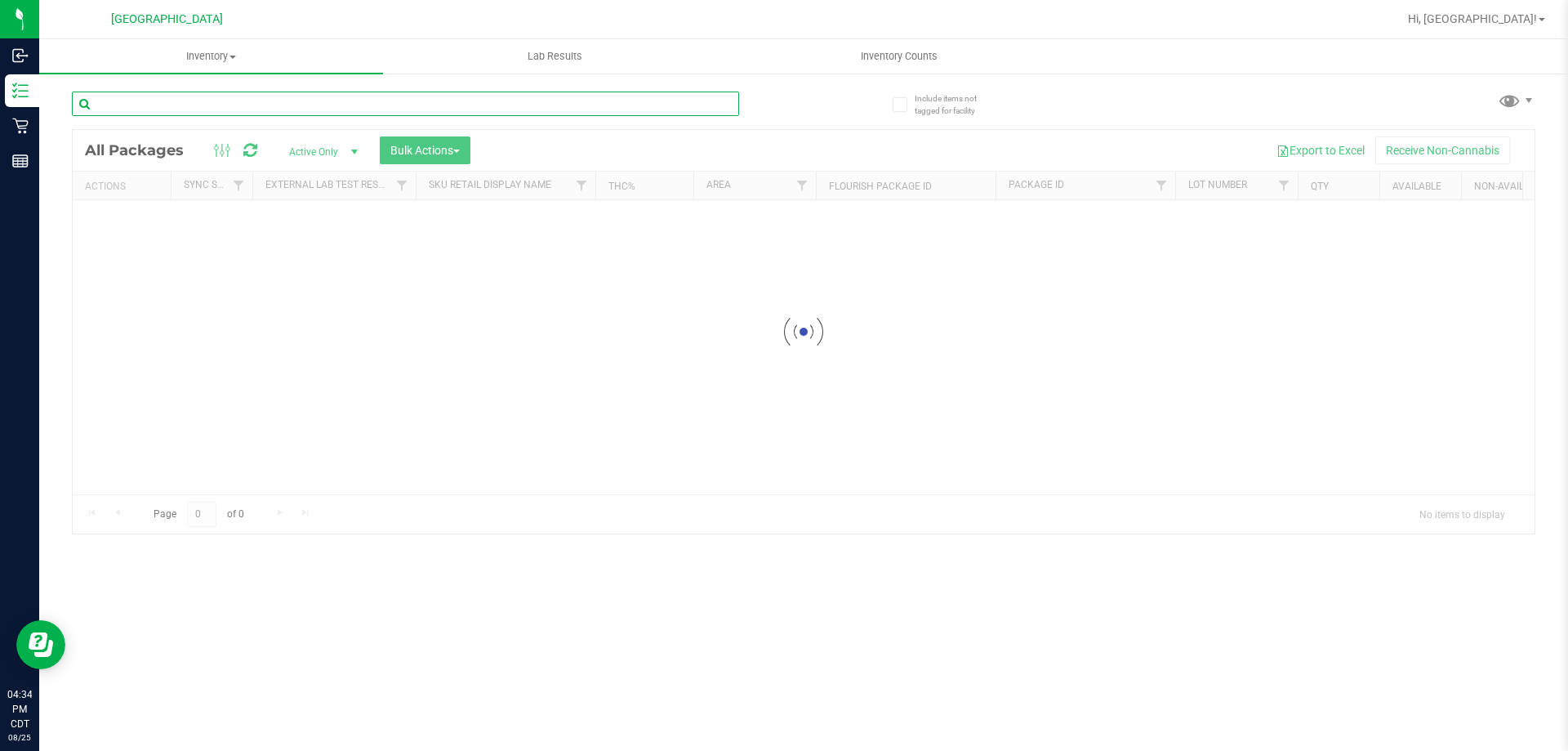
click at [320, 95] on input "text" at bounding box center [406, 104] width 667 height 25
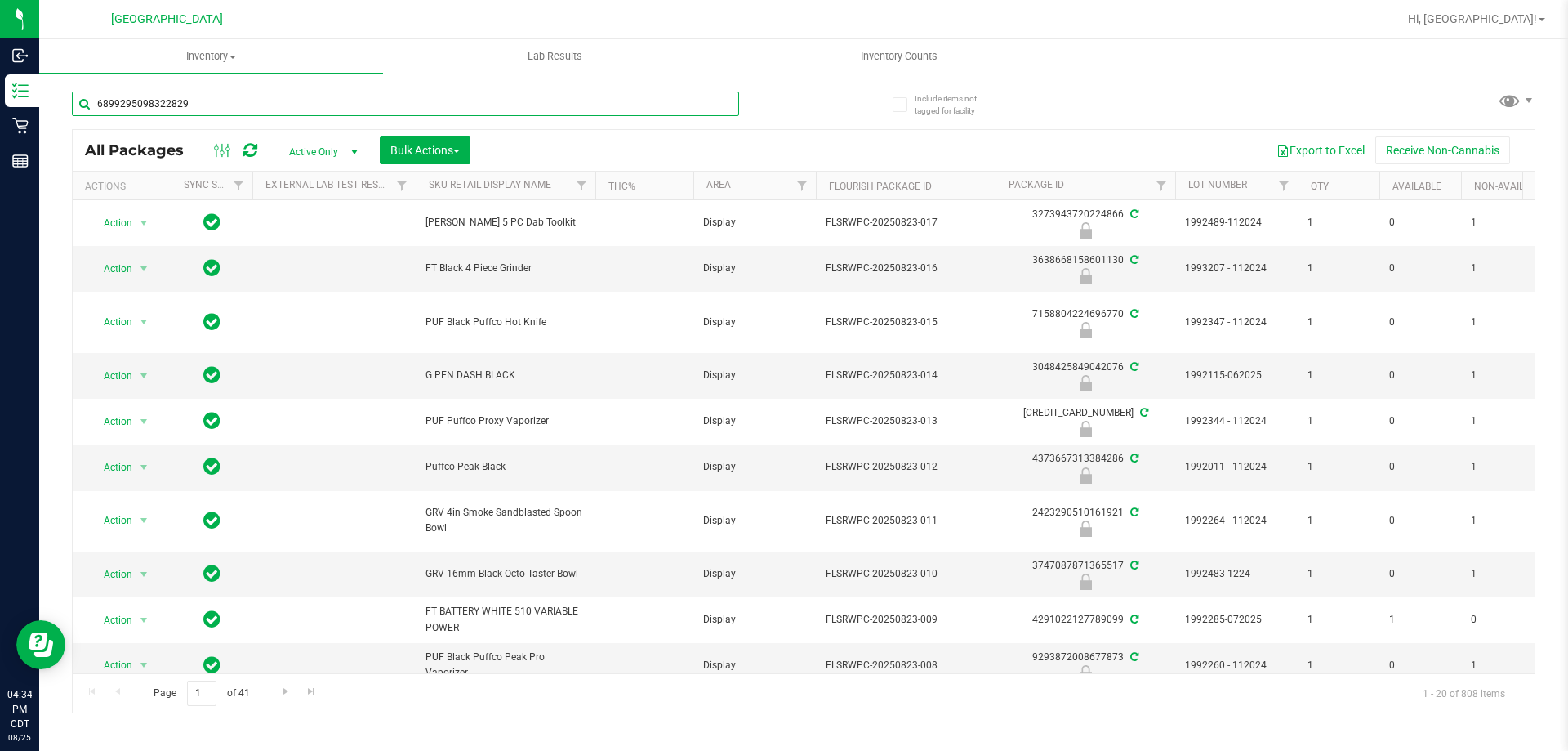
type input "6899295098322829"
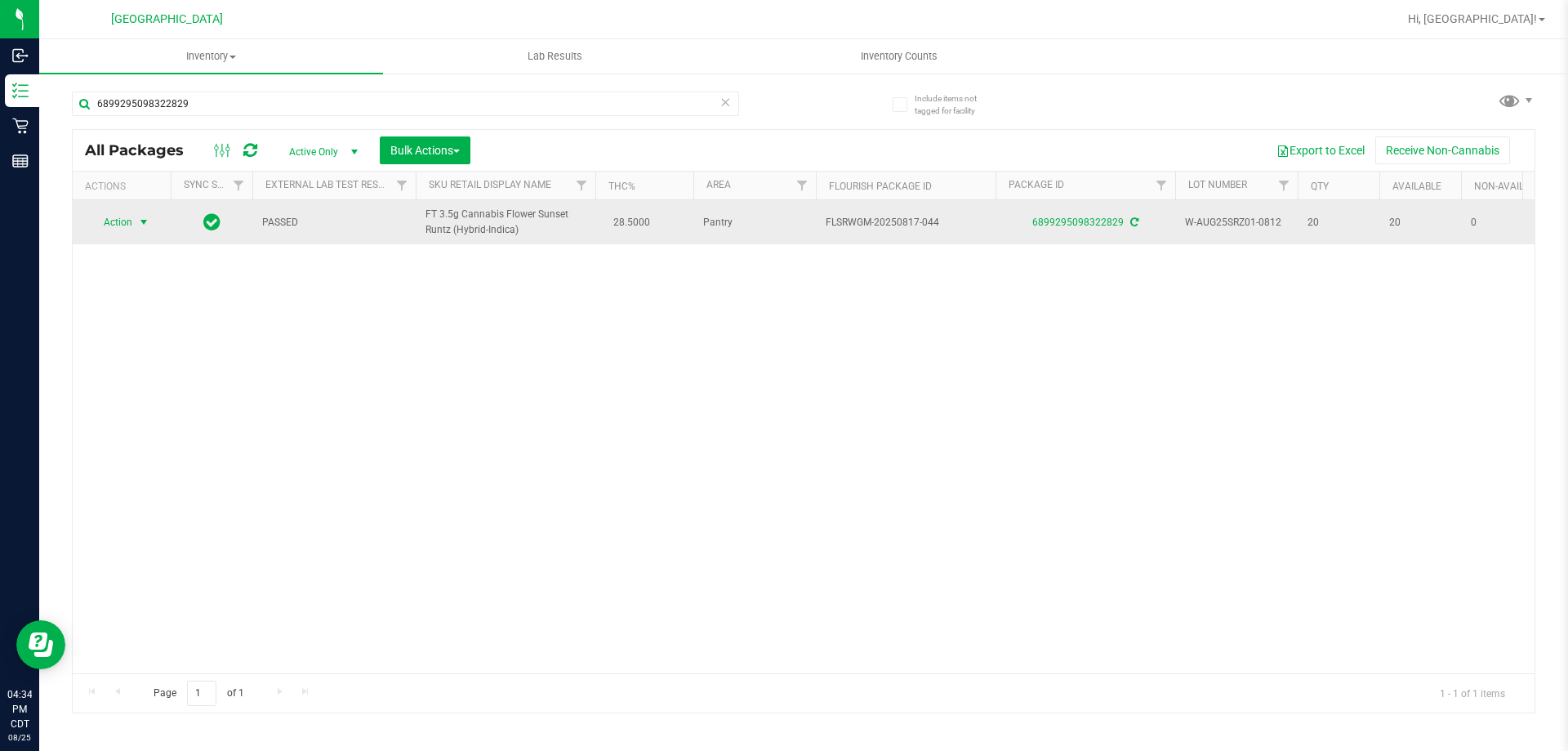
click at [125, 224] on span "Action" at bounding box center [111, 222] width 44 height 23
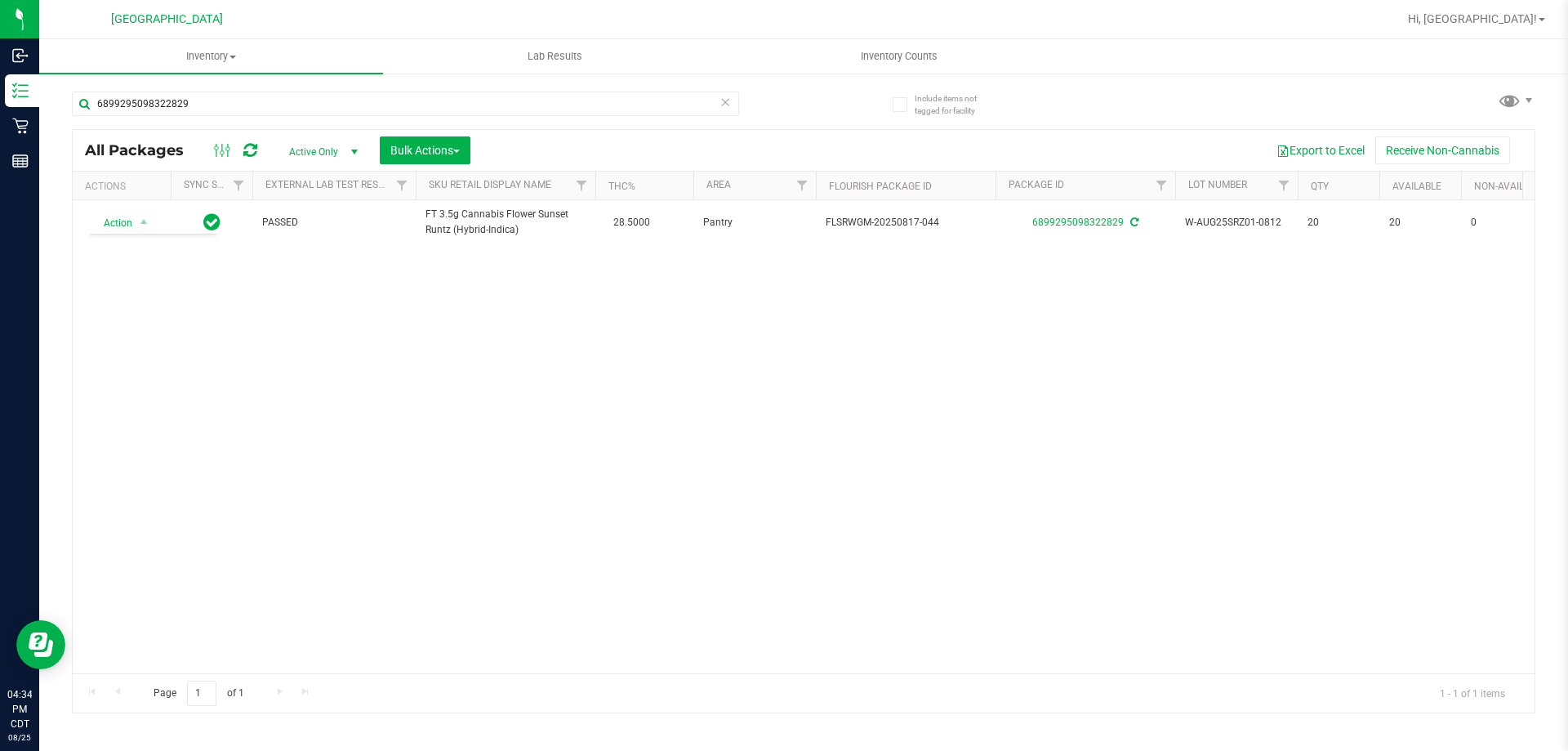
click at [339, 408] on div "Action Action Create package Edit attributes Global inventory Locate package Lo…" at bounding box center [804, 436] width 1462 height 473
drag, startPoint x: 735, startPoint y: 102, endPoint x: 658, endPoint y: 79, distance: 80.4
click at [734, 102] on input "6899295098322829" at bounding box center [406, 104] width 667 height 25
